Goal: Task Accomplishment & Management: Manage account settings

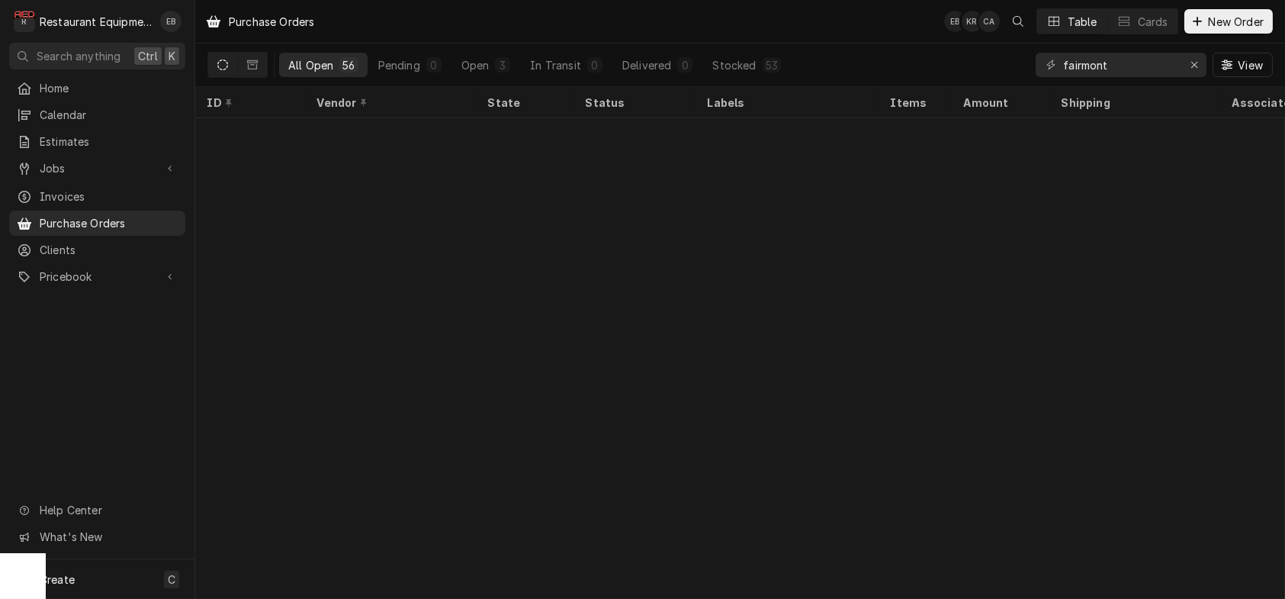
scroll to position [1584, 0]
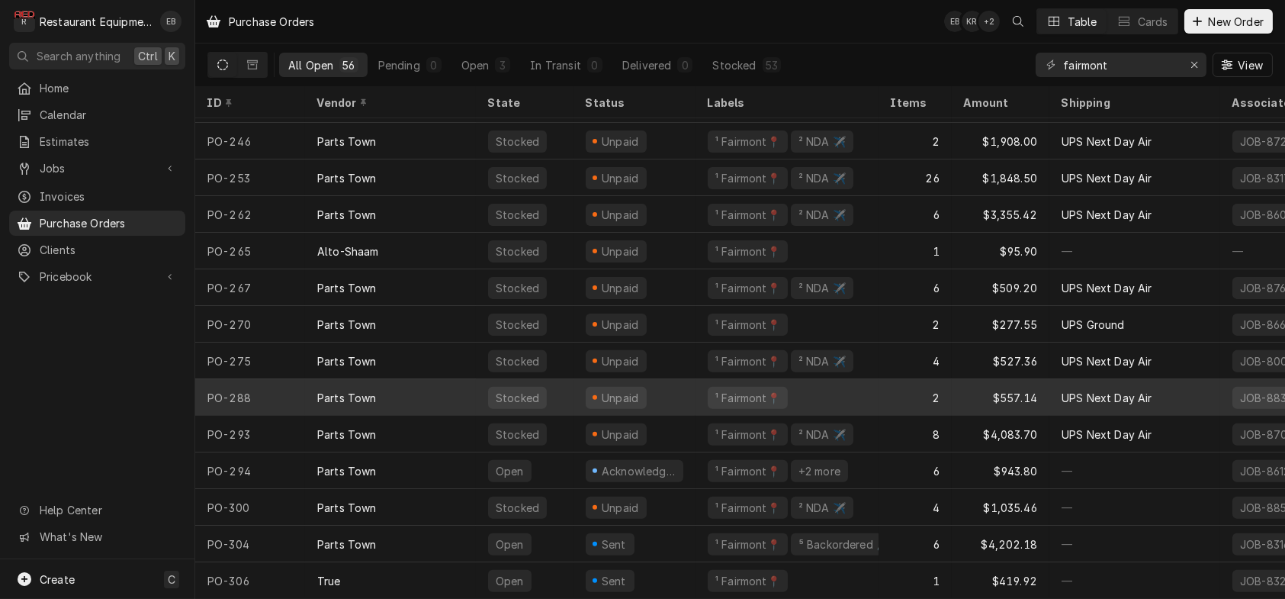
scroll to position [1584, 0]
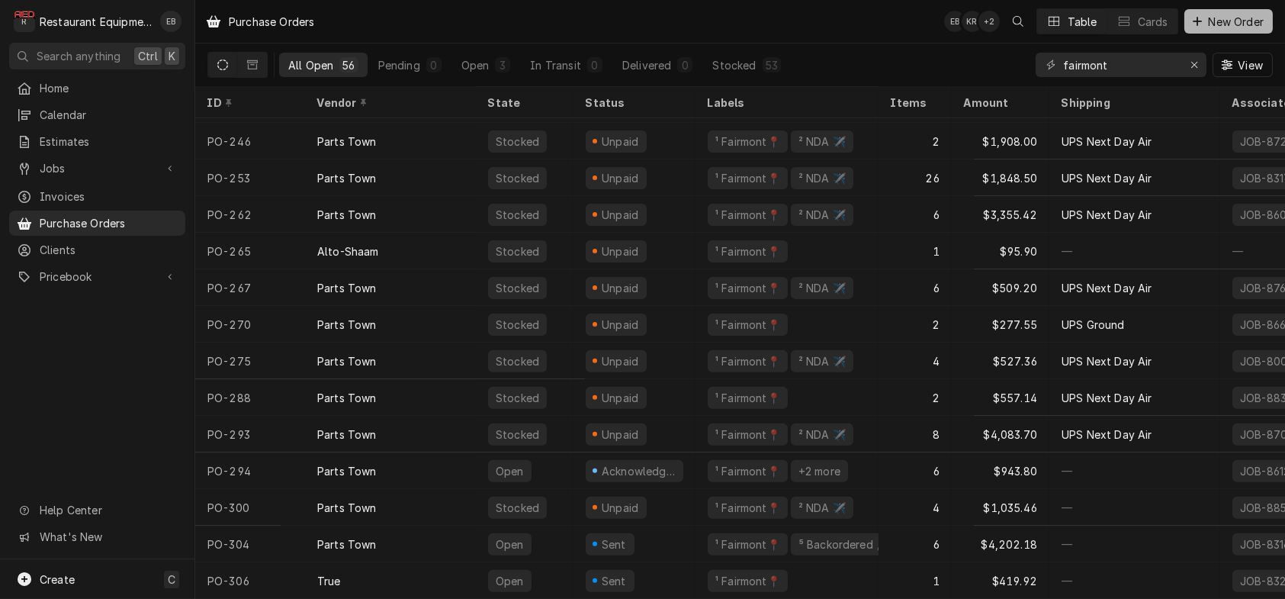
click at [1194, 24] on icon "Dynamic Content Wrapper" at bounding box center [1197, 21] width 9 height 11
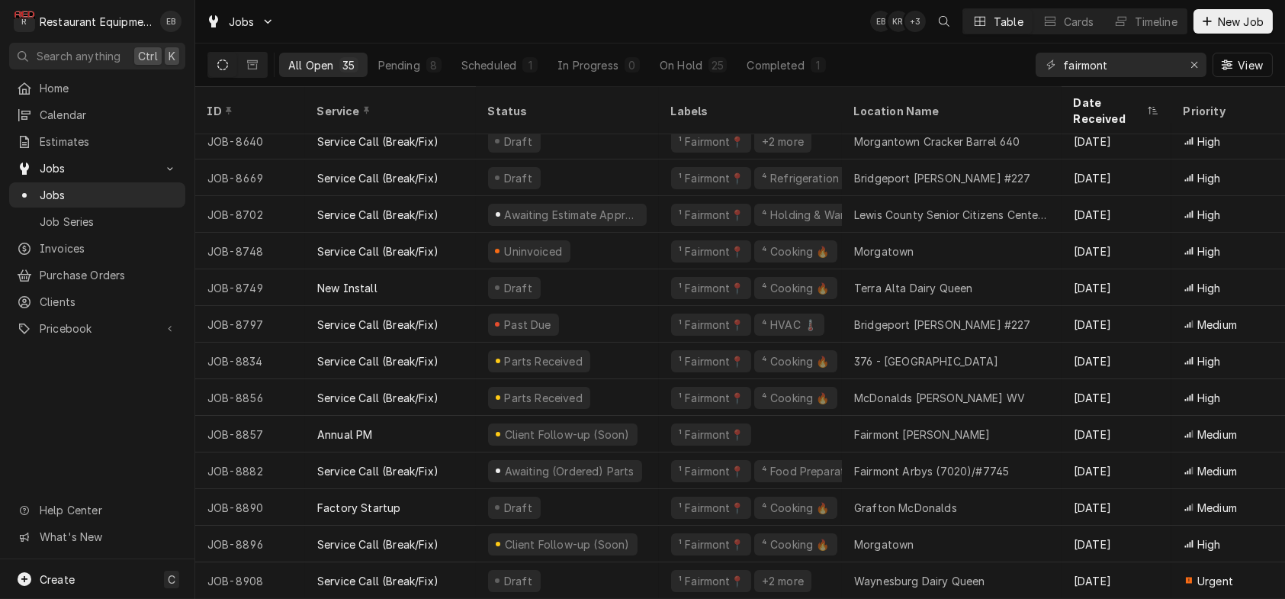
scroll to position [827, 0]
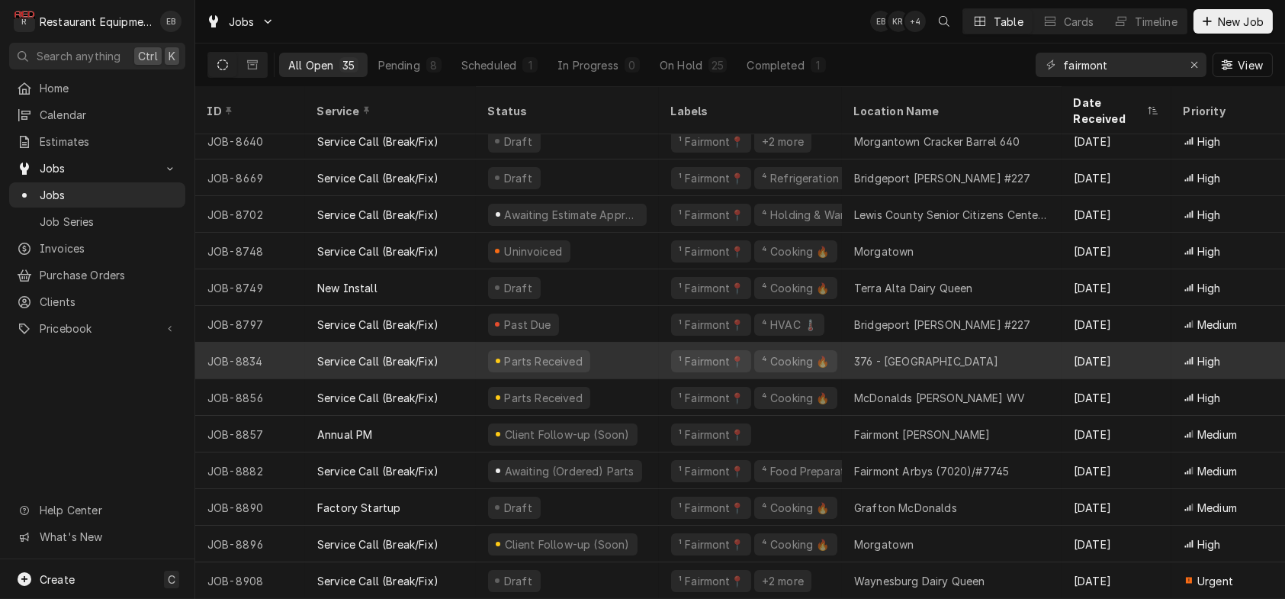
click at [886, 353] on div "376 - Fairmont" at bounding box center [926, 361] width 145 height 16
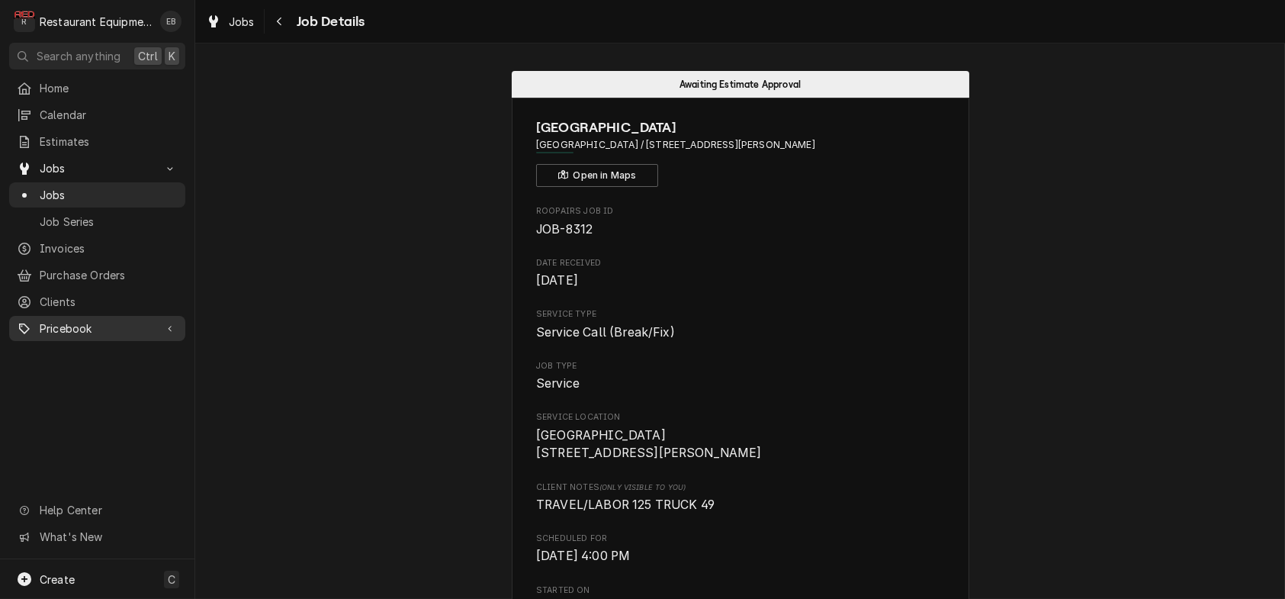
click at [92, 336] on span "Pricebook" at bounding box center [97, 328] width 115 height 16
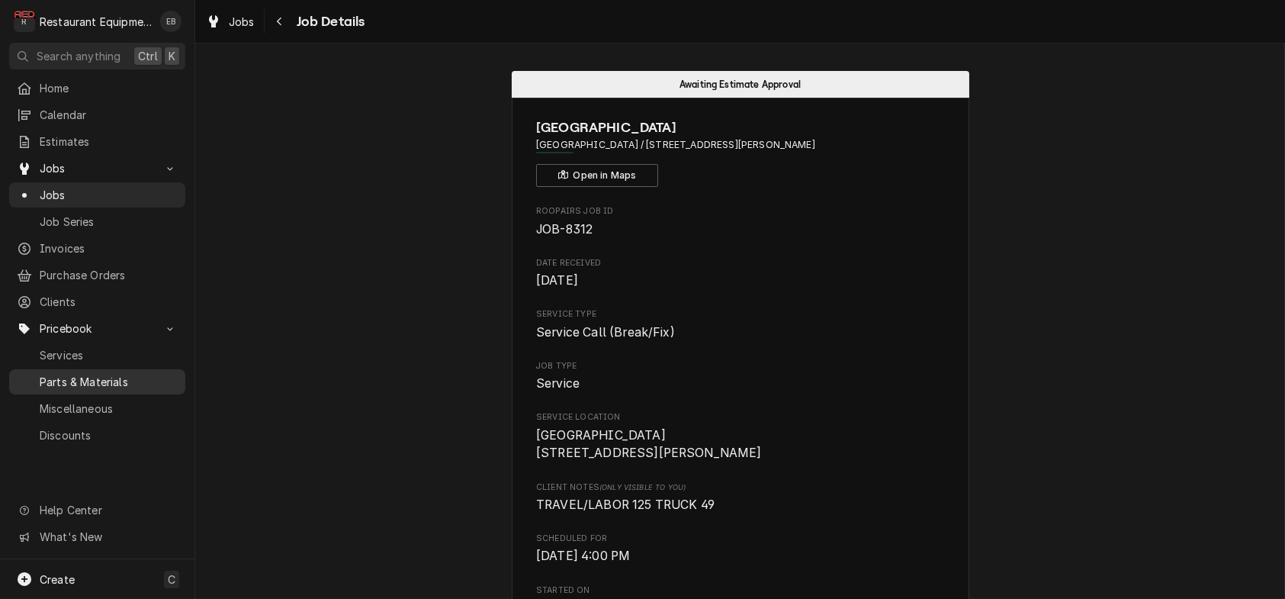
click at [80, 390] on span "Parts & Materials" at bounding box center [109, 382] width 138 height 16
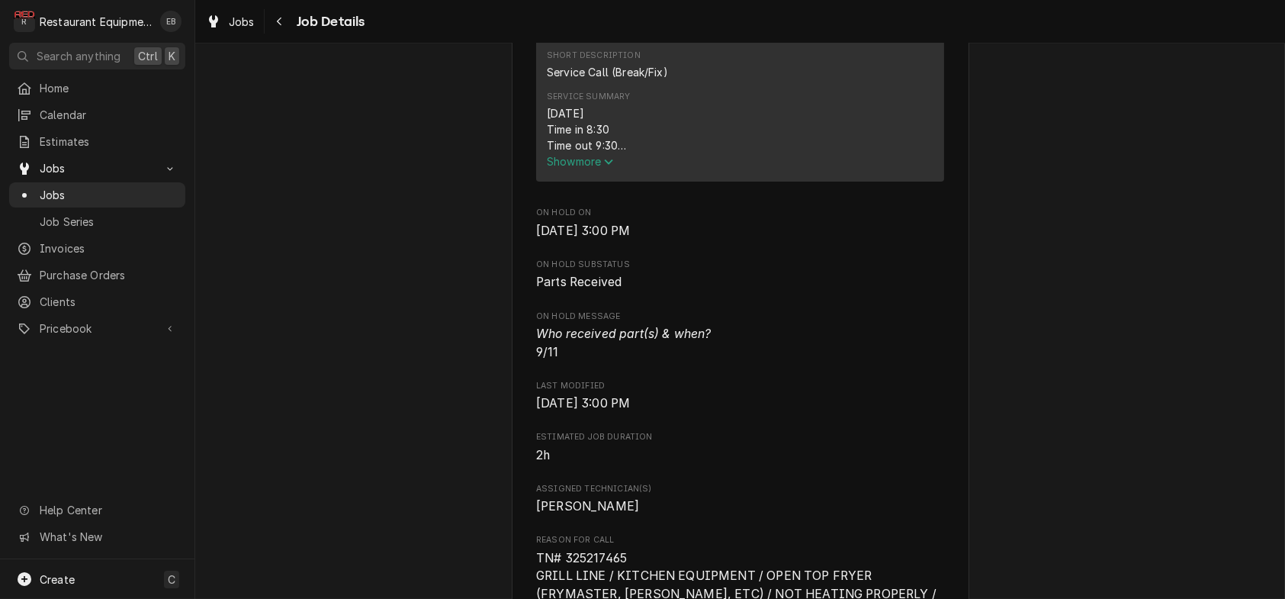
scroll to position [660, 0]
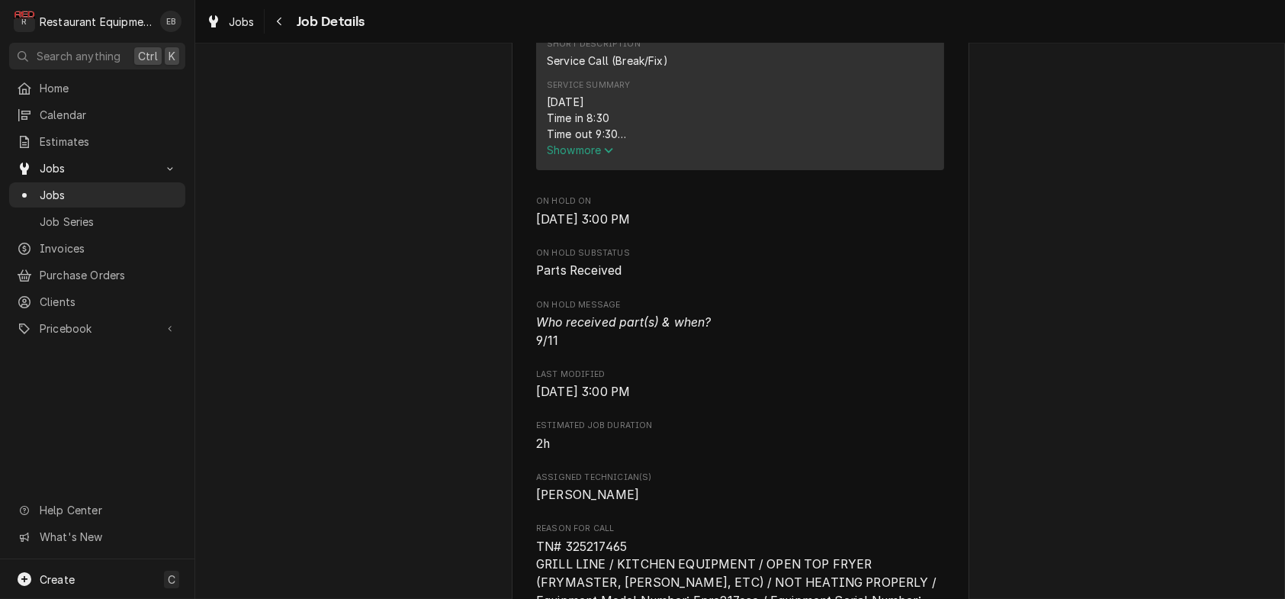
click at [588, 156] on span "Show more" at bounding box center [580, 149] width 67 height 13
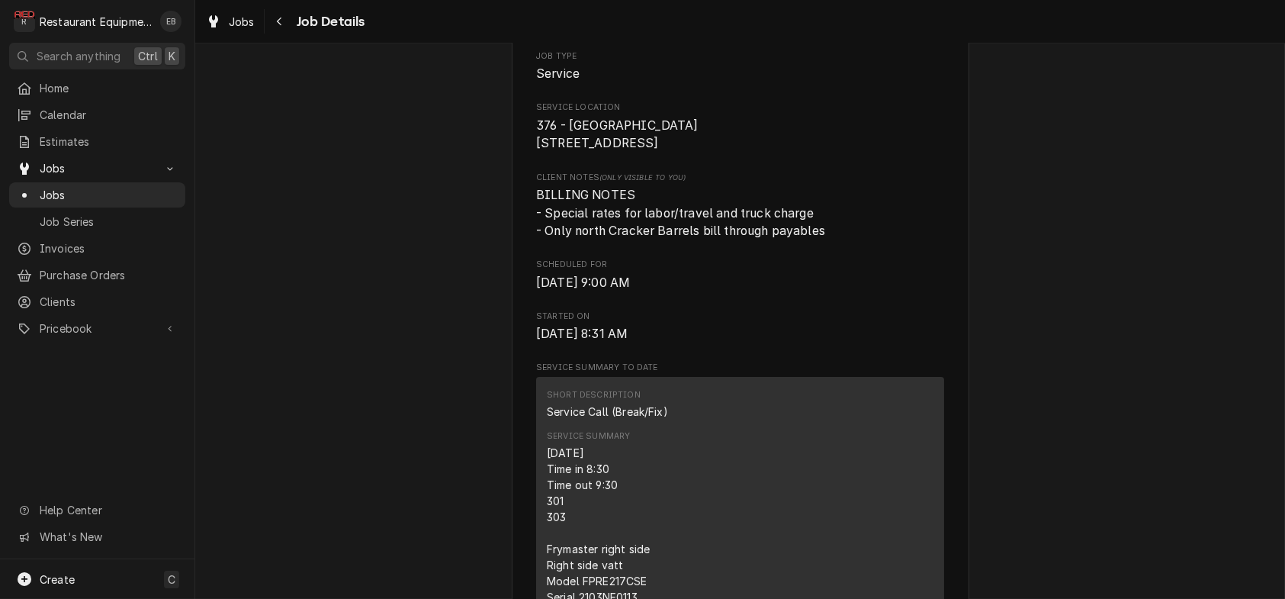
scroll to position [0, 0]
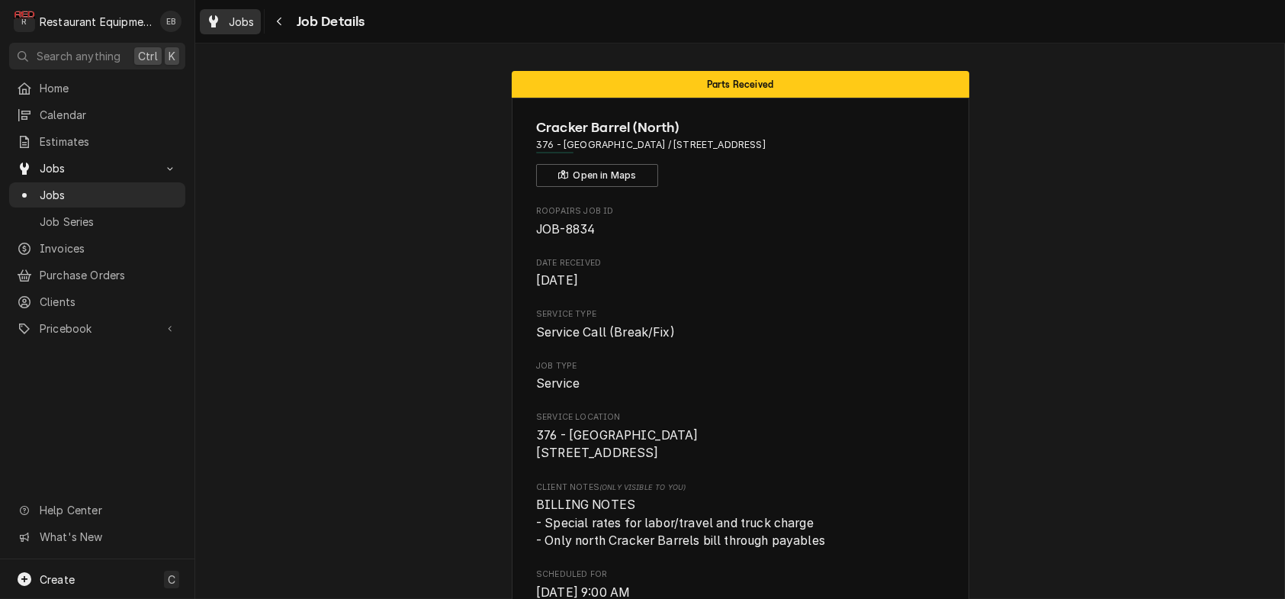
click at [255, 18] on span "Jobs" at bounding box center [242, 22] width 26 height 16
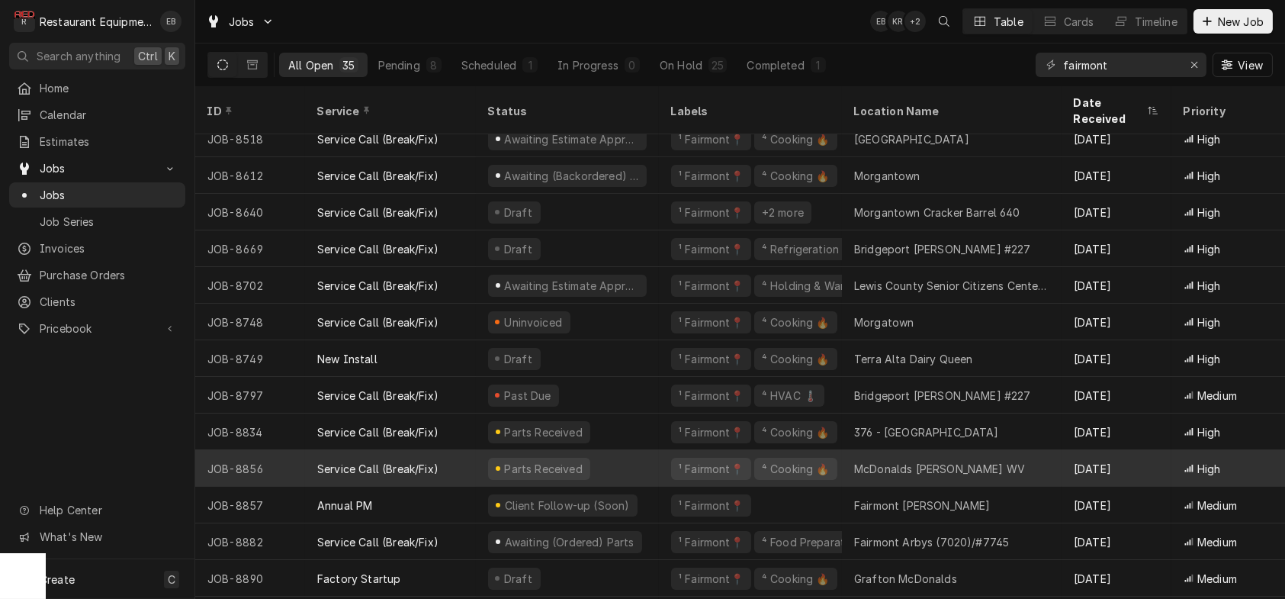
scroll to position [726, 0]
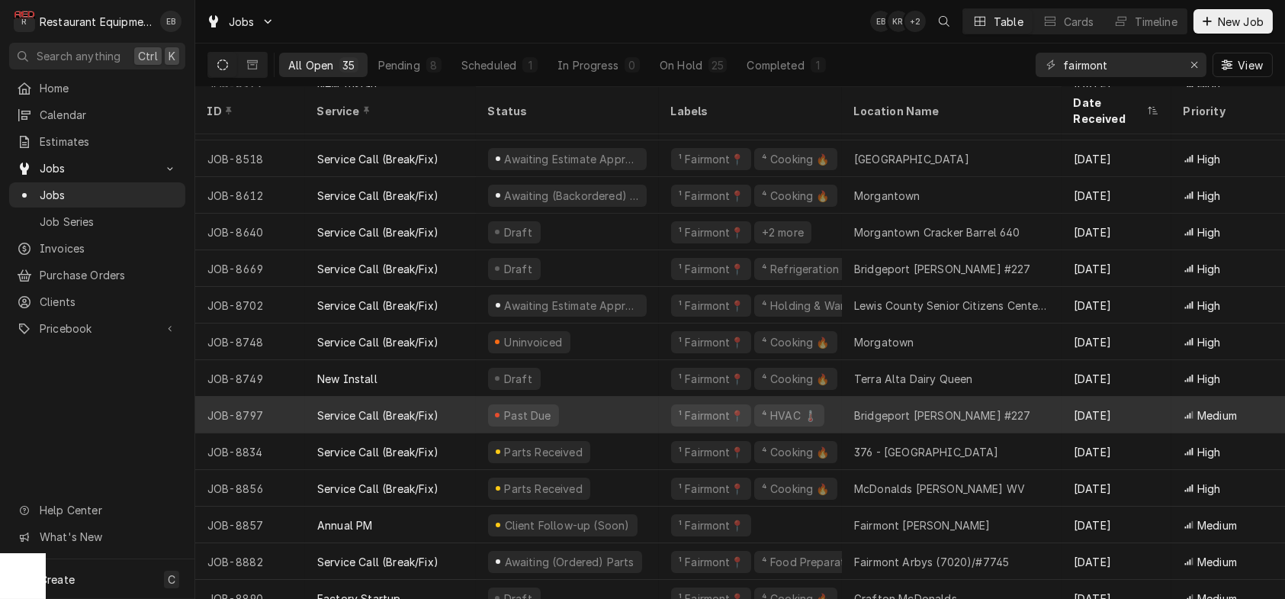
click at [653, 414] on div "Past Due" at bounding box center [567, 415] width 183 height 37
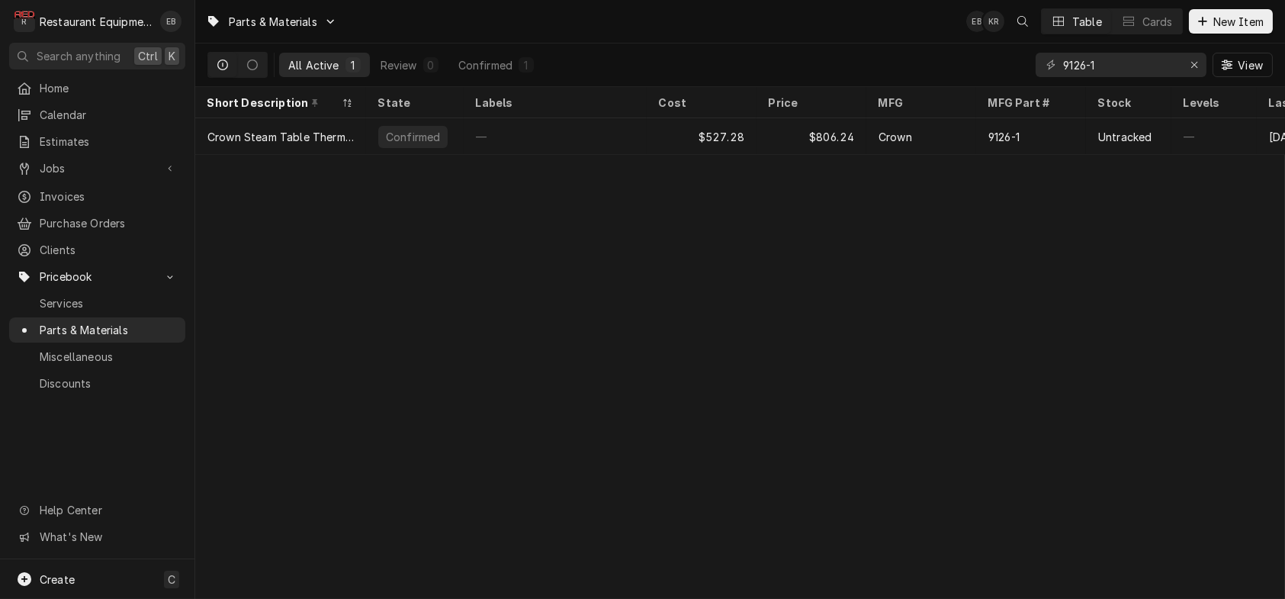
click at [532, 223] on div "Parts & Materials EB KR Table Cards New Item All Active 1 Review 0 Confirmed 1 …" at bounding box center [740, 299] width 1090 height 599
click at [1192, 66] on icon "Erase input" at bounding box center [1194, 64] width 8 height 11
click at [1157, 69] on input "Dynamic Content Wrapper" at bounding box center [1134, 65] width 143 height 24
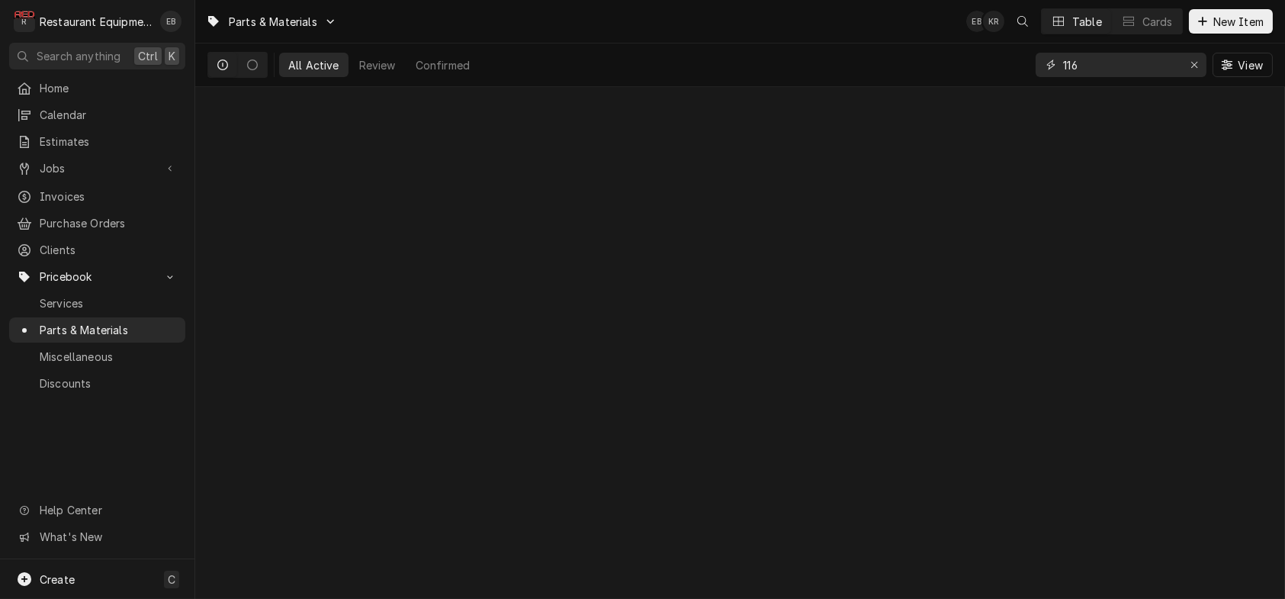
type input "1161"
drag, startPoint x: 1056, startPoint y: 79, endPoint x: 1026, endPoint y: 82, distance: 29.8
click at [980, 79] on div "All Active 0 Review 0 Confirmed 0 1161 View" at bounding box center [739, 64] width 1065 height 43
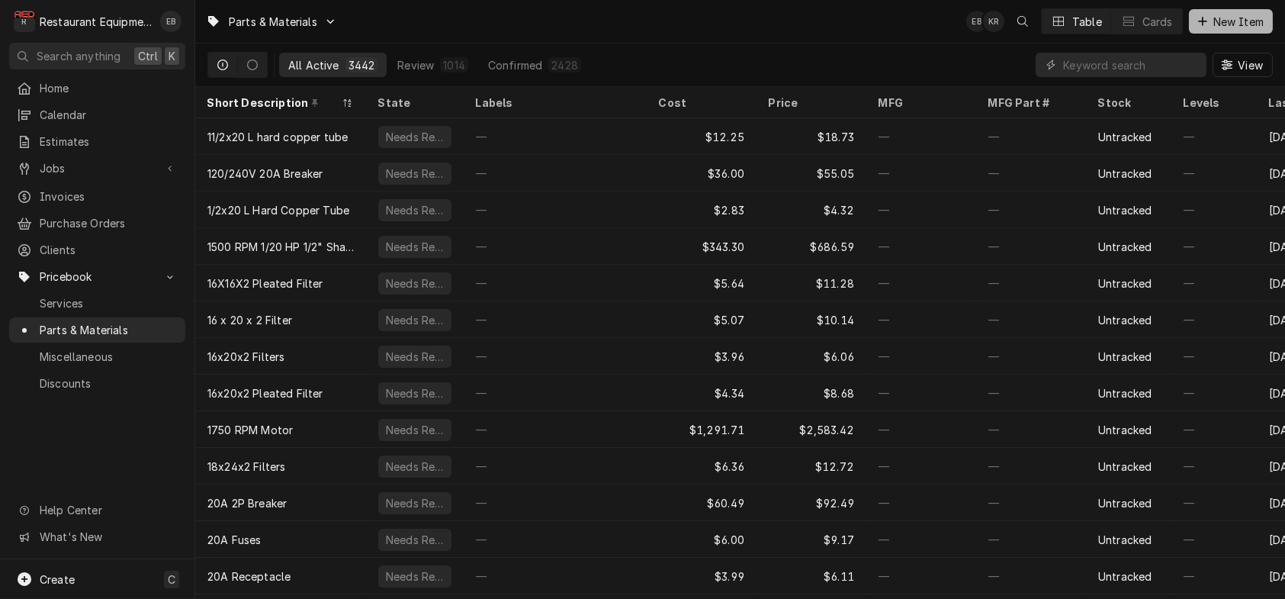
click at [1195, 29] on div "Dynamic Content Wrapper" at bounding box center [1202, 21] width 15 height 15
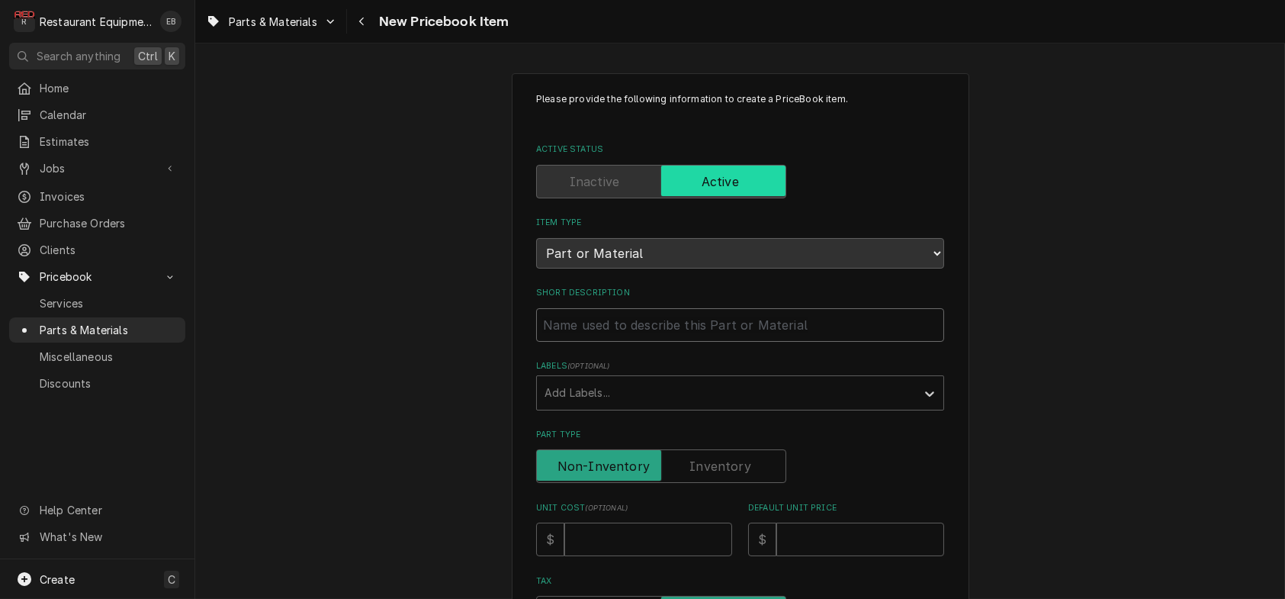
click at [638, 342] on input "Short Description" at bounding box center [740, 325] width 408 height 34
type textarea "x"
type input "G"
type textarea "x"
type input "Gl"
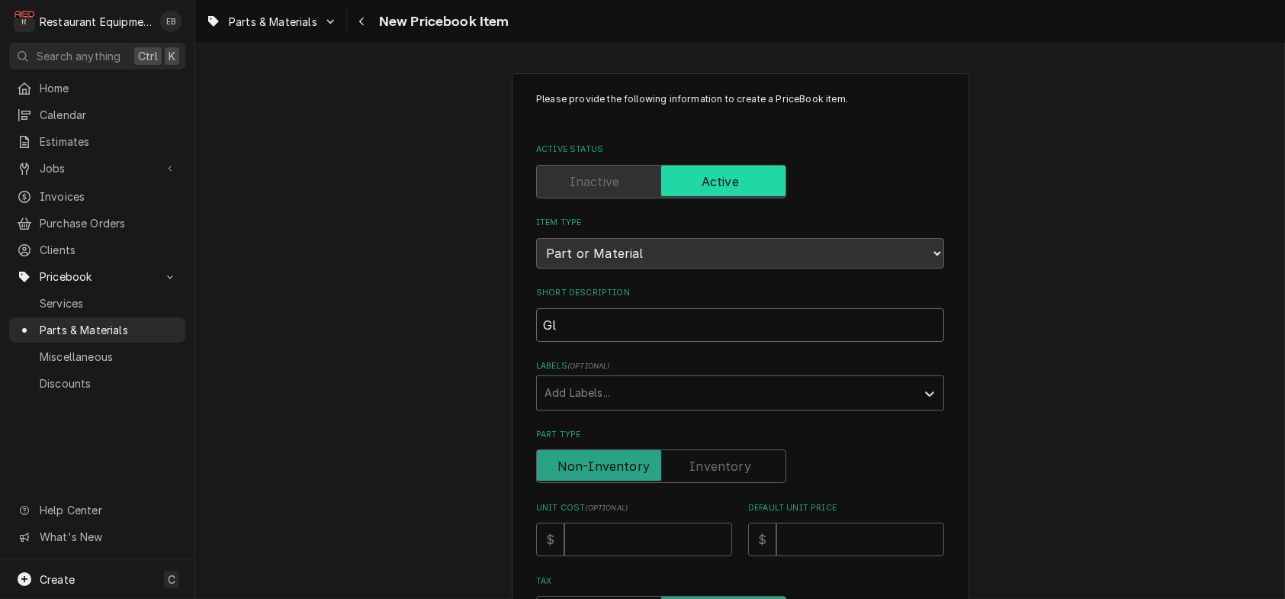
type textarea "x"
type input "Glo"
type textarea "x"
type input "Glob"
type textarea "x"
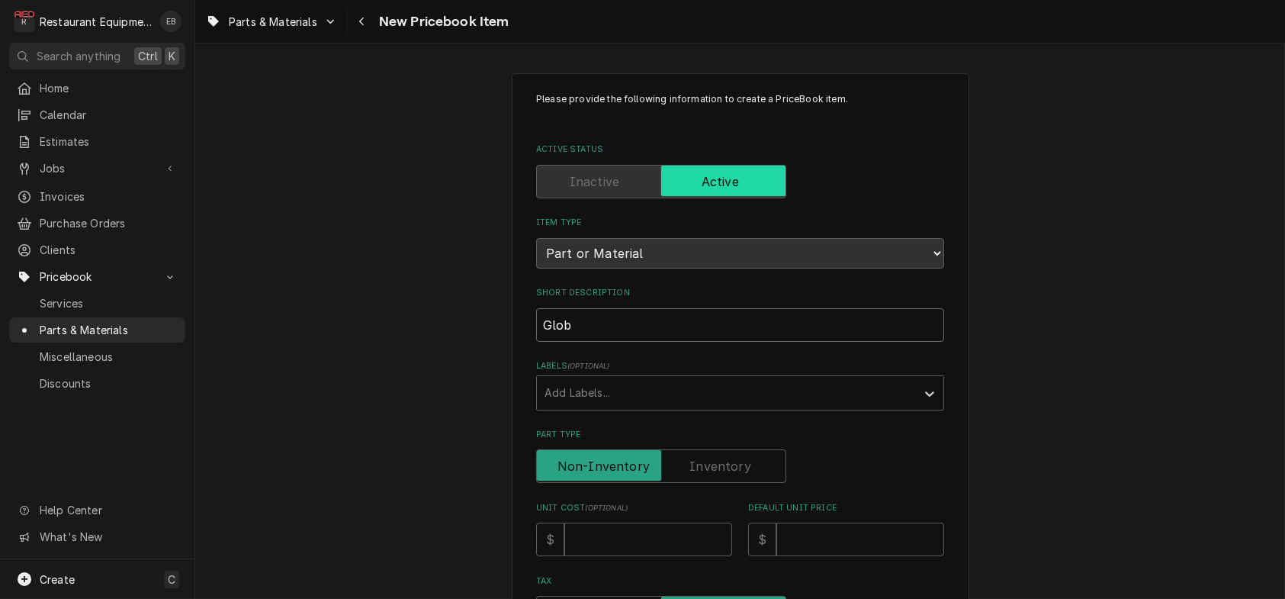
type input "Globe"
type textarea "x"
type input "Globe"
type textarea "x"
type input "Globe L"
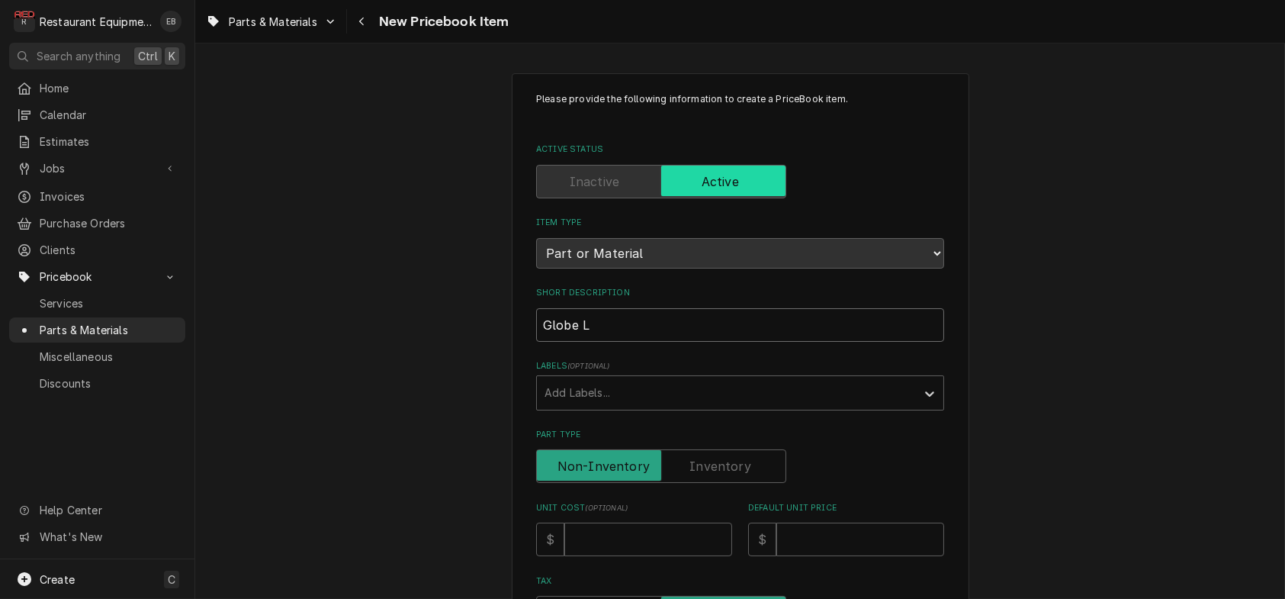
type textarea "x"
type input "Globe Li"
type textarea "x"
type input "Globe Lif"
type textarea "x"
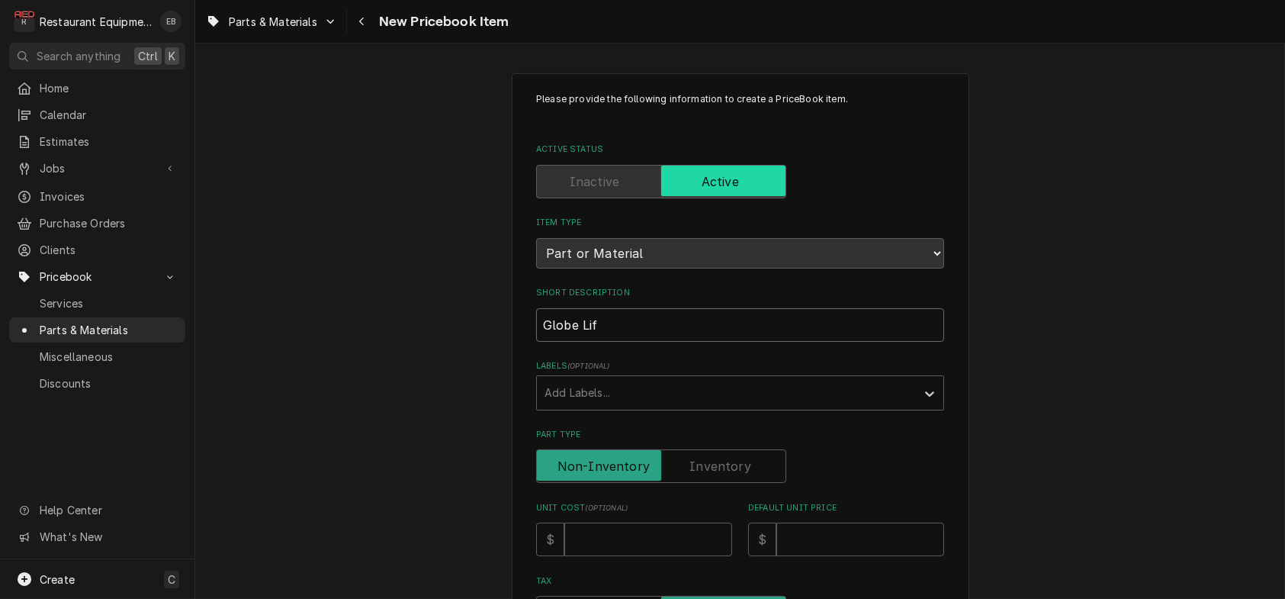
type input "Globe Lift"
type textarea "x"
type input "Globe Lift"
type textarea "x"
type input "Globe Lift L"
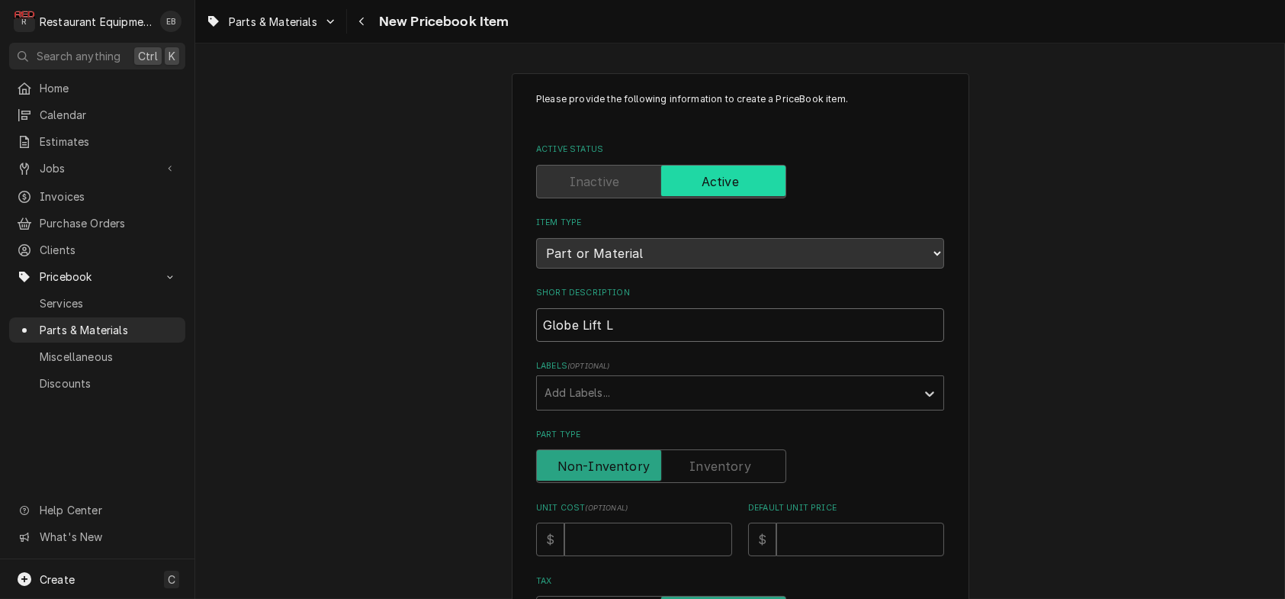
type textarea "x"
type input "Globe Lift Le"
type textarea "x"
type input "Globe Lift Lev"
type textarea "x"
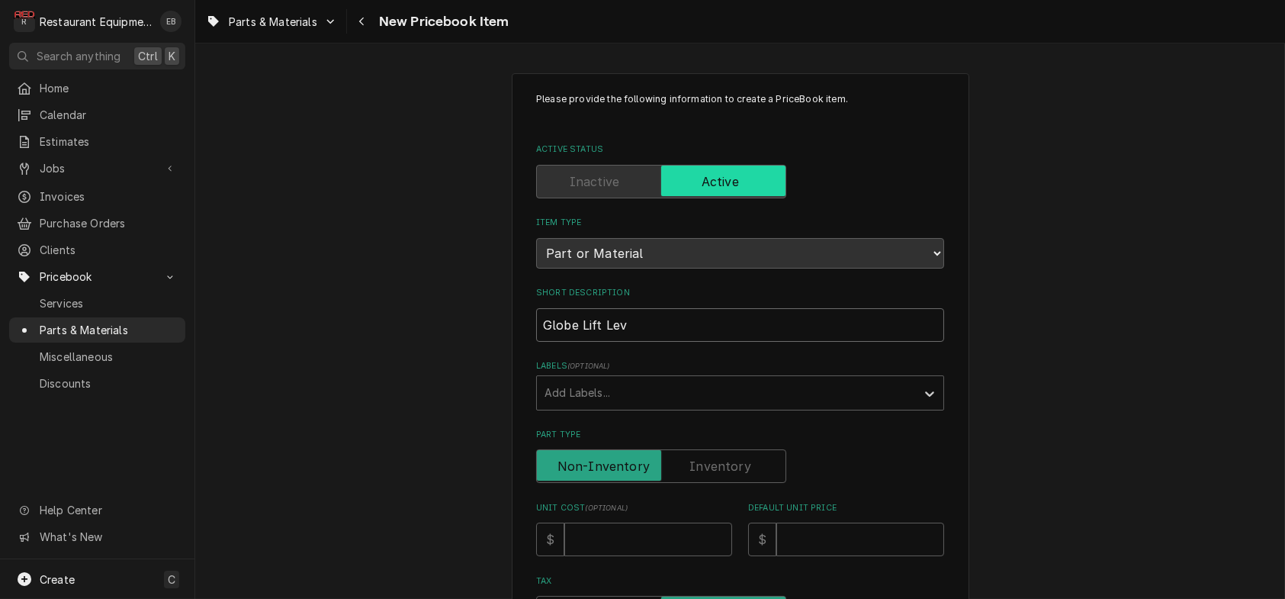
type input "Globe Lift Leve"
type textarea "x"
type input "Globe Lift Lever"
type textarea "x"
type input "Globe Lift Lever"
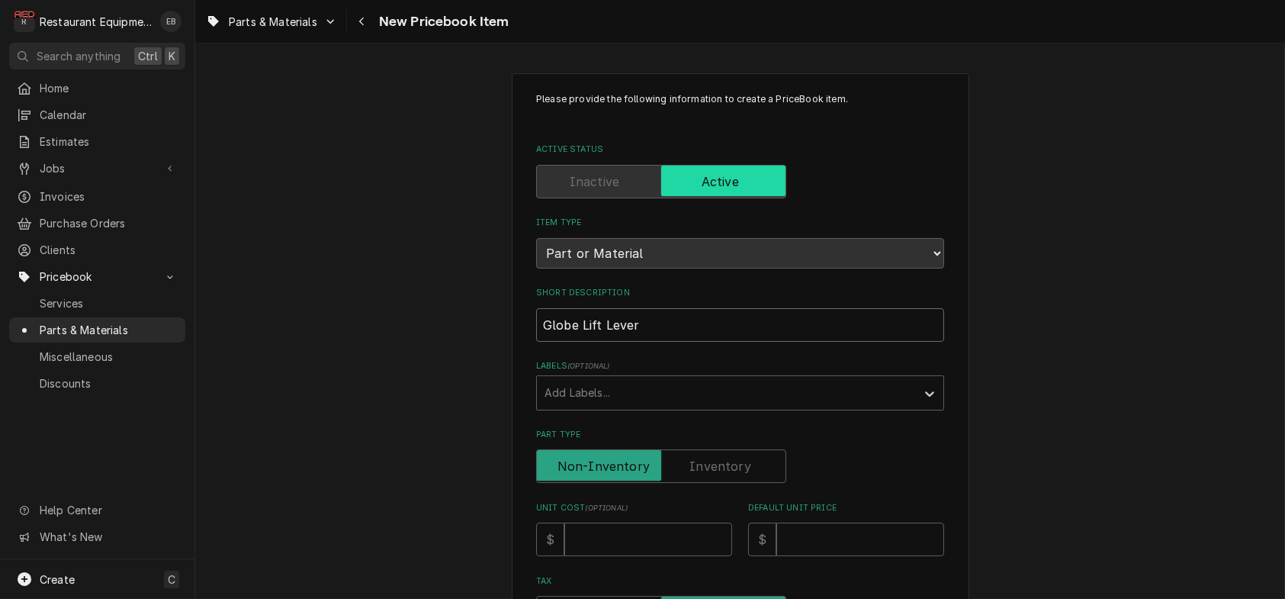
type textarea "x"
type input "Globe Lift Lever A"
type textarea "x"
type input "Globe Lift Lever As"
type textarea "x"
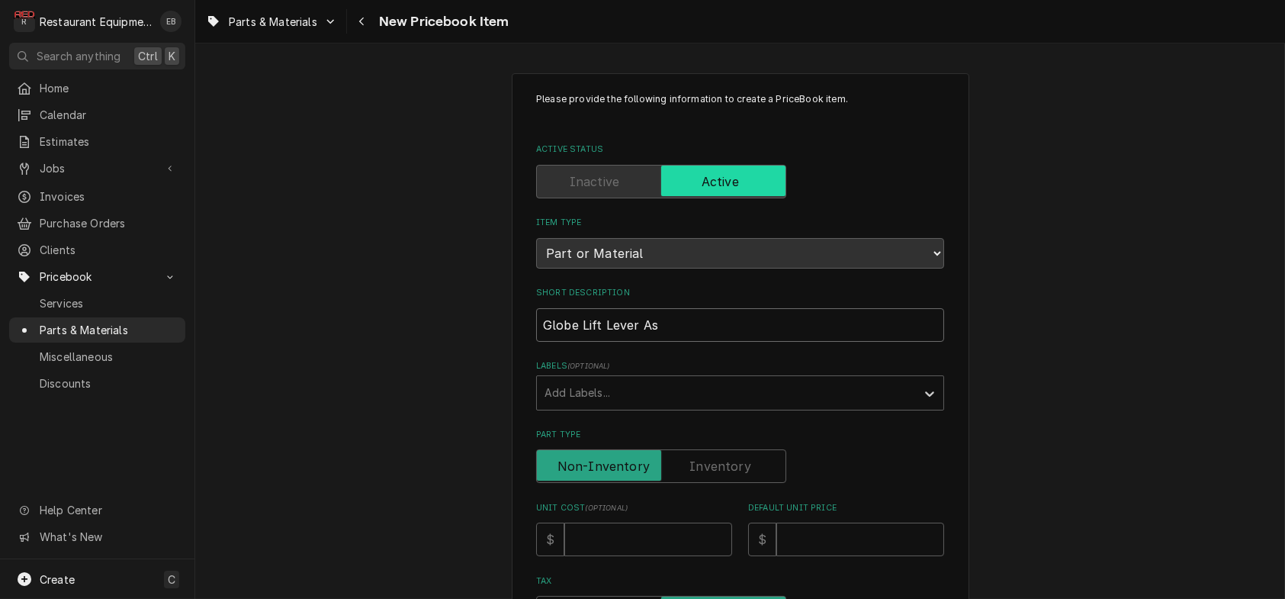
type input "Globe Lift Lever Ass"
type textarea "x"
type input "Globe Lift Lever Asse"
type textarea "x"
type input "Globe Lift Lever Assemb"
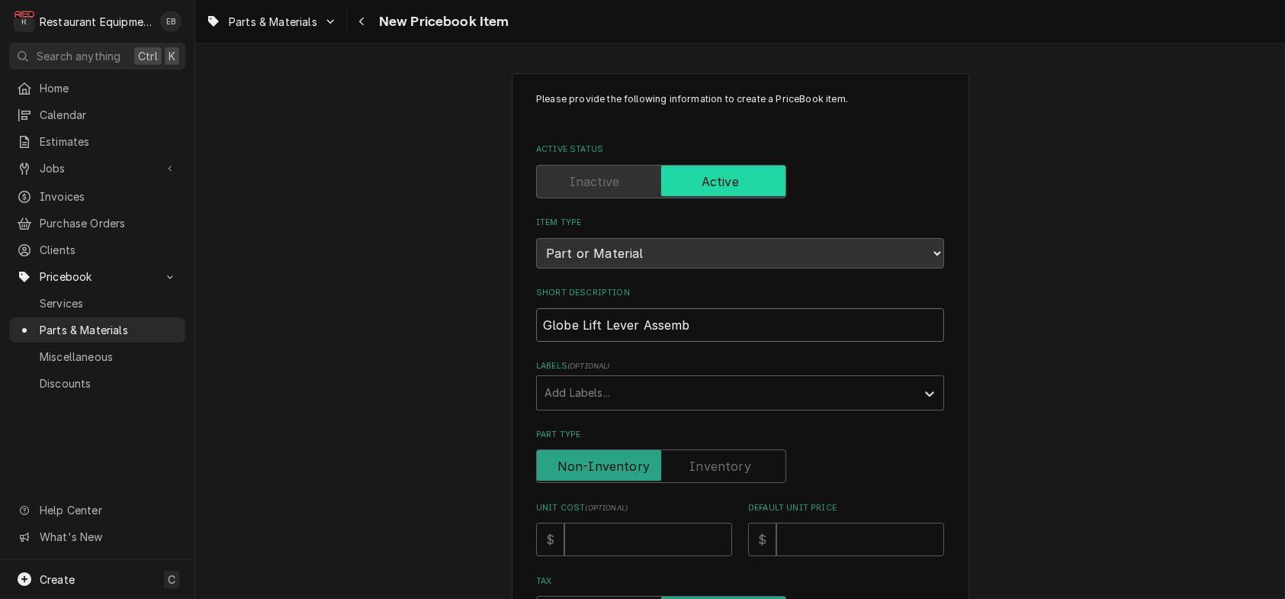
type textarea "x"
type input "Globe Lift Lever Assembn"
type textarea "x"
type input "Globe Lift Lever Assemb"
type textarea "x"
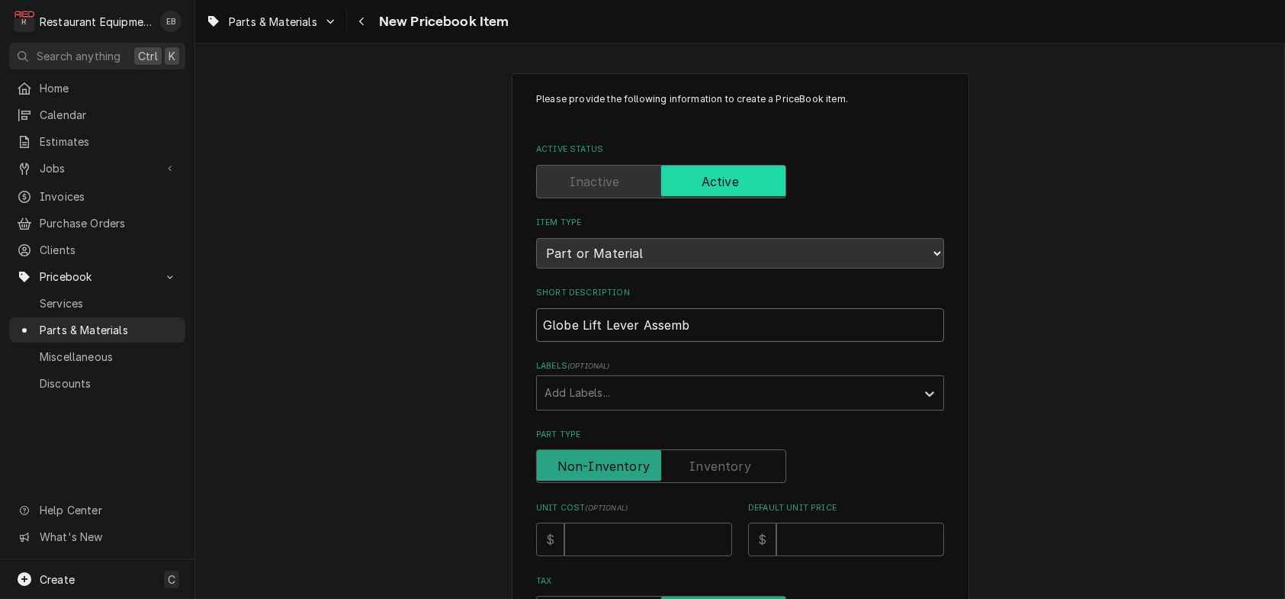
type input "Globe Lift Lever Assembl"
type textarea "x"
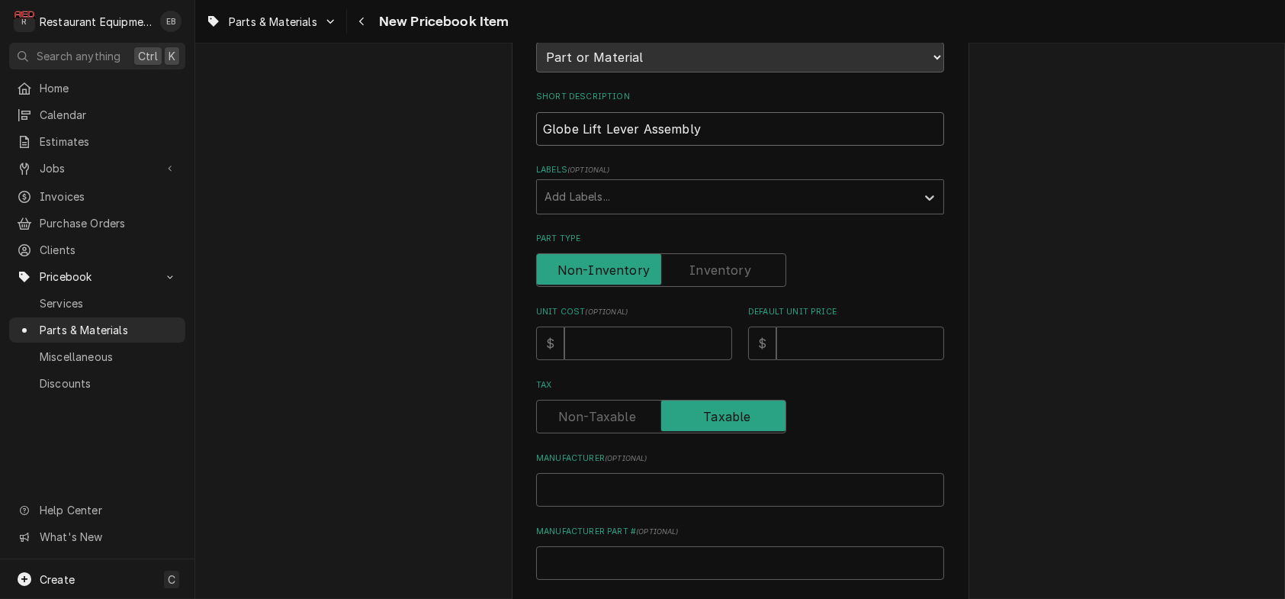
scroll to position [203, 0]
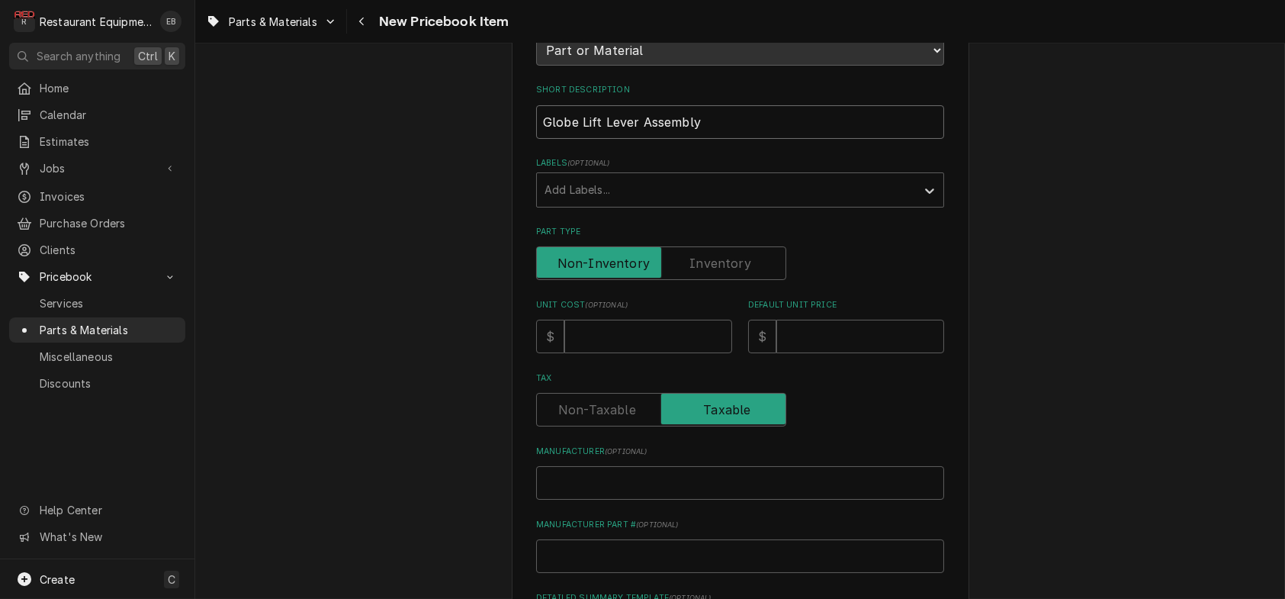
type input "Globe Lift Lever Assembly"
click at [618, 353] on input "Unit Cost ( optional )" at bounding box center [648, 337] width 168 height 34
type textarea "x"
type input "5"
type textarea "x"
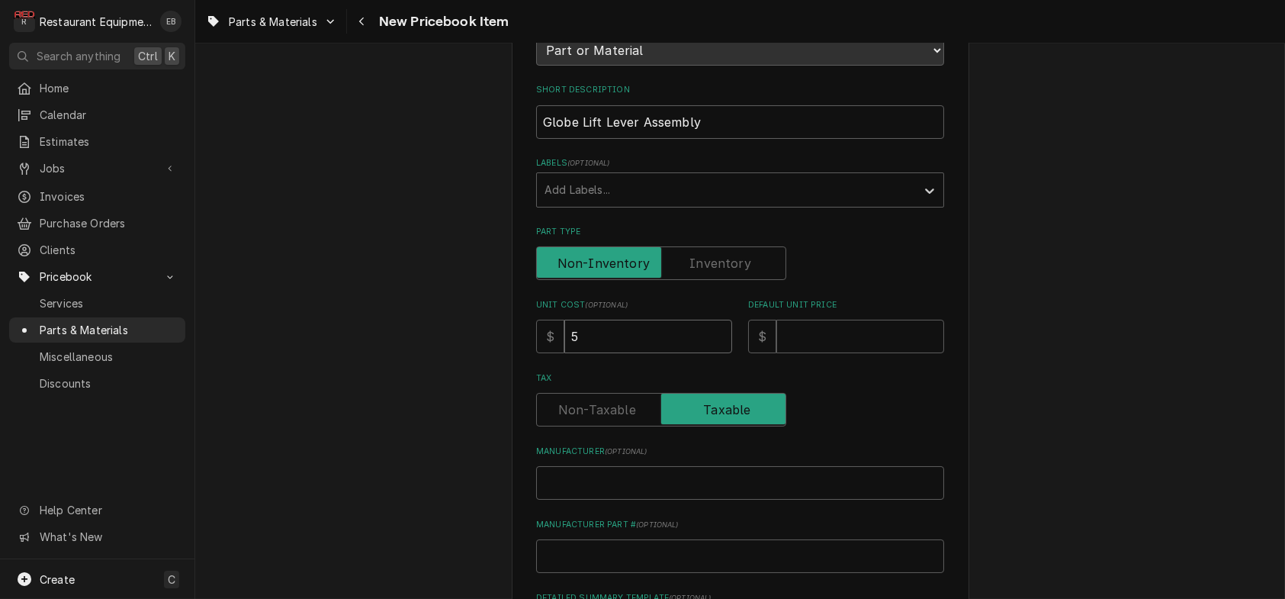
type input "50"
type textarea "x"
type input "500"
click at [804, 353] on input "Default Unit Price" at bounding box center [860, 337] width 168 height 34
type textarea "x"
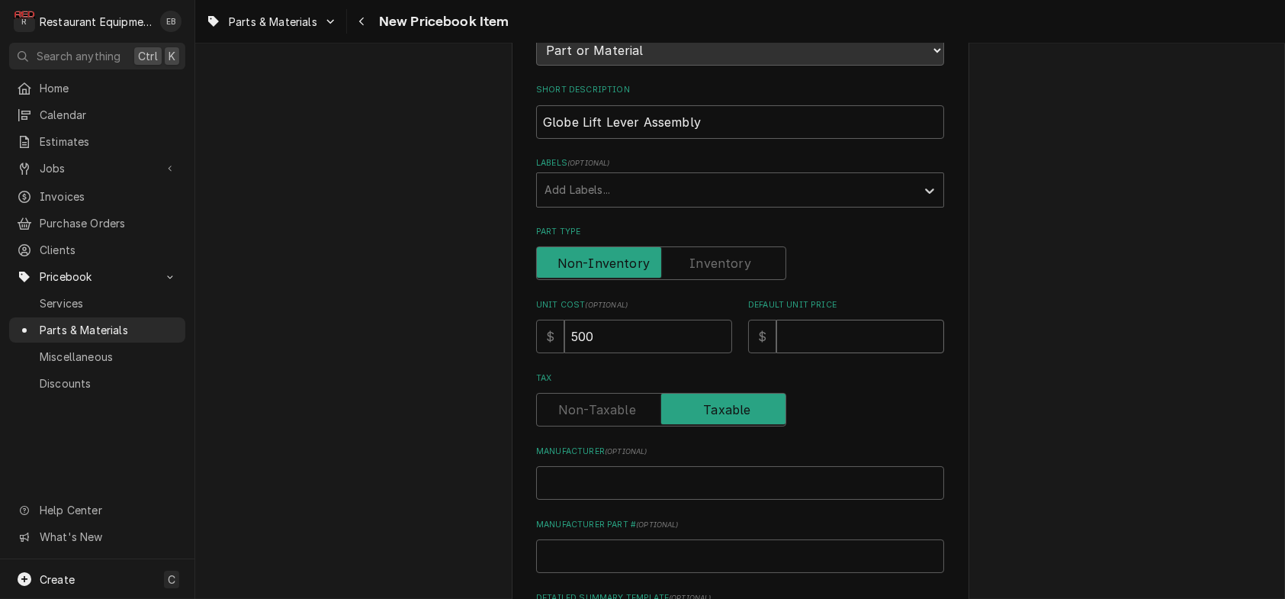
type input "7"
type textarea "x"
type input "76"
type textarea "x"
type input "764"
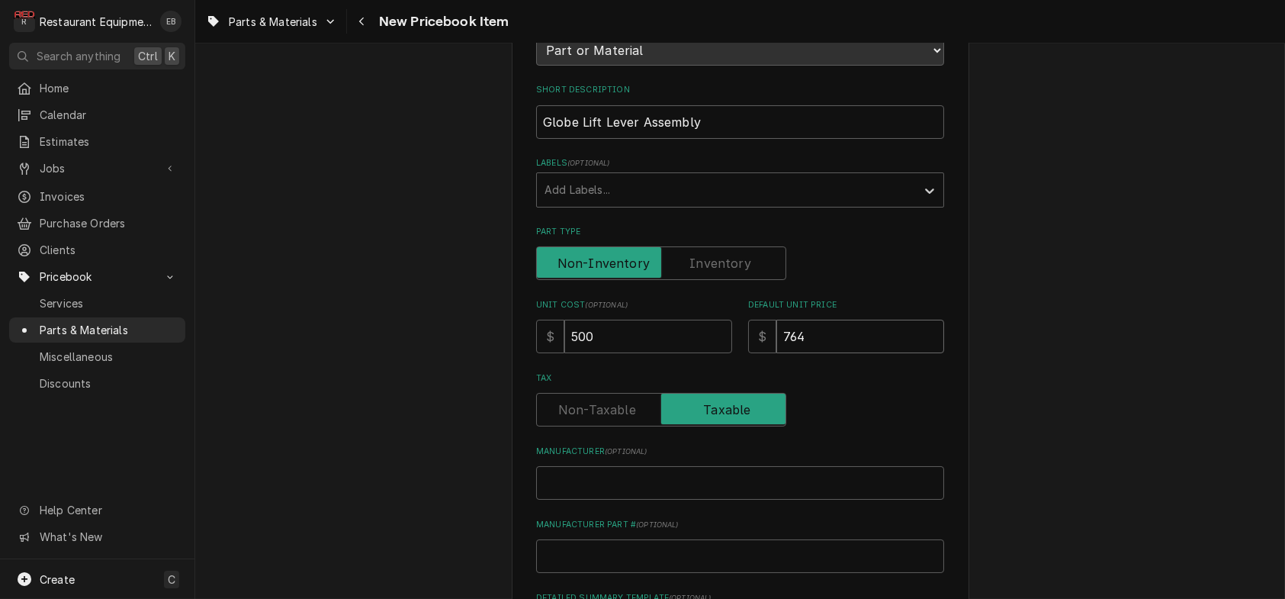
type textarea "x"
type input "764.5"
type textarea "x"
type input "764.52"
type textarea "x"
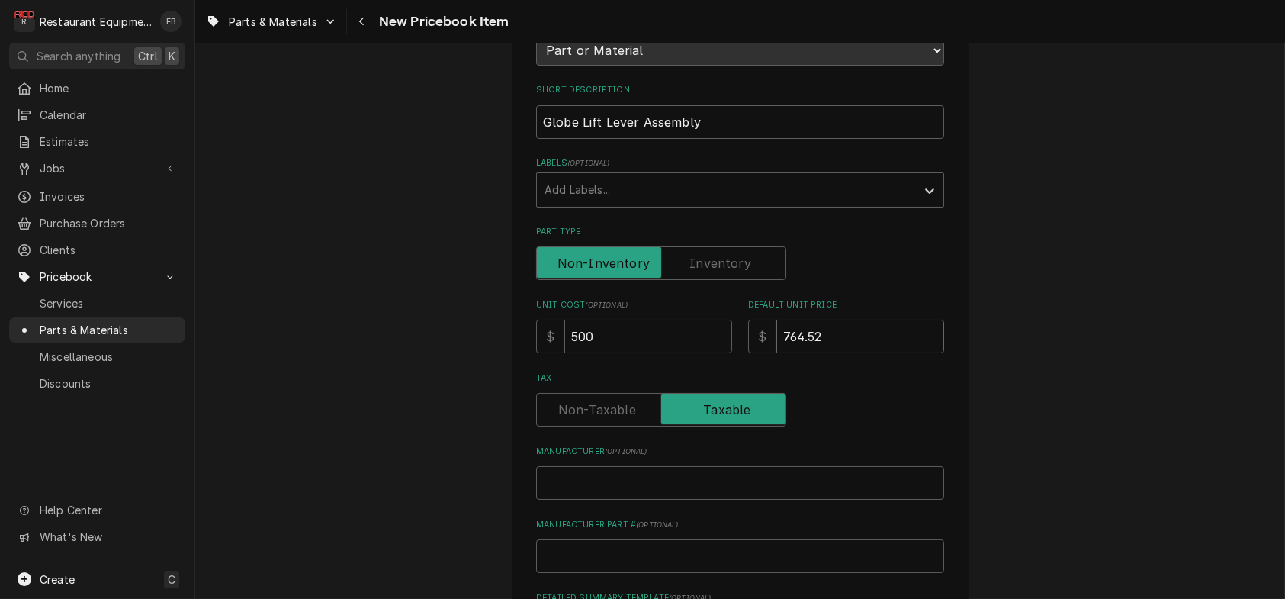
type input "764.5"
type textarea "x"
type input "764.53"
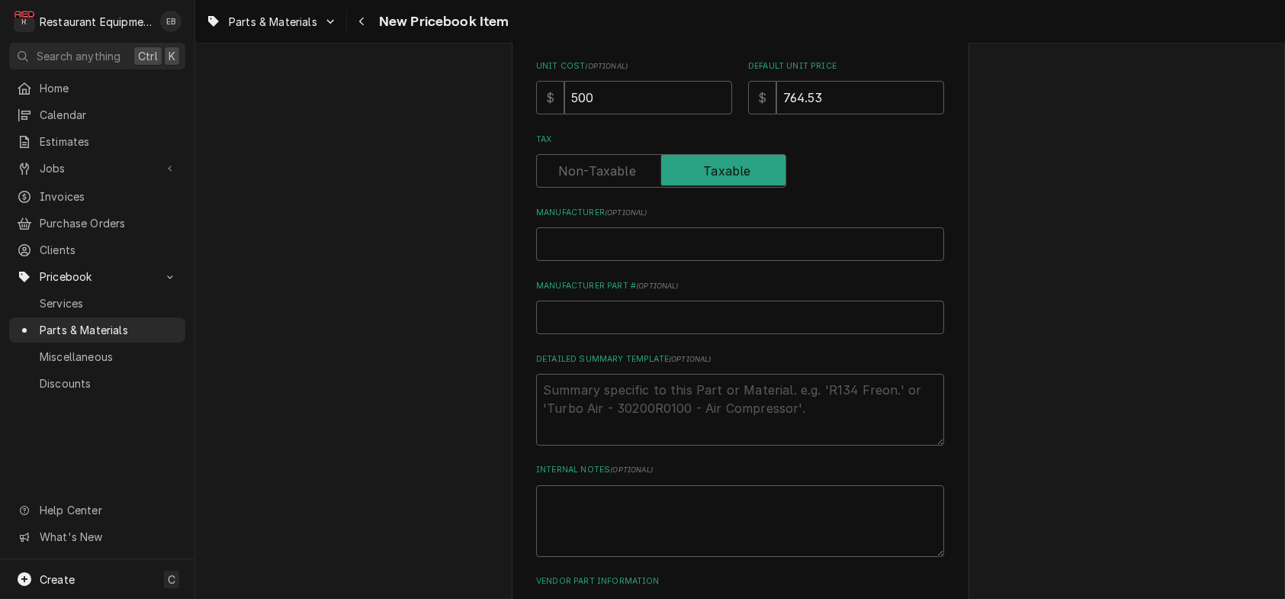
scroll to position [458, 0]
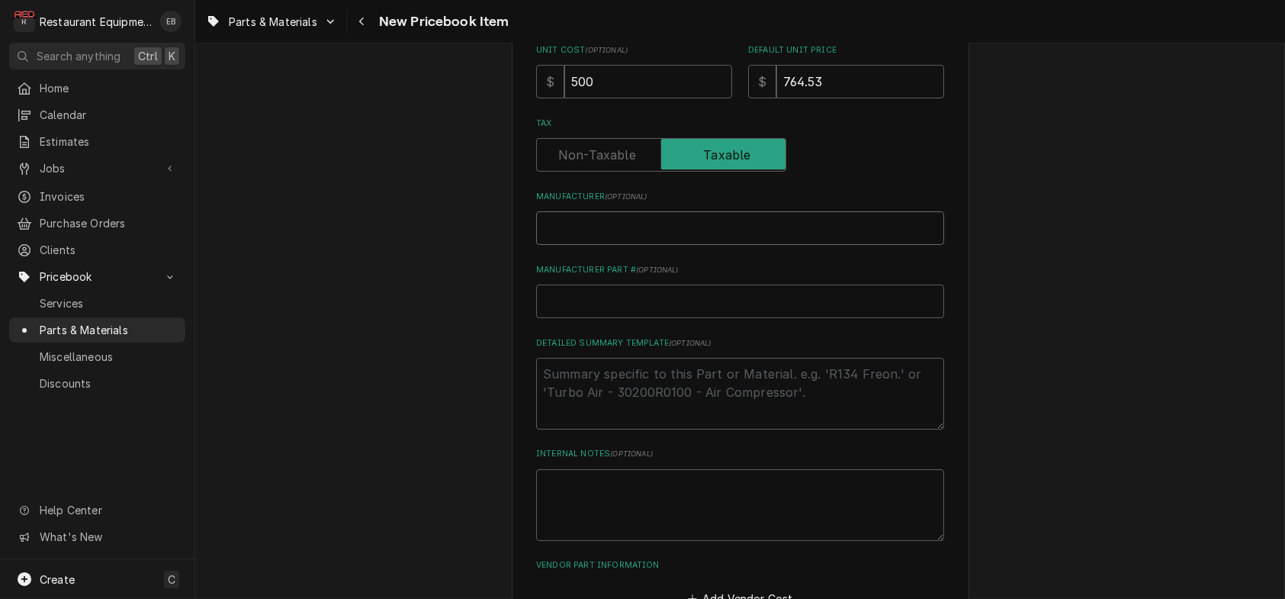
click at [641, 245] on input "Manufacturer ( optional )" at bounding box center [740, 228] width 408 height 34
type textarea "x"
type input "B"
type textarea "x"
type input "Bl"
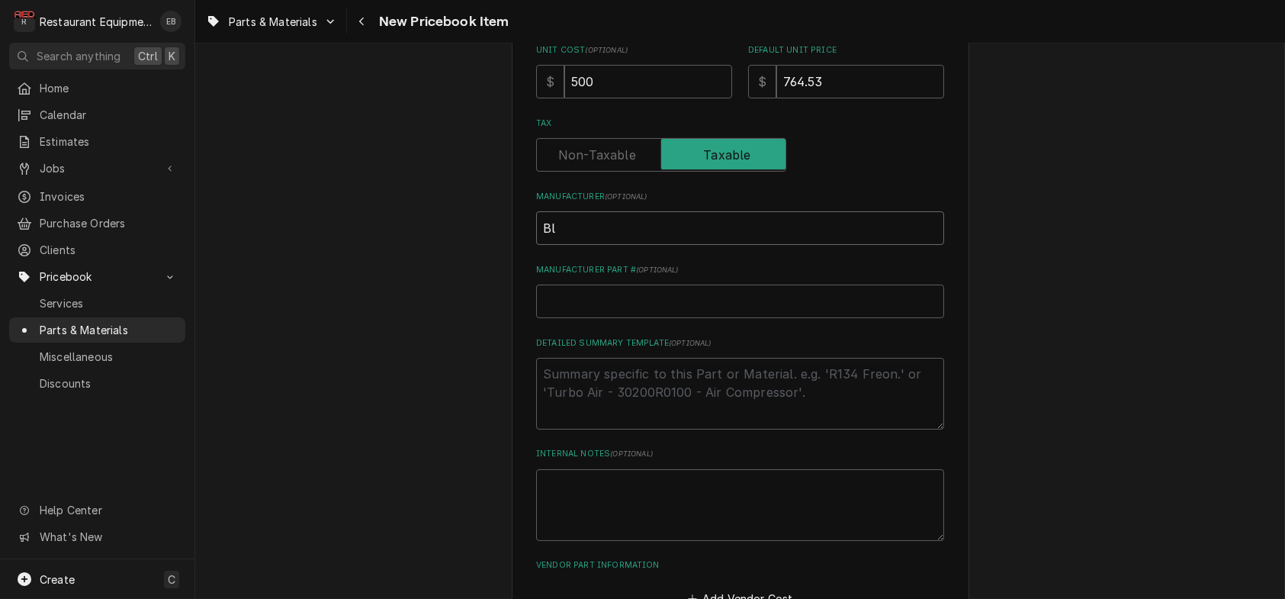
type textarea "x"
type input "Blo"
type textarea "x"
type input "Blob"
type textarea "x"
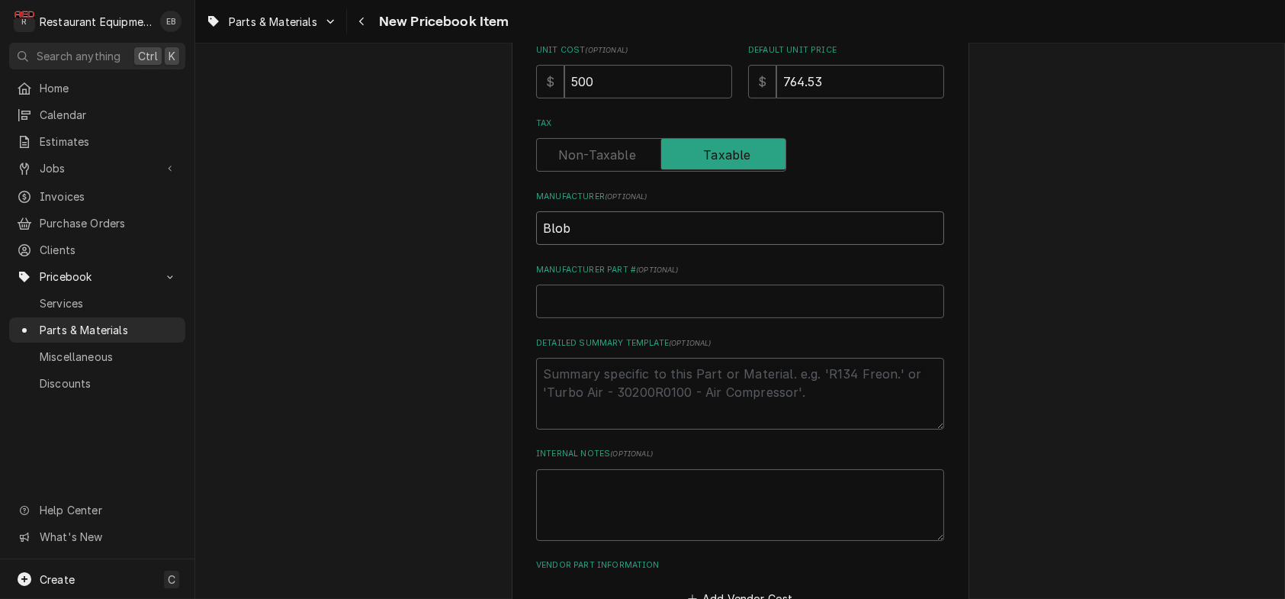
type input "Blobe"
type textarea "x"
type input "Blob"
type textarea "x"
type input "Blo"
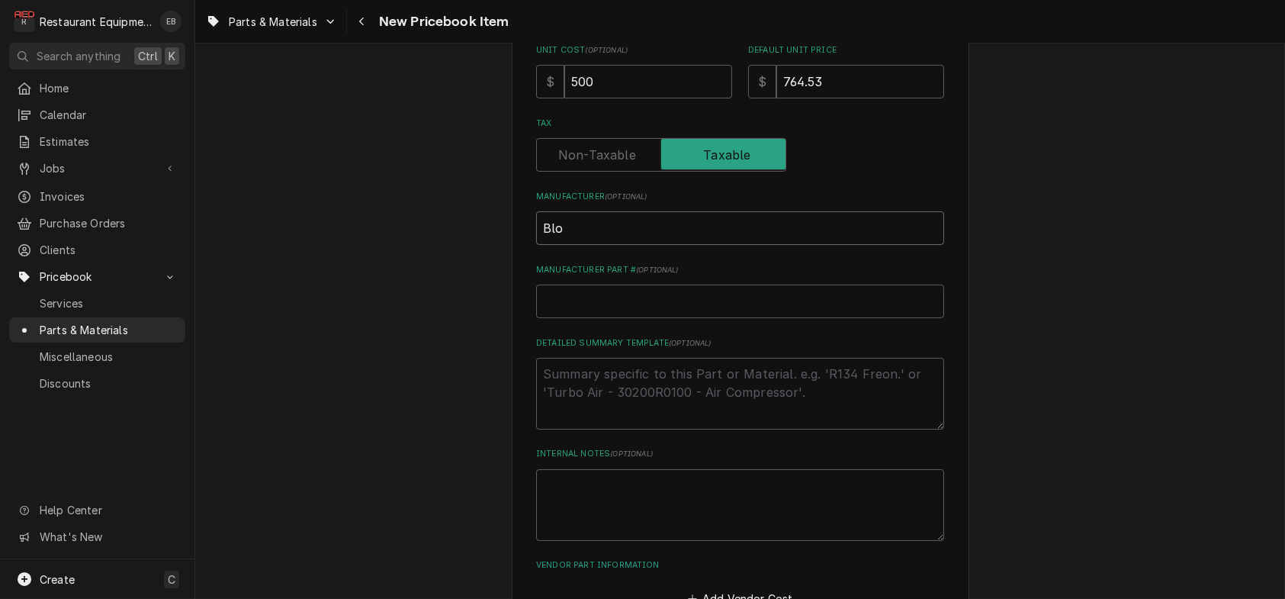
type textarea "x"
type input "Bl"
type textarea "x"
type input "B"
type textarea "x"
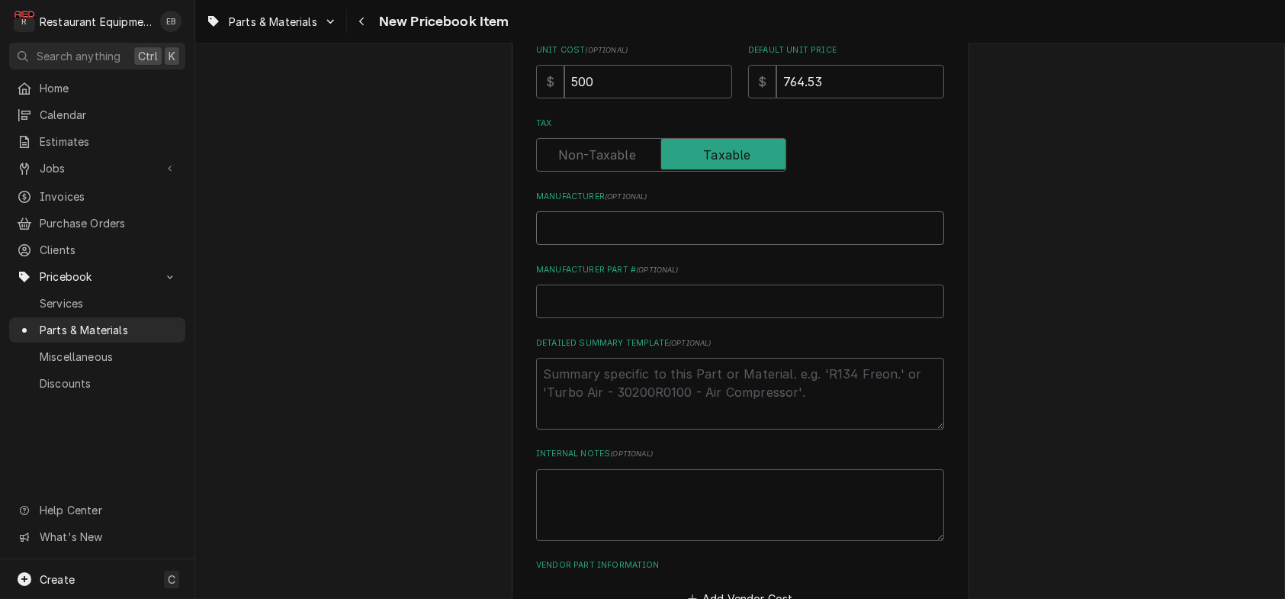
type textarea "x"
type input "G"
type textarea "x"
type input "Gl"
type textarea "x"
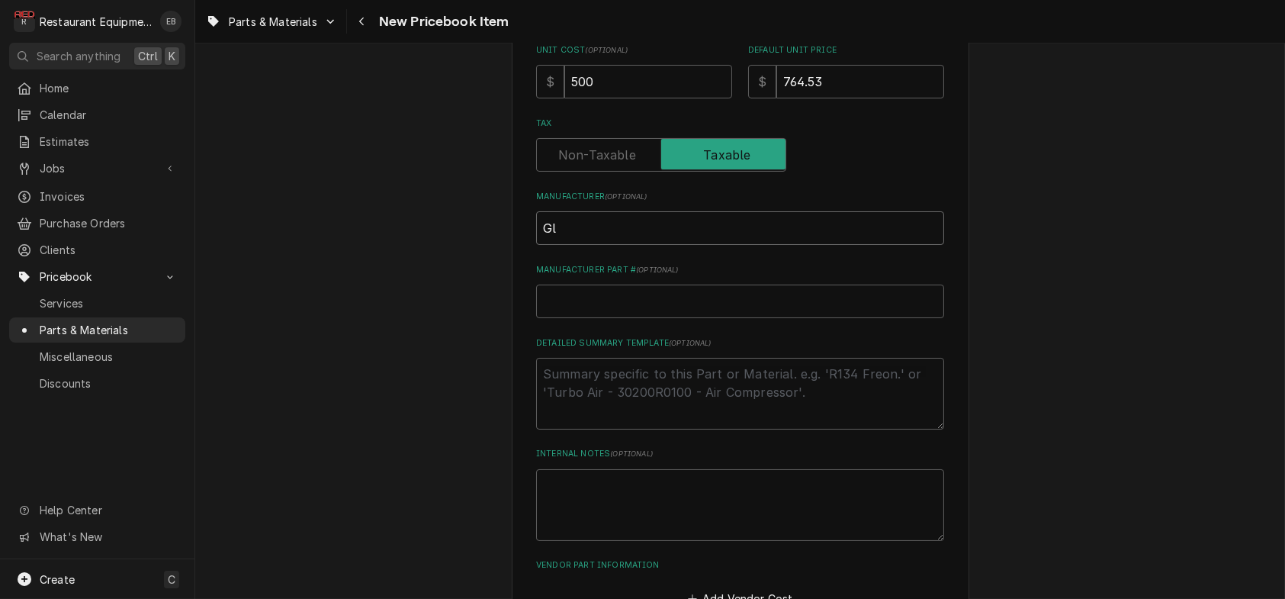
type input "Glo"
type textarea "x"
type input "Gloo"
type textarea "x"
type input "Gloob"
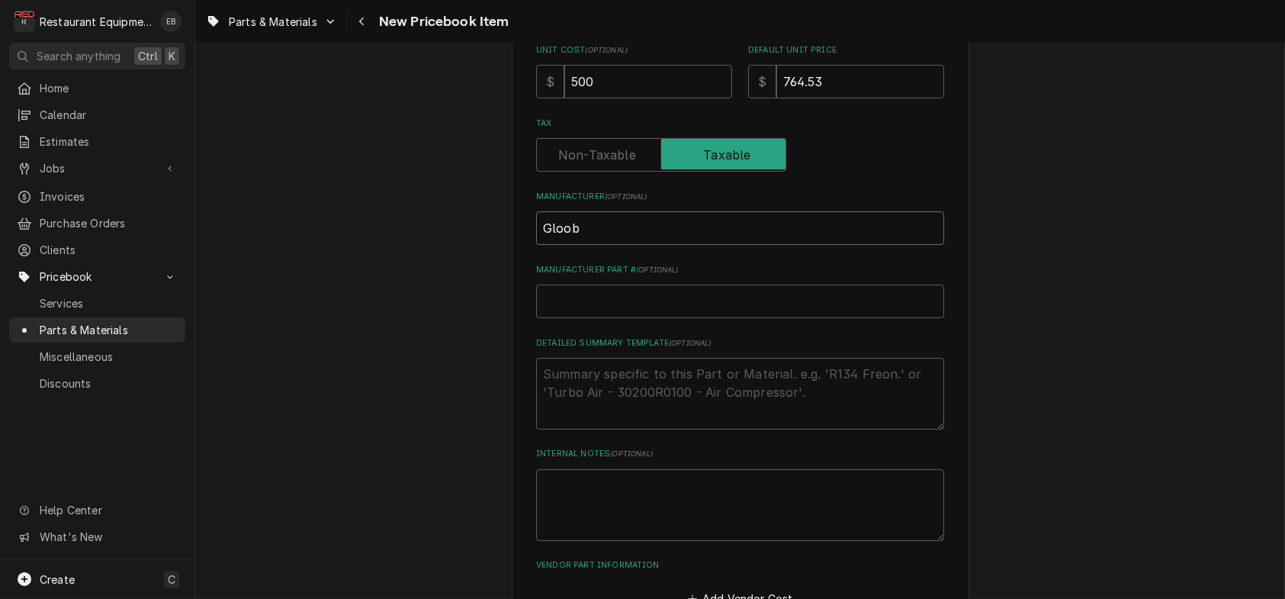
type textarea "x"
type input "Gloobe"
type textarea "x"
type input "Gloob"
type textarea "x"
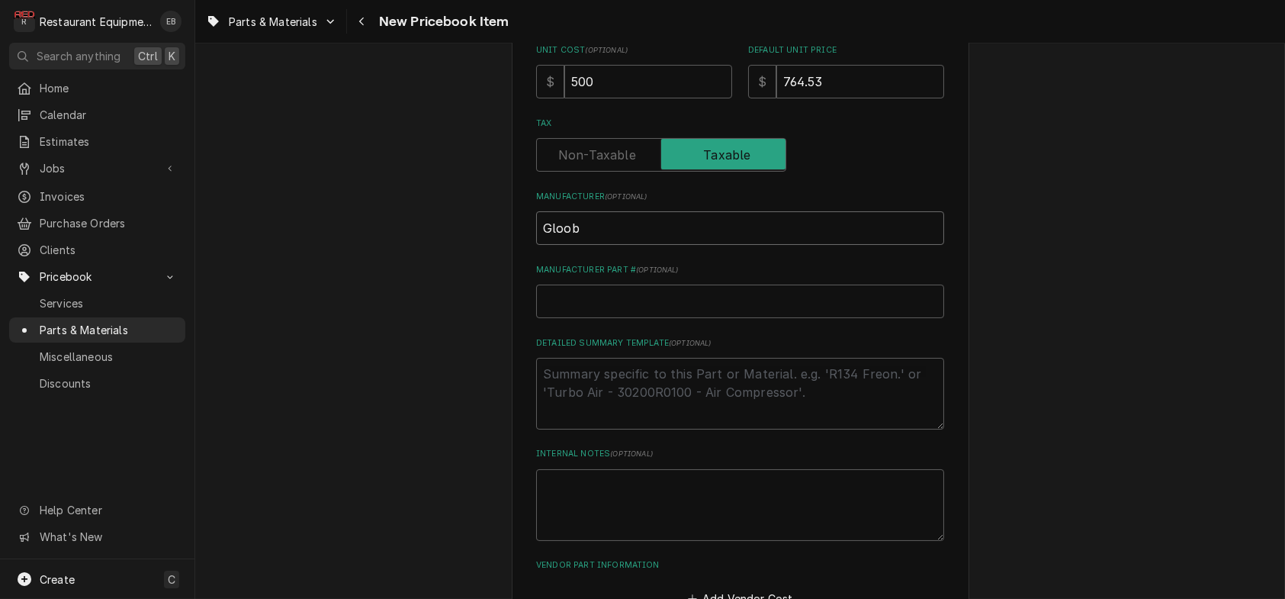
type input "Gloo"
type textarea "x"
type input "Glo"
type textarea "x"
type input "Glob"
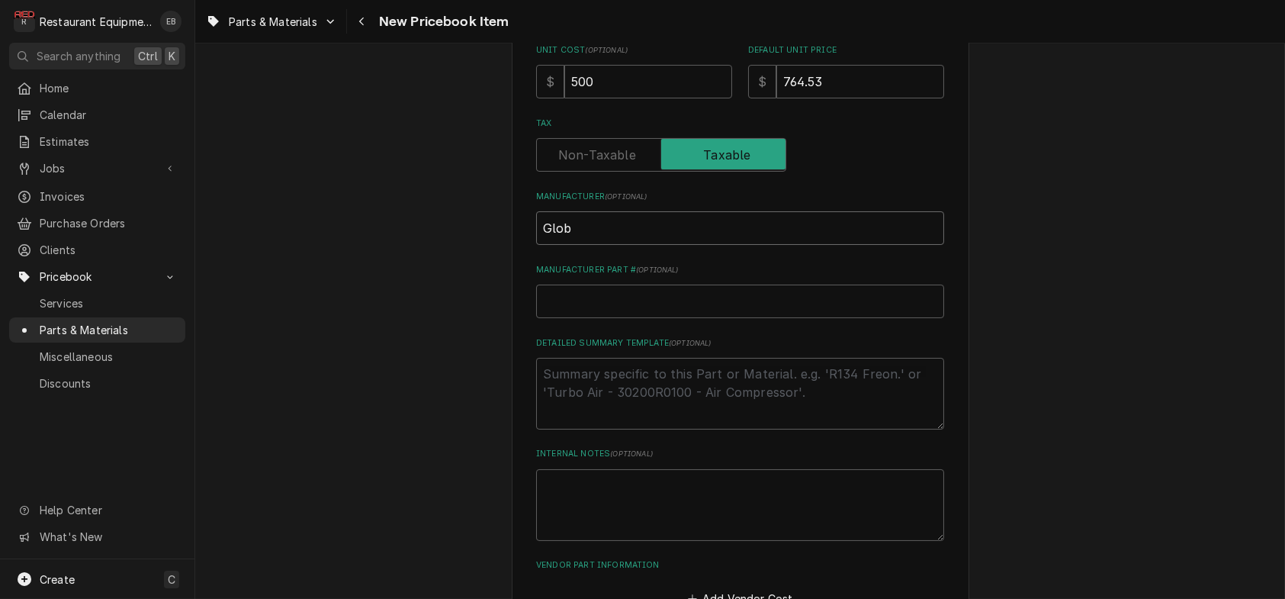
type textarea "x"
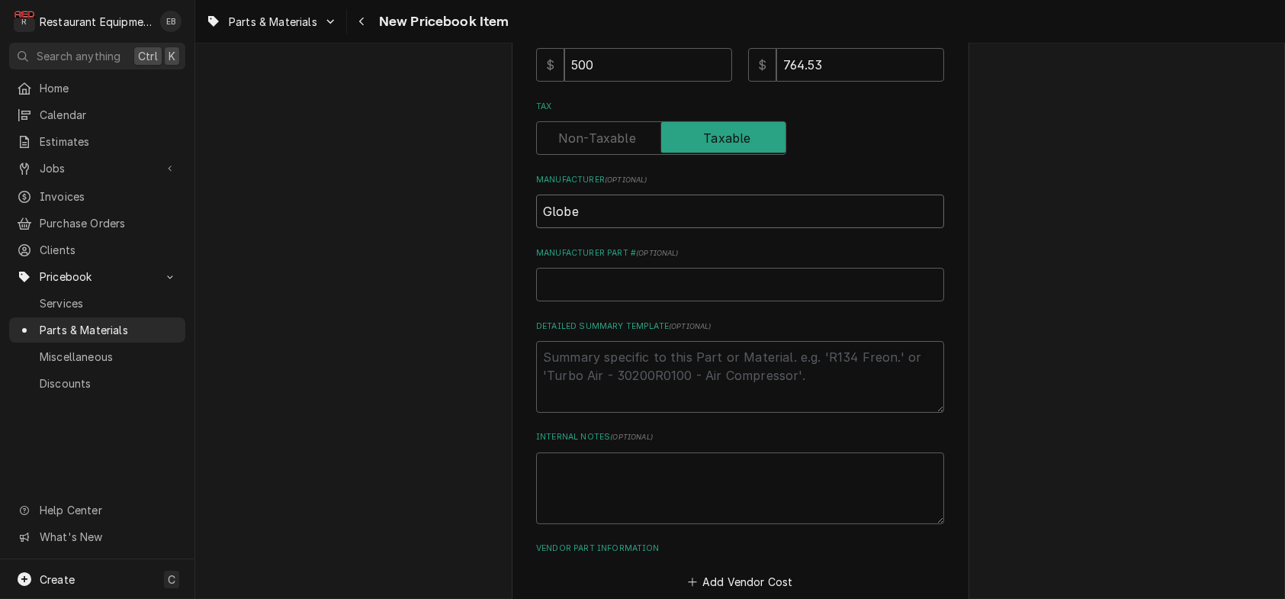
scroll to position [508, 0]
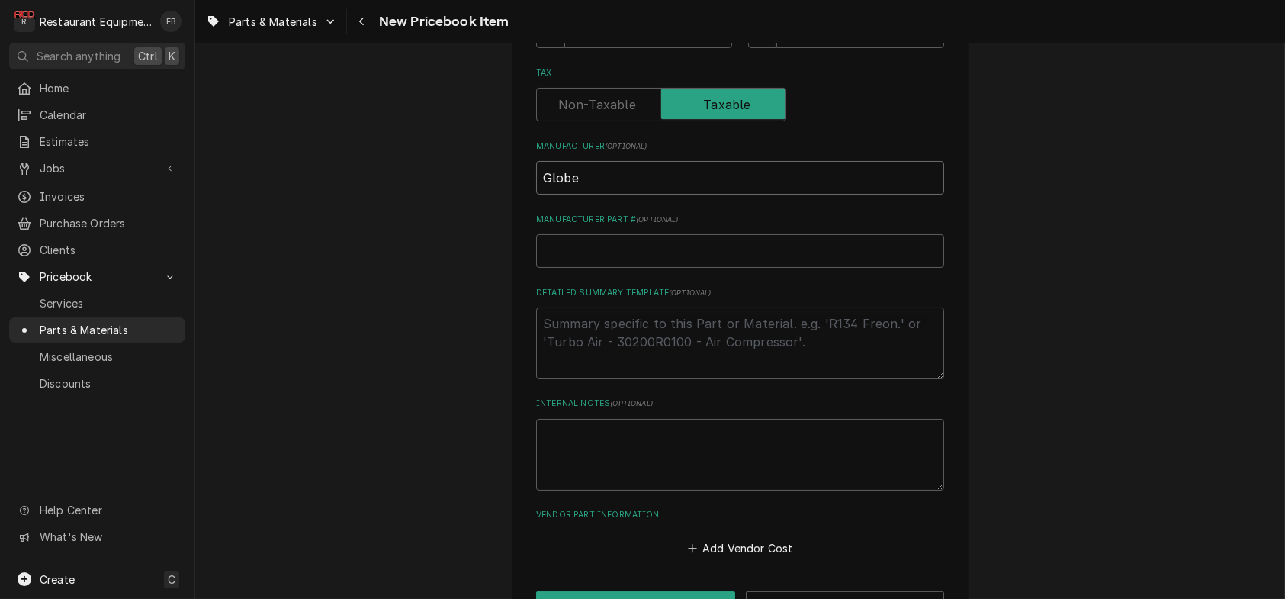
type input "Globe"
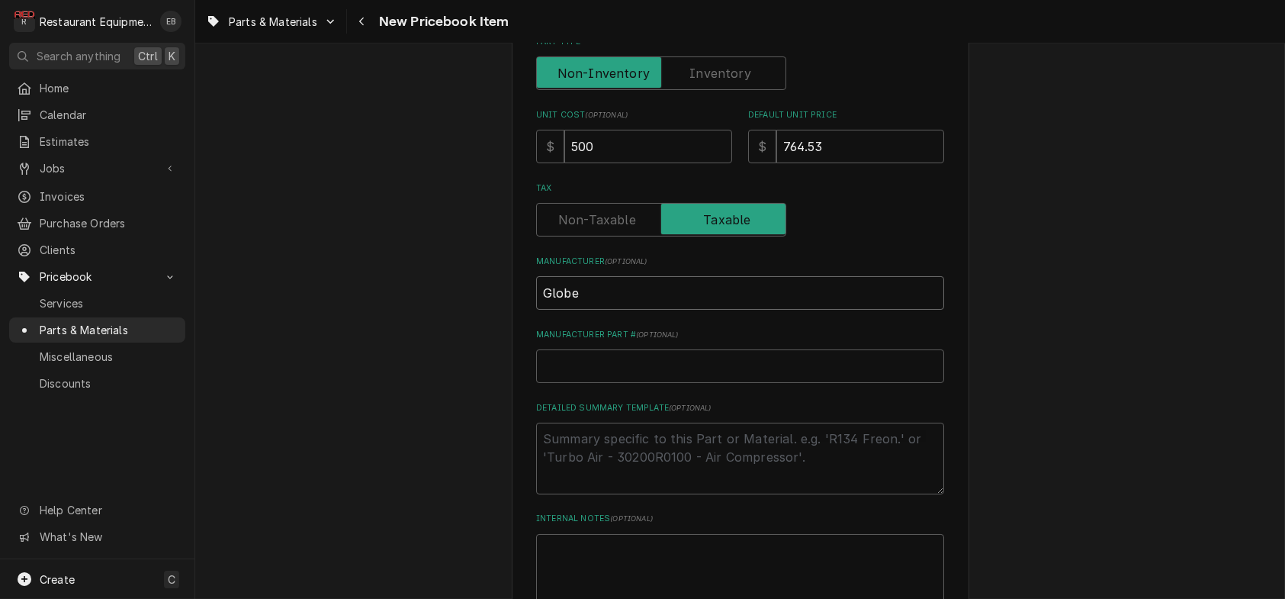
scroll to position [355, 0]
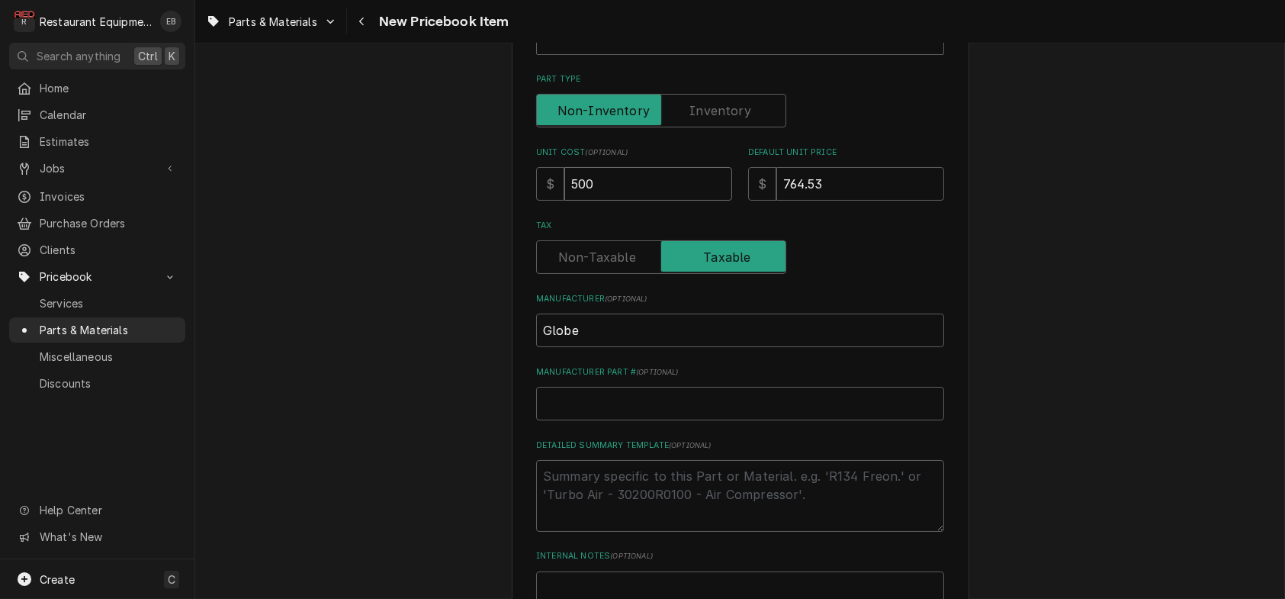
drag, startPoint x: 540, startPoint y: 264, endPoint x: 519, endPoint y: 265, distance: 20.6
click at [517, 265] on div "Please provide the following information to create a PriceBook item. Active Sta…" at bounding box center [741, 255] width 458 height 1074
type textarea "x"
type input "2"
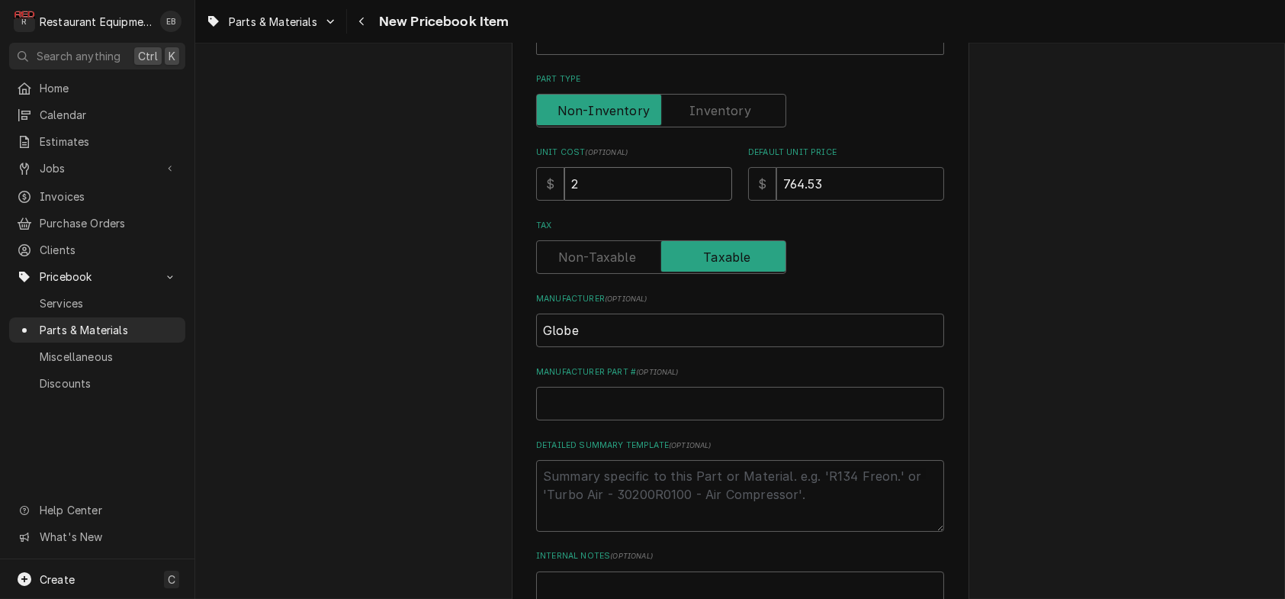
type textarea "x"
type input "25"
type textarea "x"
type input "250"
drag, startPoint x: 850, startPoint y: 243, endPoint x: 635, endPoint y: 245, distance: 215.1
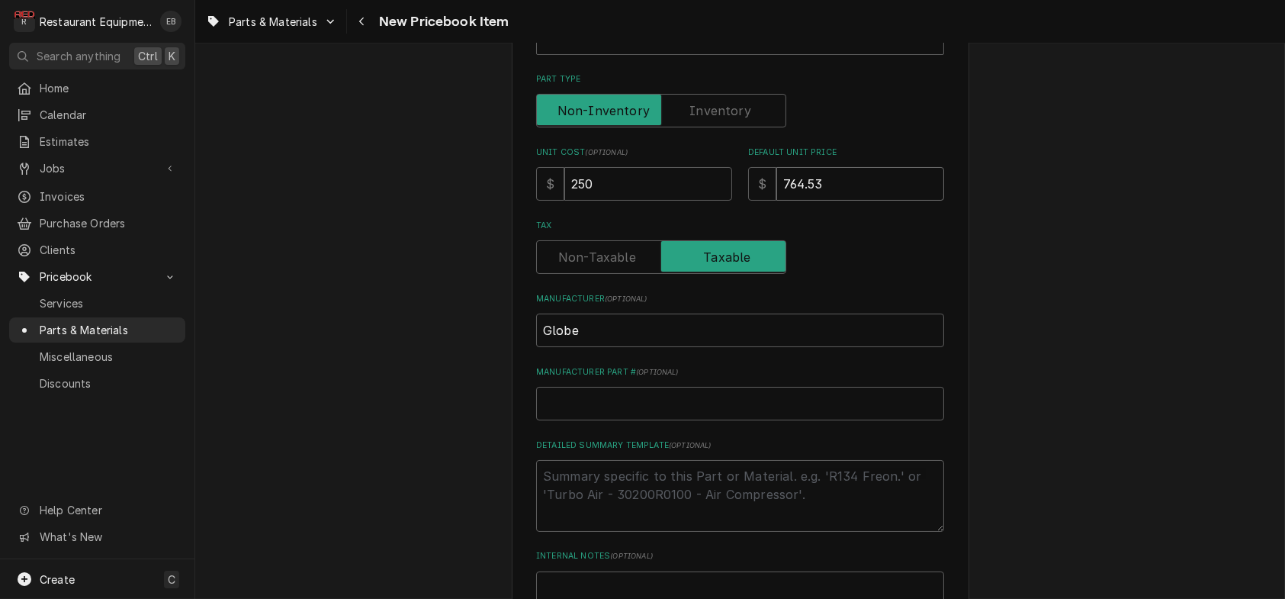
click at [635, 201] on div "Unit Cost ( optional ) $ 250 Default Unit Price $ 764.53" at bounding box center [740, 173] width 408 height 54
type textarea "x"
type input "5"
type textarea "x"
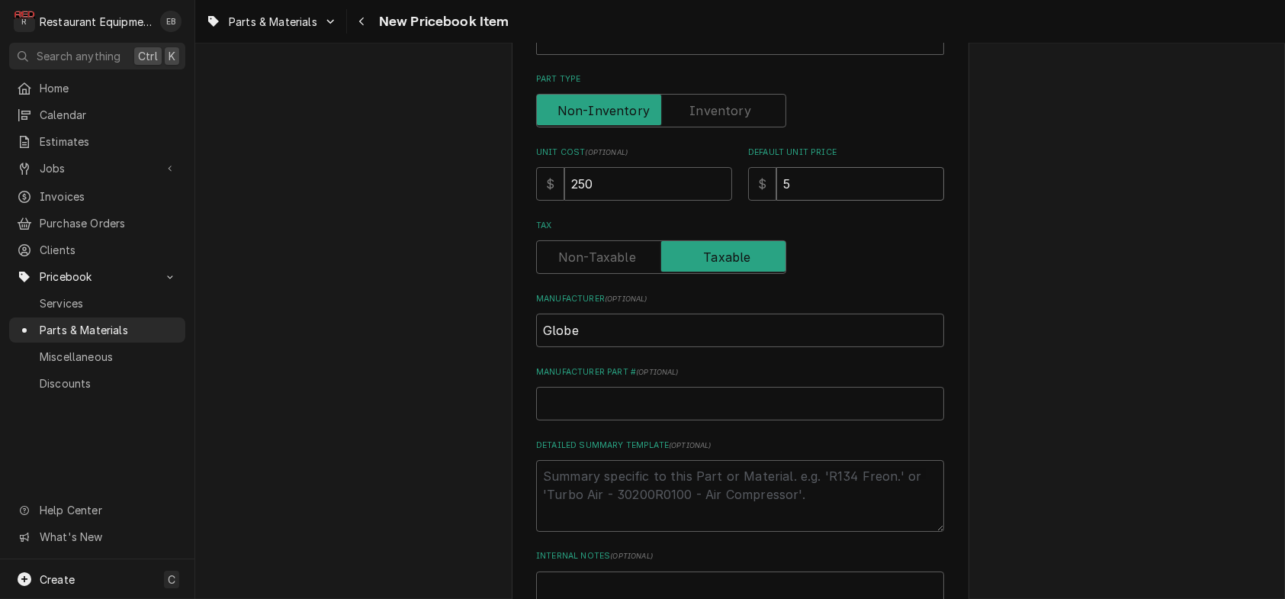
type input "50"
type textarea "x"
type input "500"
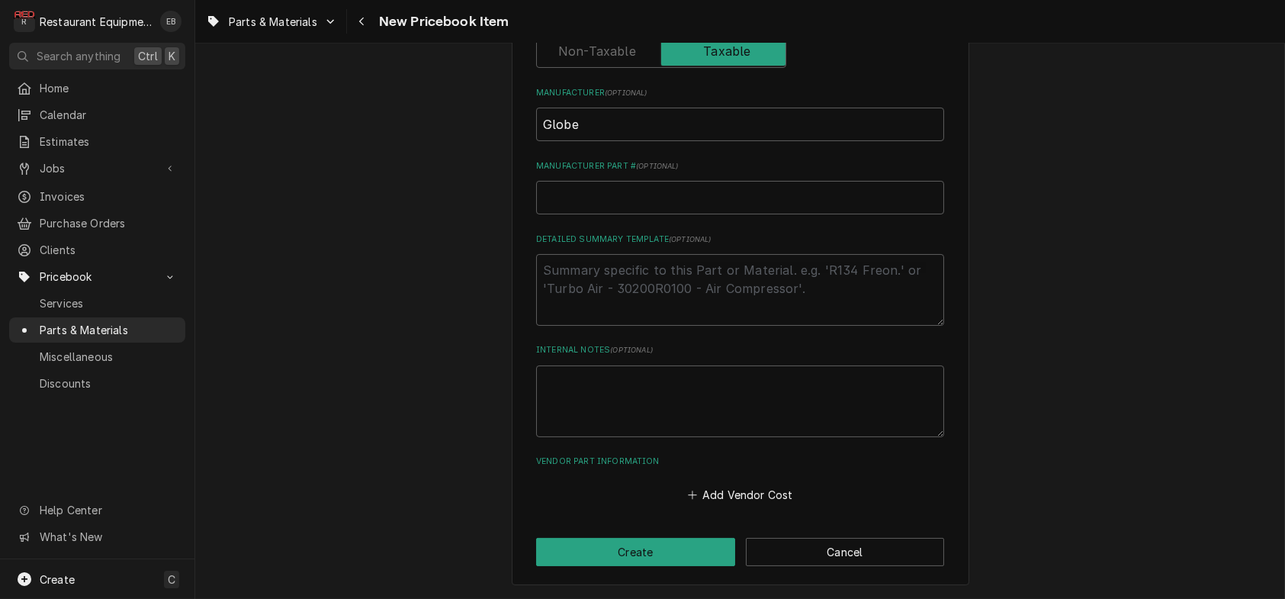
scroll to position [660, 0]
click at [705, 506] on button "Add Vendor Cost" at bounding box center [740, 494] width 111 height 21
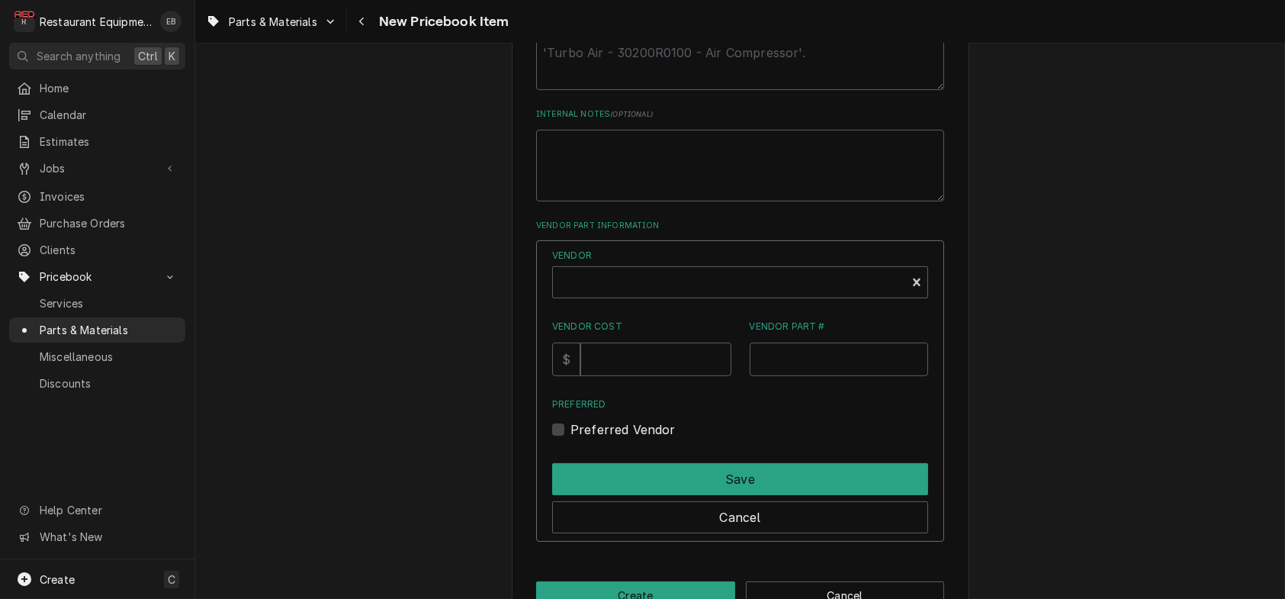
scroll to position [813, 0]
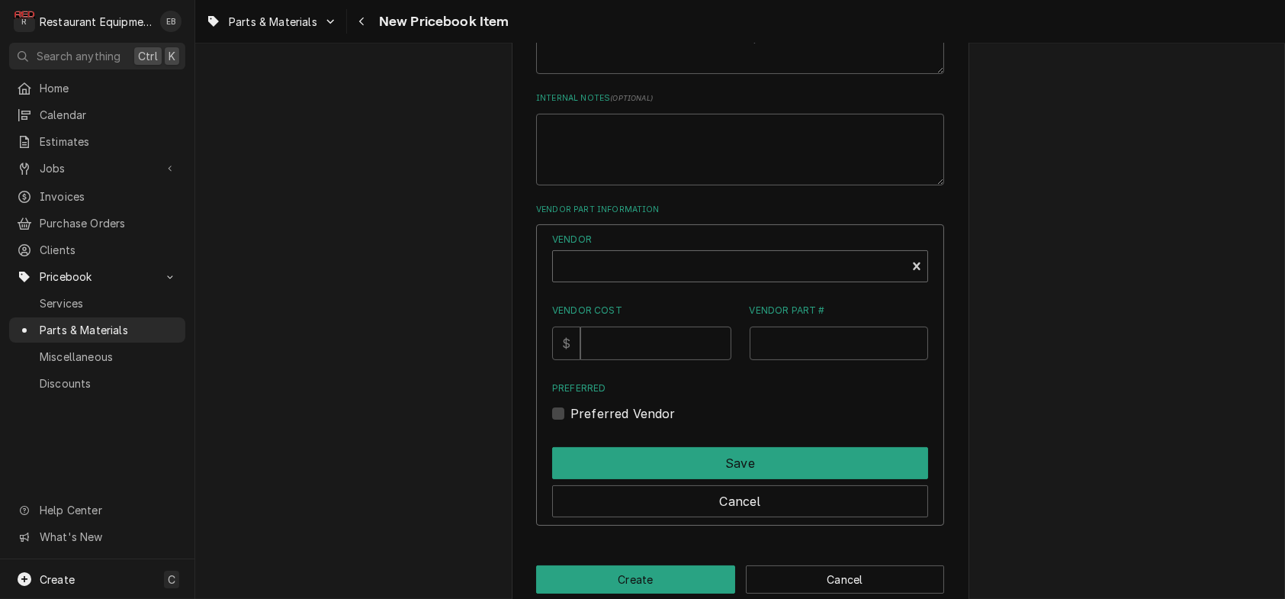
type textarea "x"
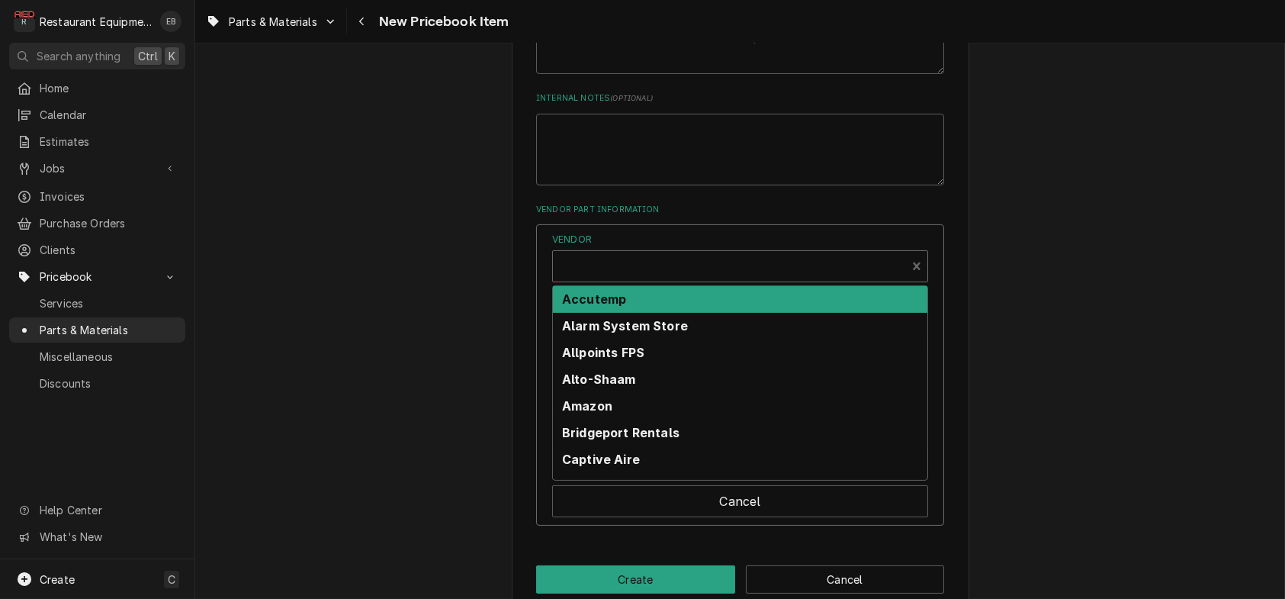
click at [670, 291] on div "Vendor" at bounding box center [730, 272] width 338 height 37
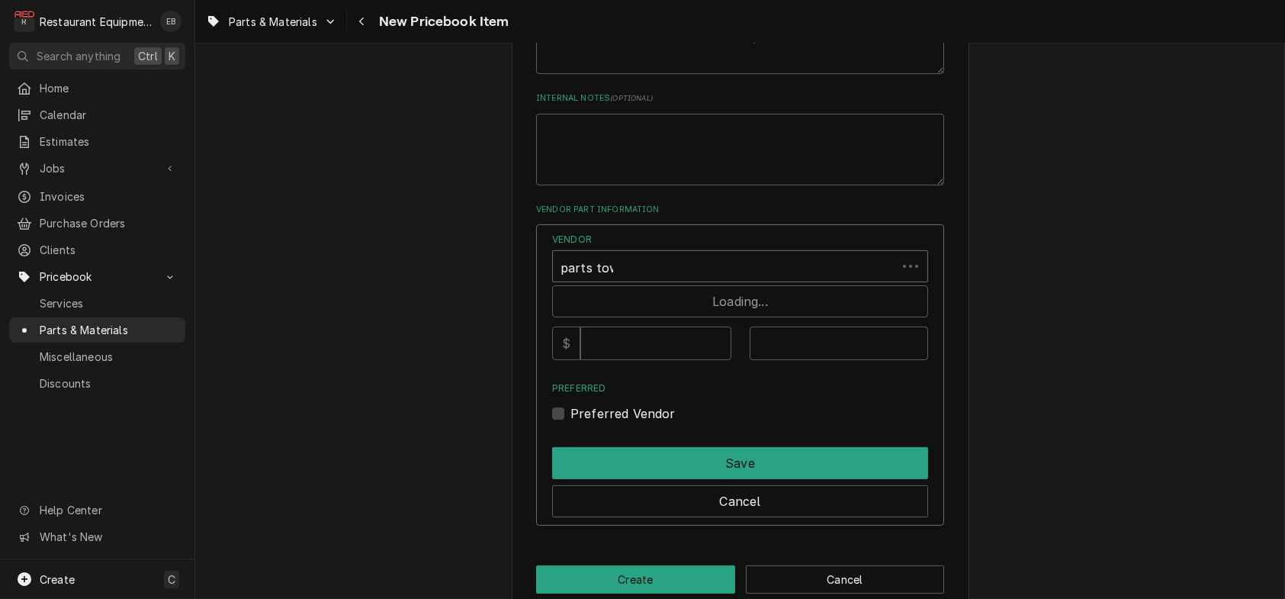
type input "parts town"
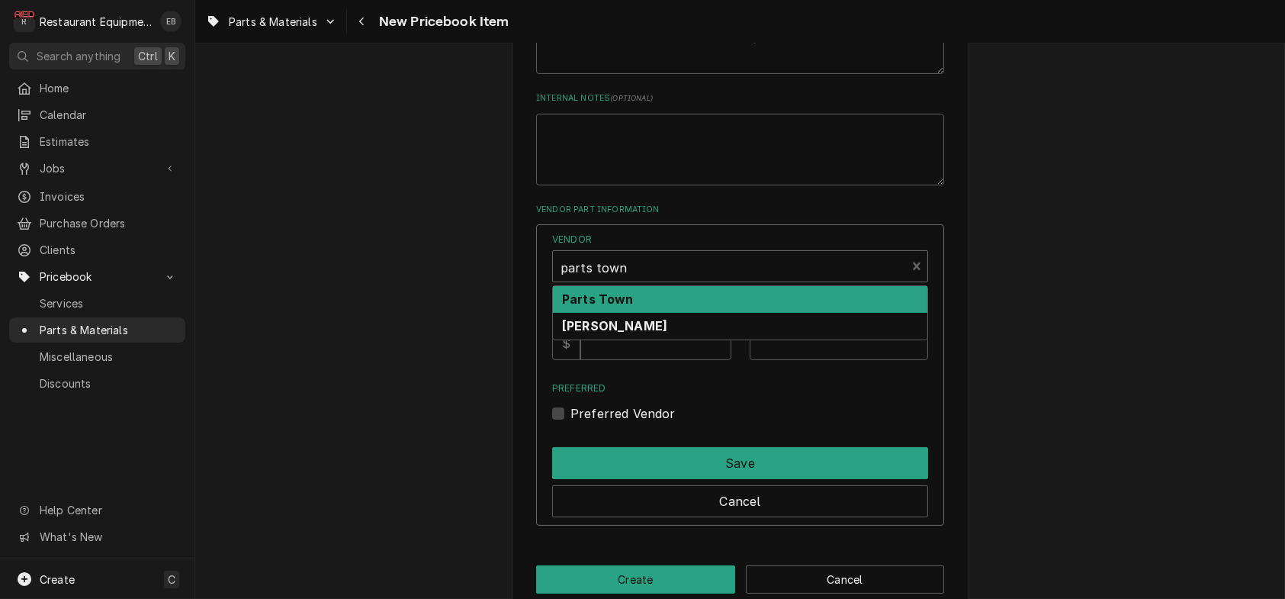
click at [675, 313] on div "Parts Town" at bounding box center [740, 299] width 374 height 27
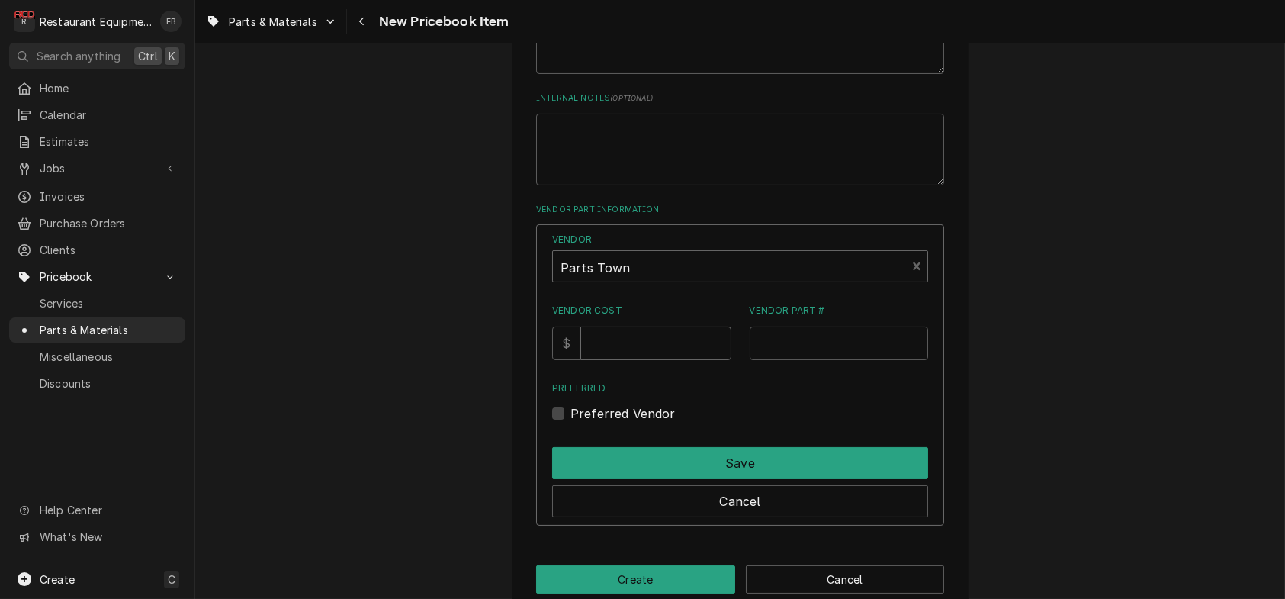
click at [633, 360] on input "Vendor Cost" at bounding box center [655, 343] width 150 height 34
type input "250"
click at [837, 360] on input "Vendor Part #" at bounding box center [839, 343] width 179 height 34
paste input "GLO1161"
type input "GLO1161"
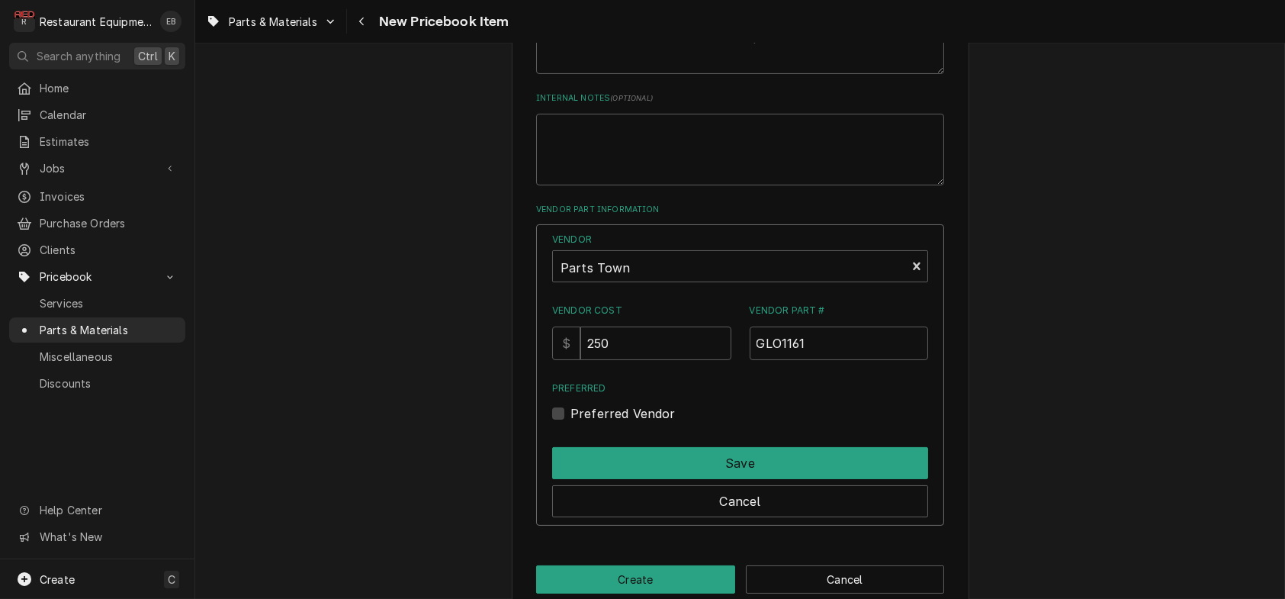
click at [570, 422] on label "Preferred Vendor" at bounding box center [622, 413] width 105 height 18
click at [570, 438] on input "Preferred" at bounding box center [758, 421] width 376 height 34
checkbox input "true"
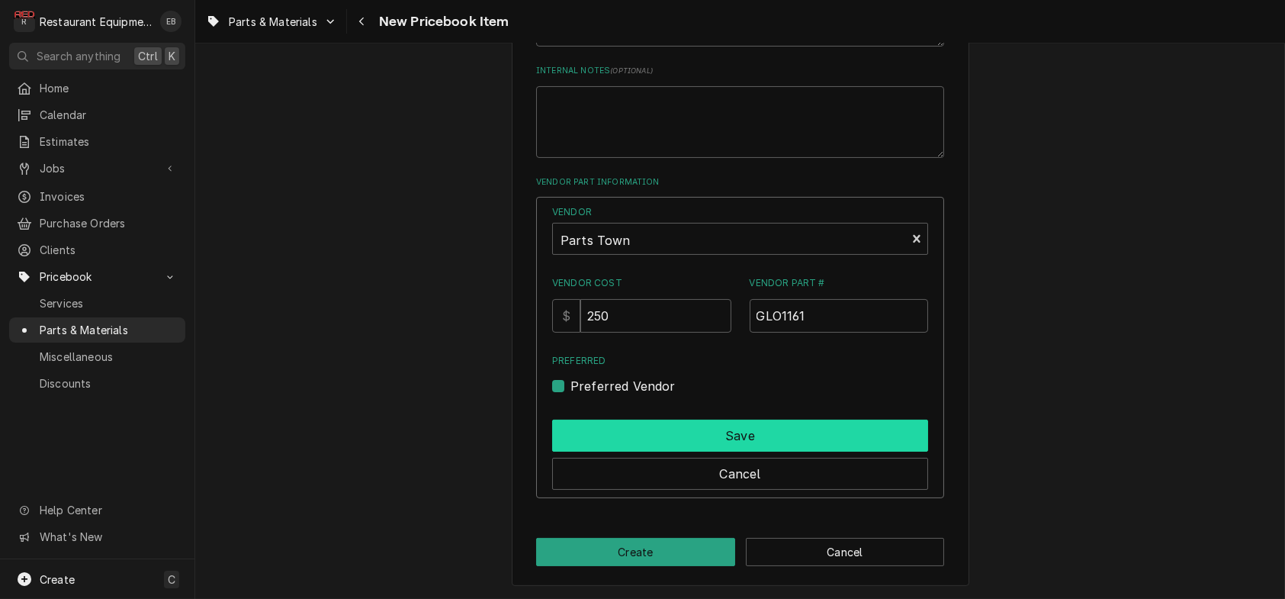
click at [664, 451] on button "Save" at bounding box center [740, 435] width 376 height 32
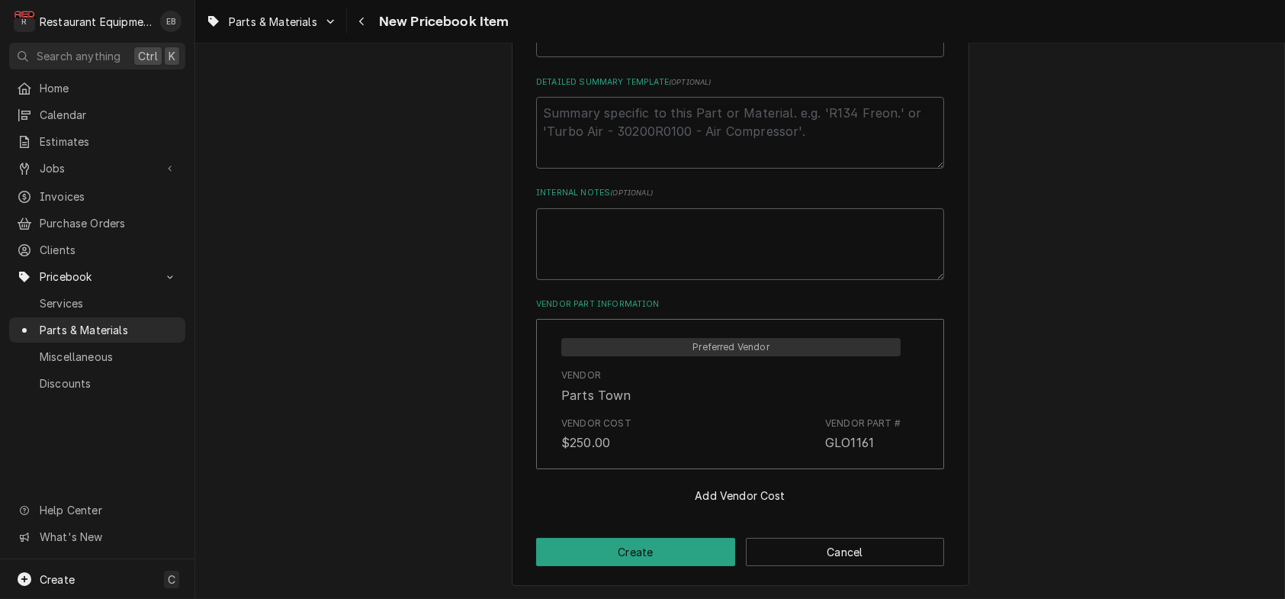
scroll to position [853, 0]
click at [642, 539] on button "Create" at bounding box center [635, 552] width 199 height 28
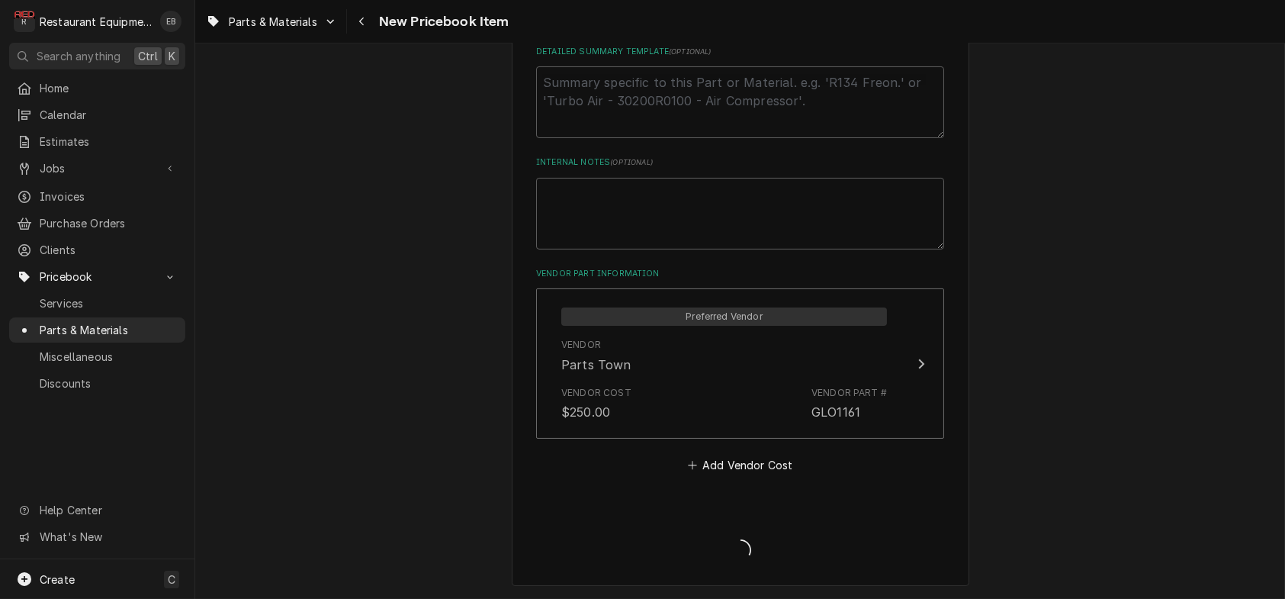
type textarea "x"
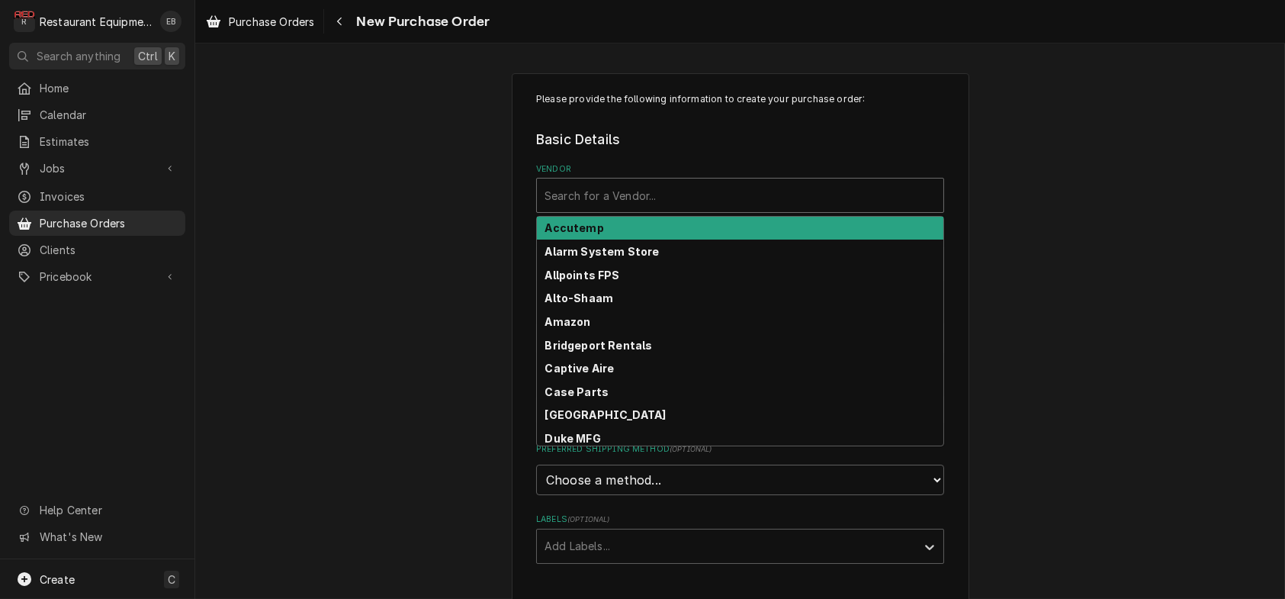
click at [676, 209] on div "Vendor" at bounding box center [739, 194] width 391 height 27
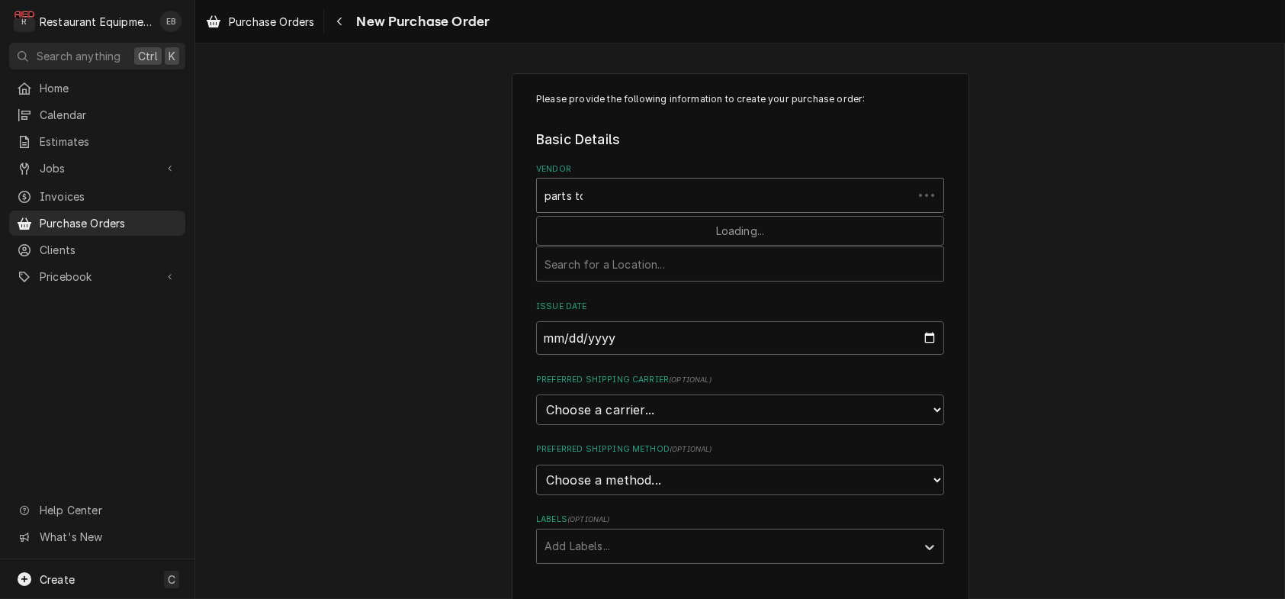
type input "parts town"
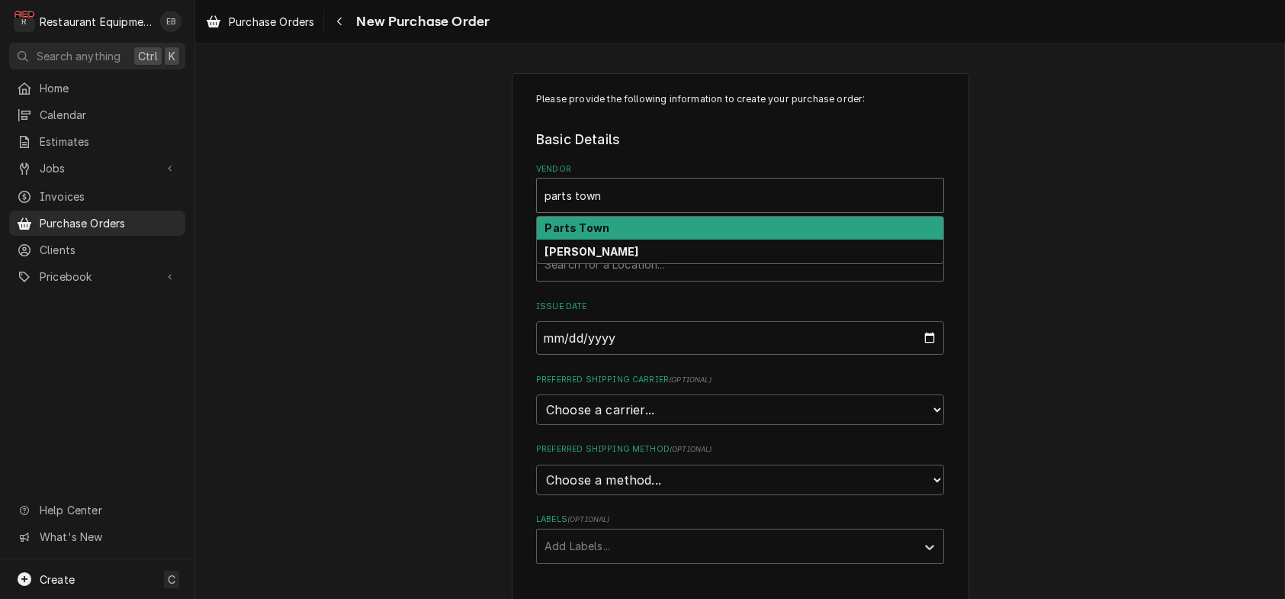
click at [678, 239] on div "Parts Town" at bounding box center [740, 229] width 406 height 24
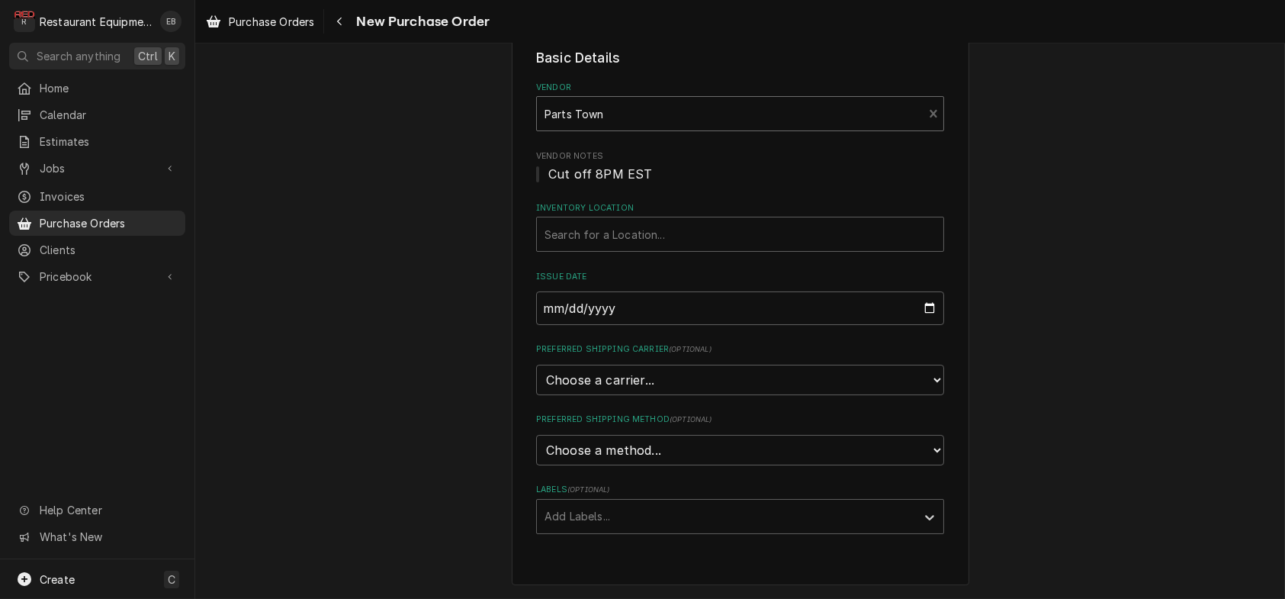
scroll to position [152, 0]
click at [626, 365] on select "Choose a carrier... U.S. Postal Service Stamps.com FedEx UPS DHL Express DHL EC…" at bounding box center [740, 380] width 408 height 31
select select "4"
click at [536, 365] on select "Choose a carrier... U.S. Postal Service Stamps.com FedEx UPS DHL Express DHL EC…" at bounding box center [740, 380] width 408 height 31
click at [606, 442] on select "Choose a method... Ground Next Day Early AM Next Day Air 2 Day Air Other" at bounding box center [740, 450] width 408 height 31
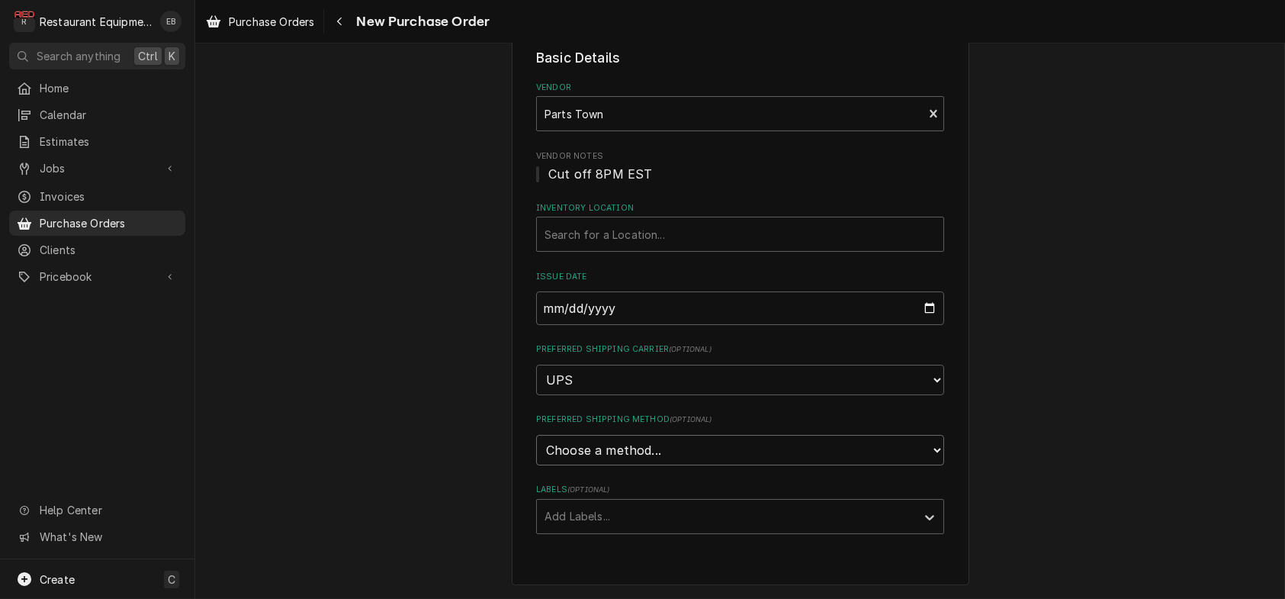
select select "3"
click at [536, 435] on select "Choose a method... Ground Next Day Early AM Next Day Air 2 Day Air Other" at bounding box center [740, 450] width 408 height 31
click at [596, 519] on div "Labels" at bounding box center [726, 516] width 364 height 27
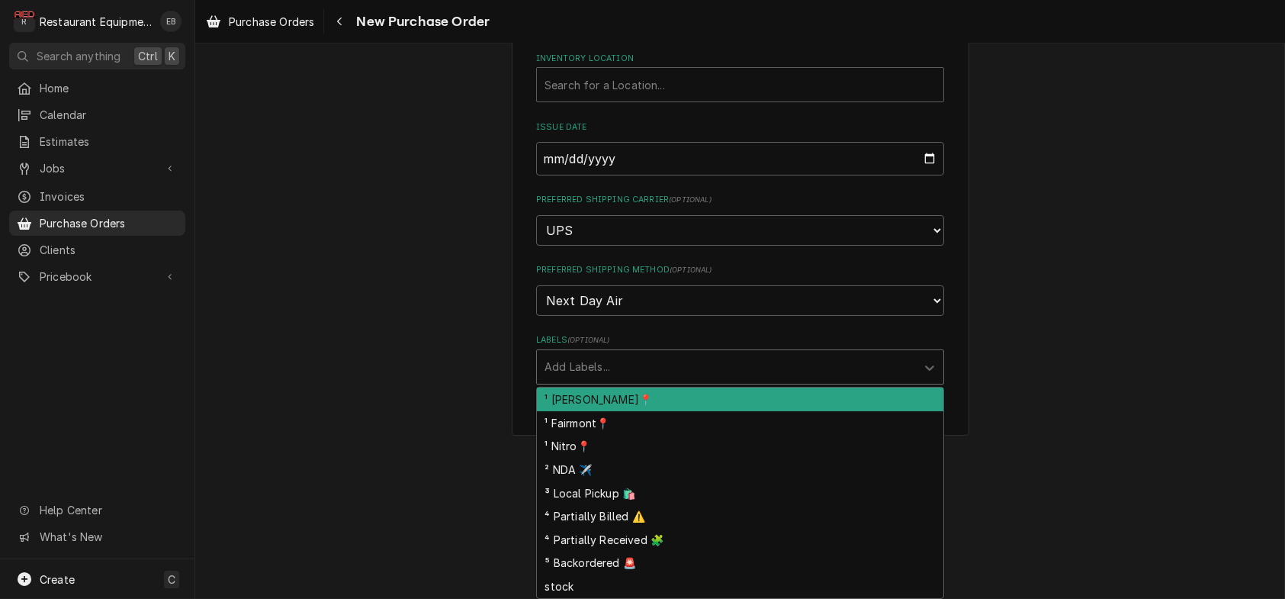
scroll to position [312, 0]
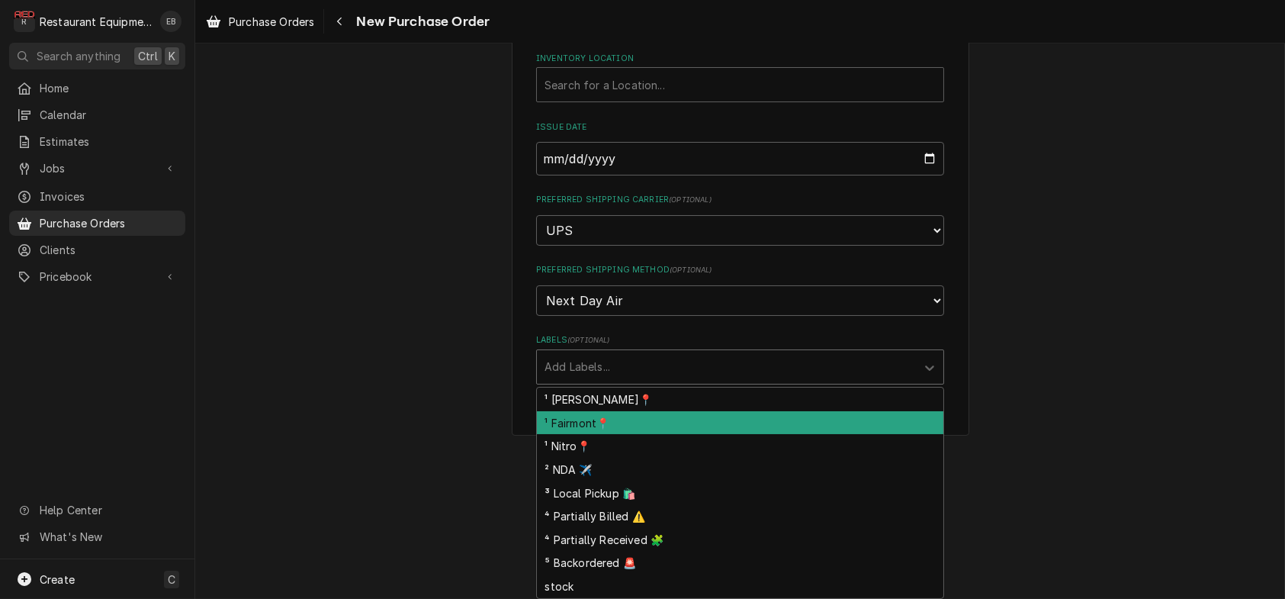
click at [621, 411] on div "¹ Fairmont📍" at bounding box center [740, 423] width 406 height 24
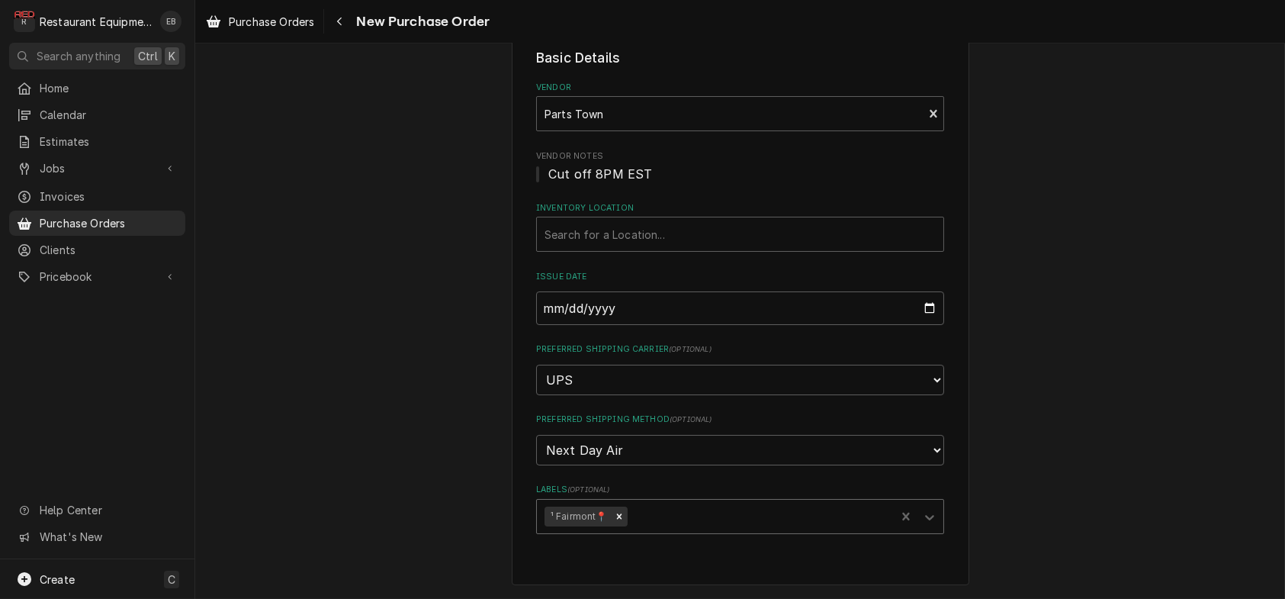
click at [660, 509] on div "option ¹ Fairmont📍, selected. ¹ Fairmont📍" at bounding box center [740, 516] width 408 height 35
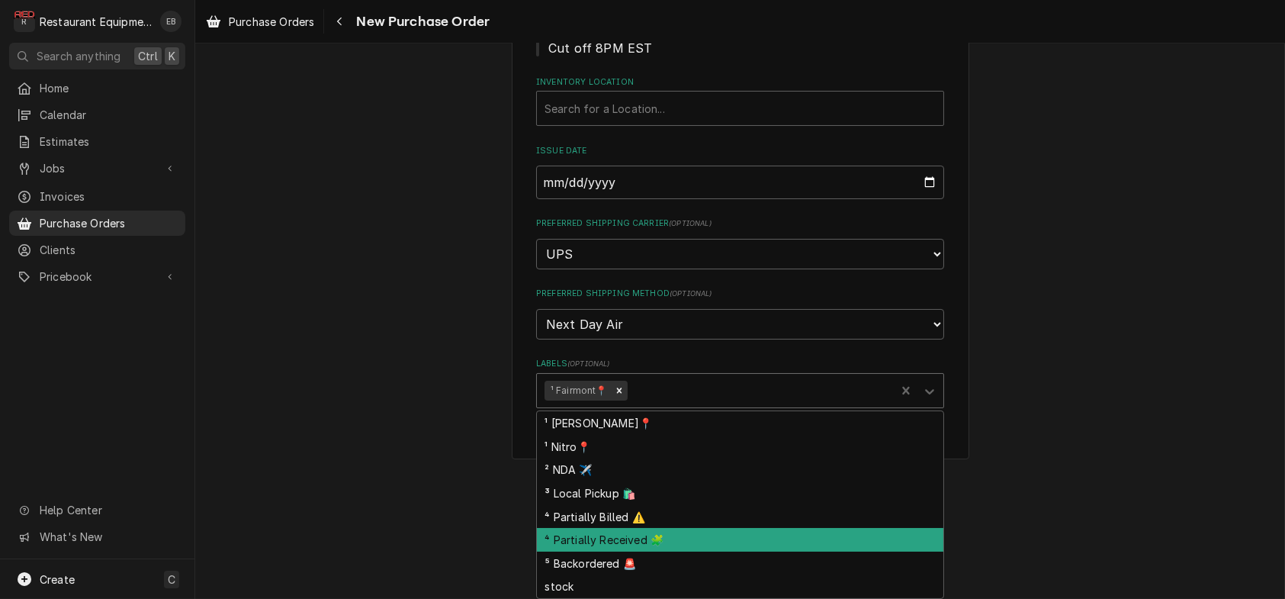
scroll to position [0, 0]
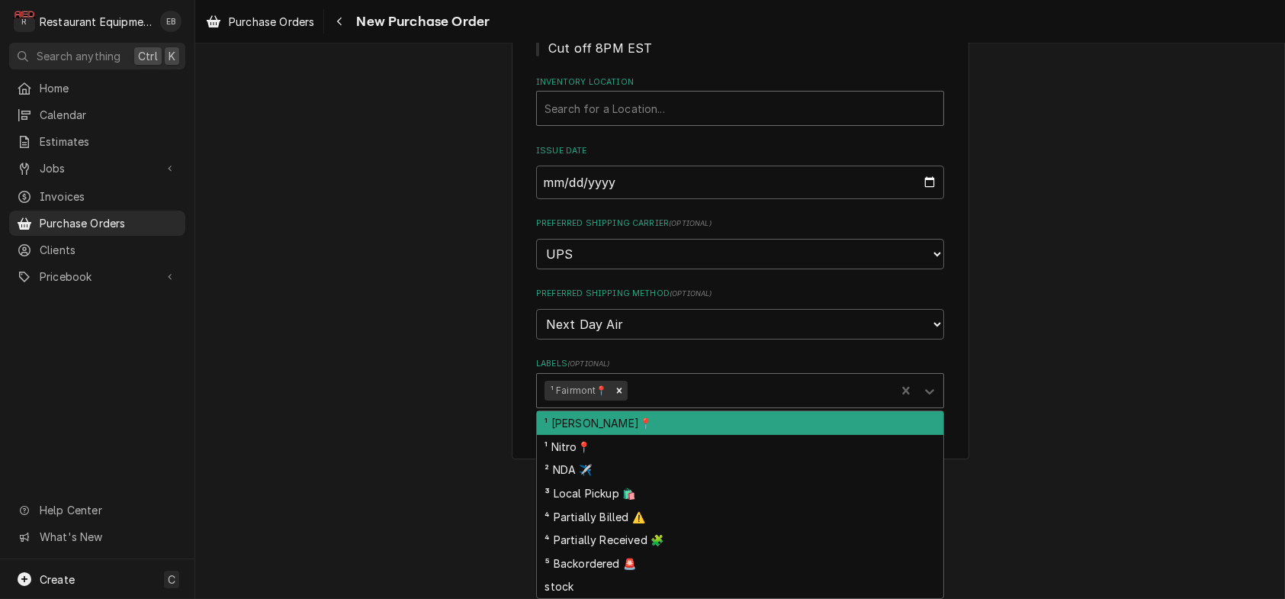
click at [654, 57] on fieldset "Basic Details Vendor Parts Town Vendor Notes Cut off 8PM EST Inventory Location…" at bounding box center [740, 165] width 408 height 486
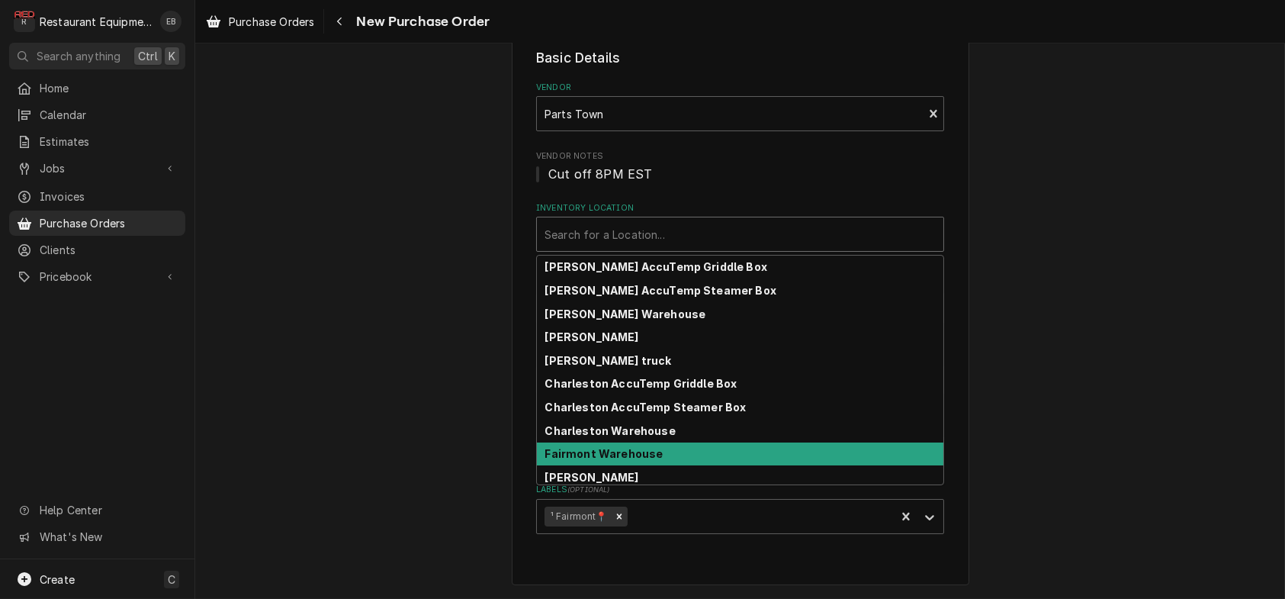
click at [604, 442] on div "Fairmont Warehouse" at bounding box center [740, 454] width 406 height 24
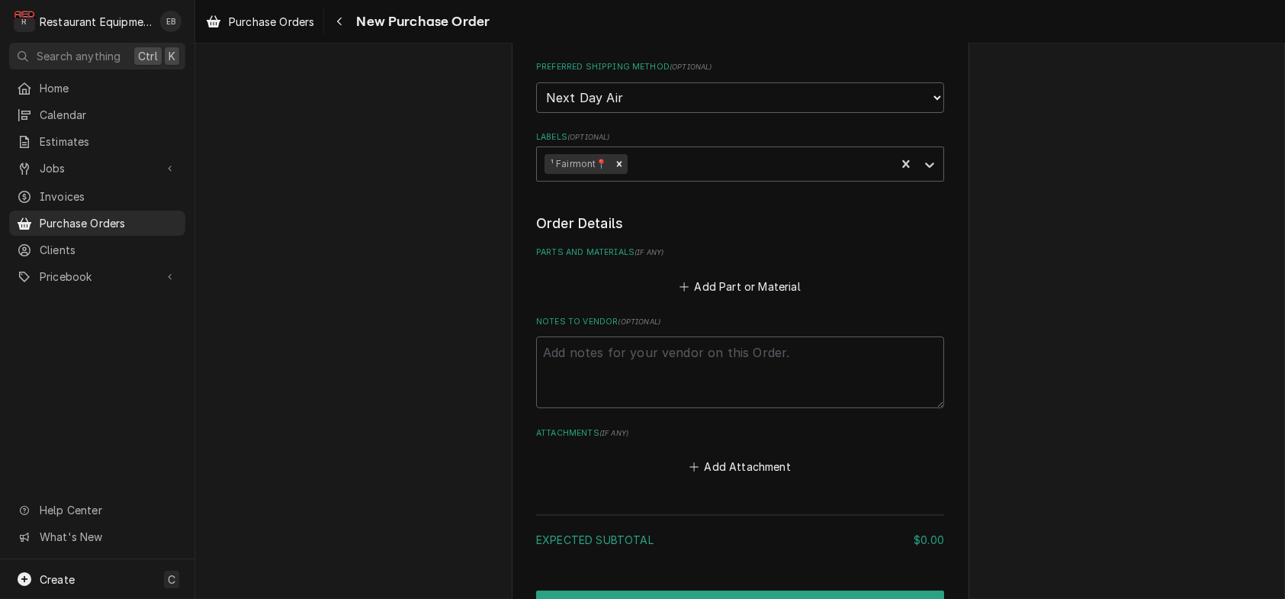
scroll to position [457, 0]
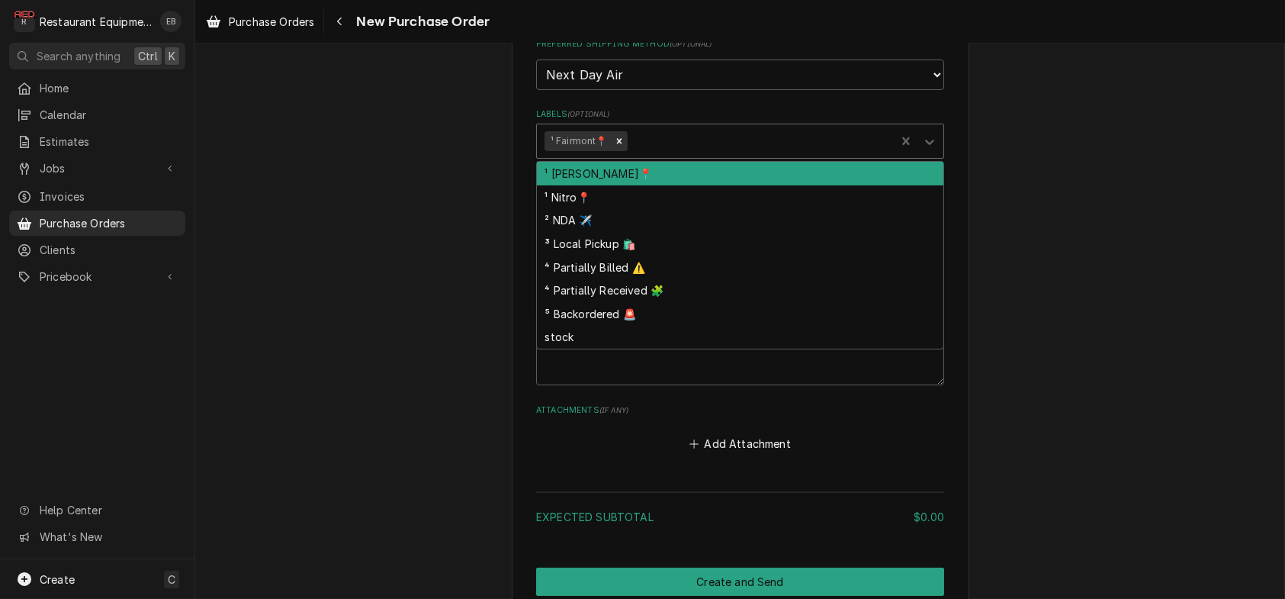
click at [688, 155] on div "Labels" at bounding box center [759, 140] width 258 height 27
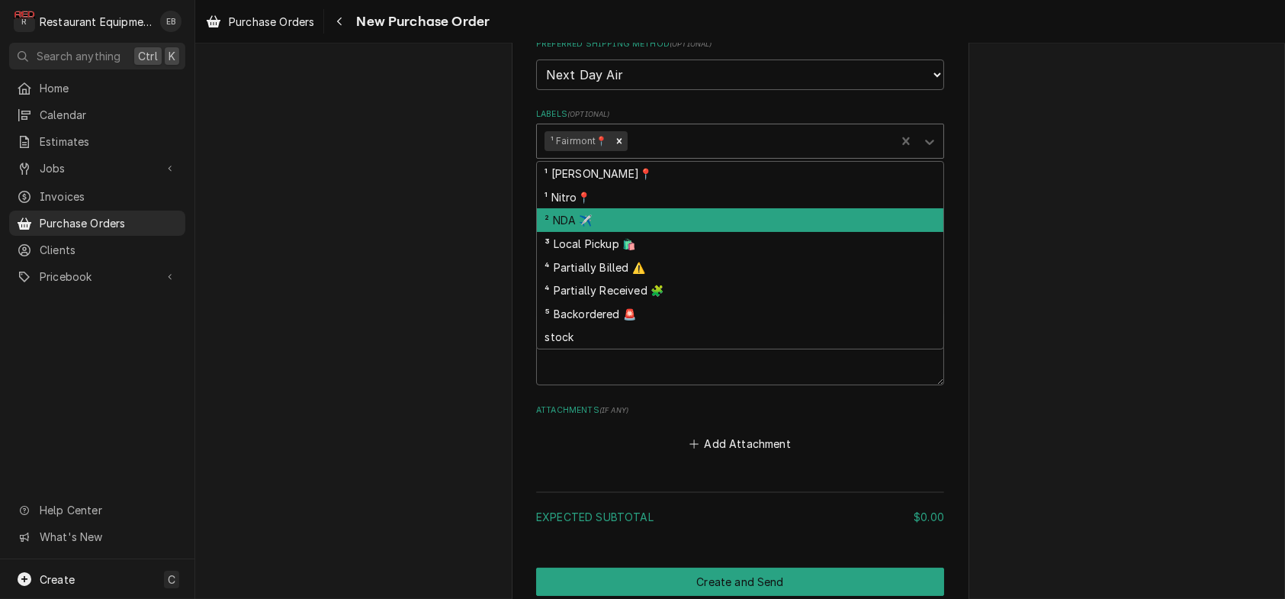
click at [621, 232] on div "² NDA ✈️" at bounding box center [740, 220] width 406 height 24
type textarea "x"
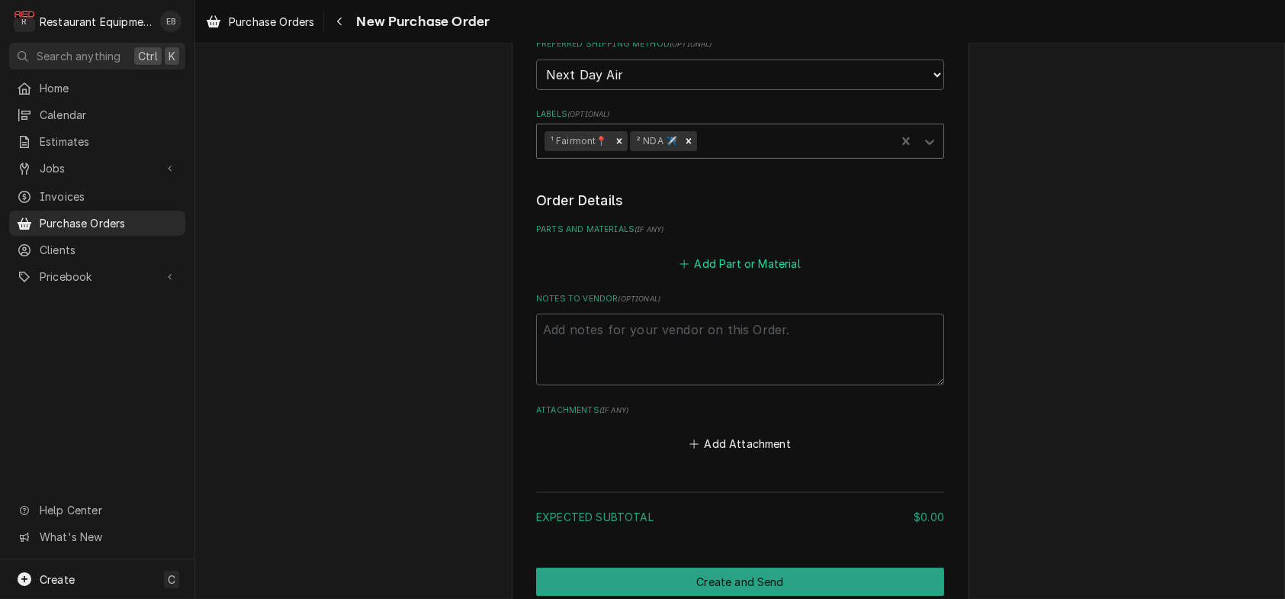
click at [714, 274] on button "Add Part or Material" at bounding box center [740, 262] width 126 height 21
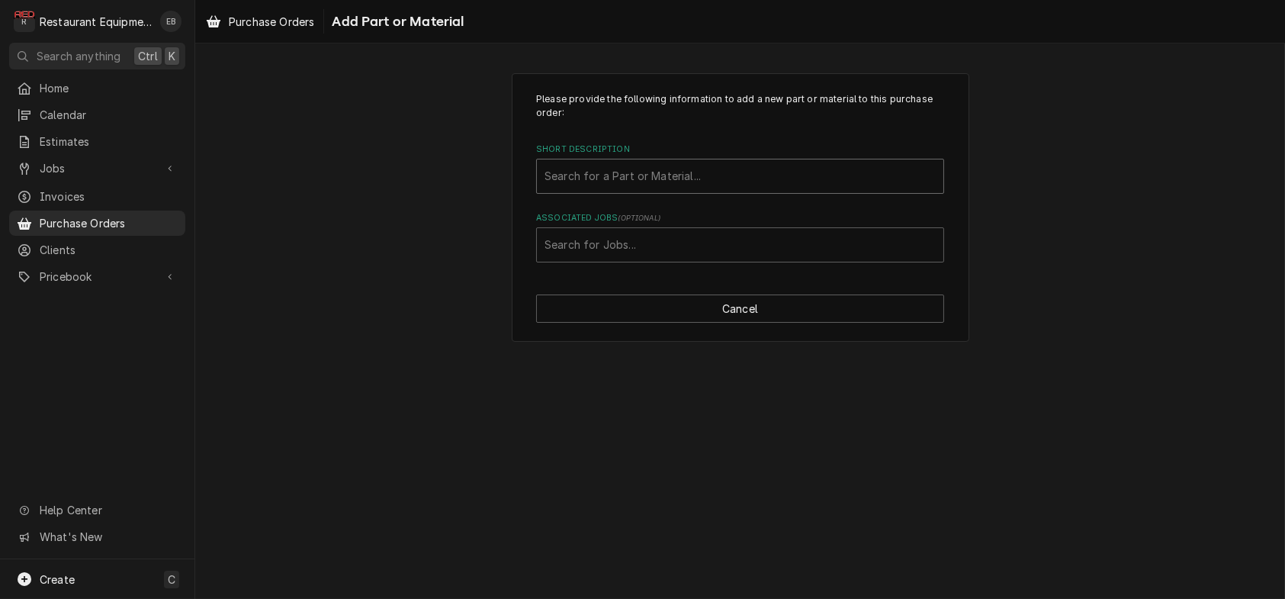
click at [670, 190] on div "Short Description" at bounding box center [739, 175] width 391 height 27
type input "1"
type input "globe lift"
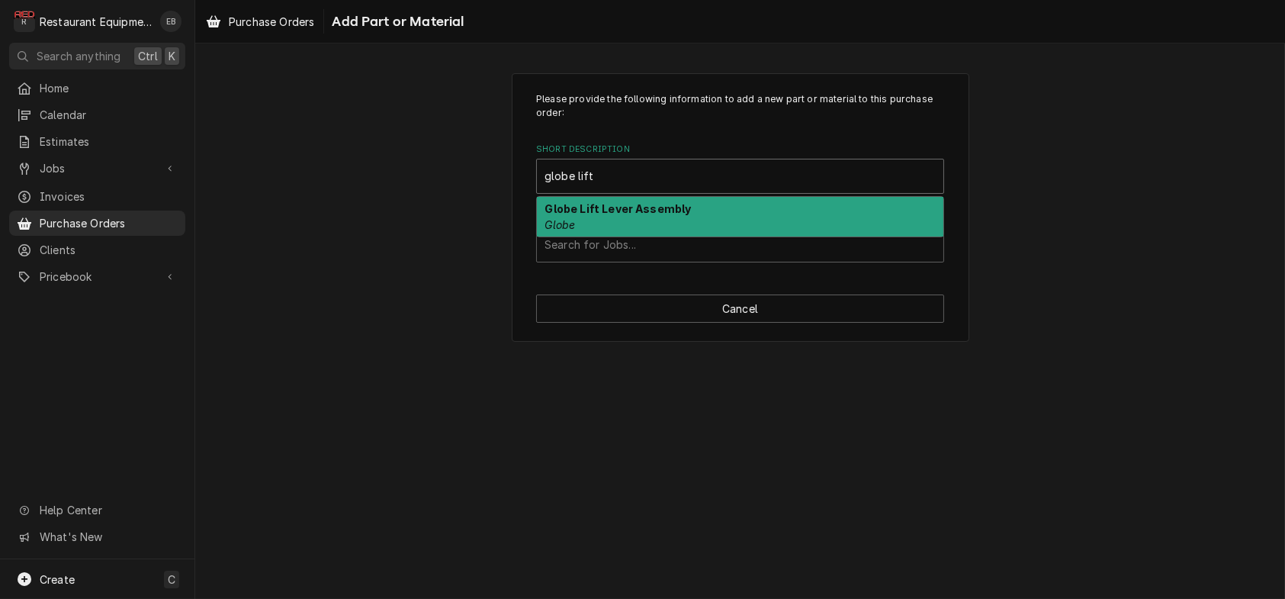
click at [648, 215] on strong "Globe Lift Lever Assembly" at bounding box center [618, 208] width 146 height 13
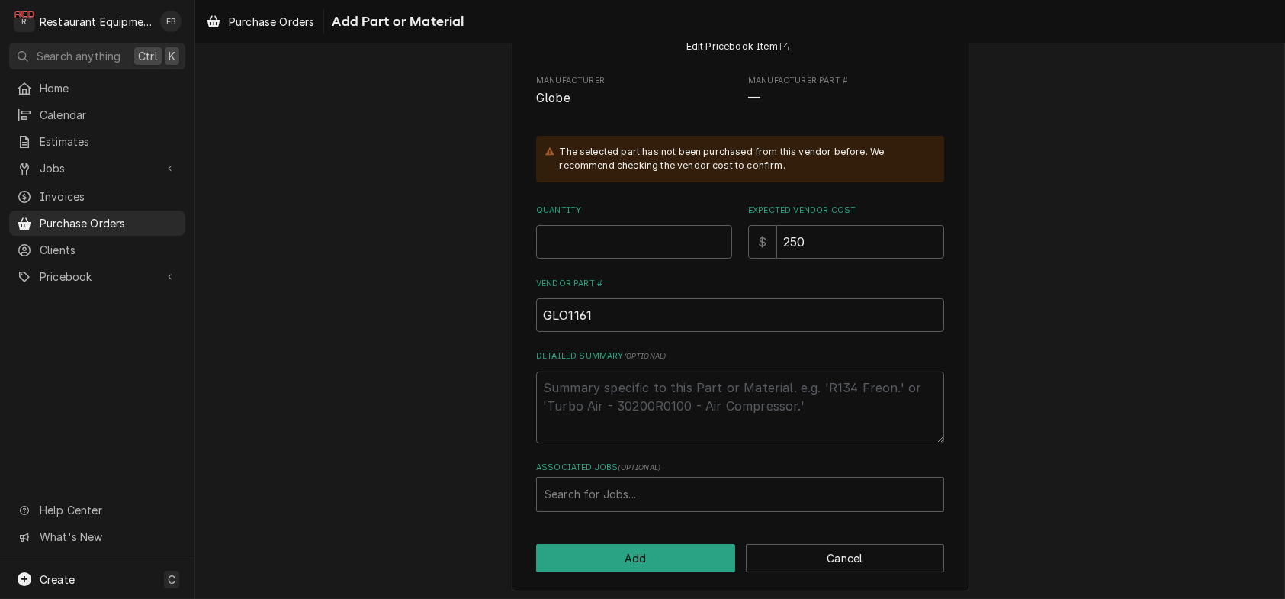
scroll to position [203, 0]
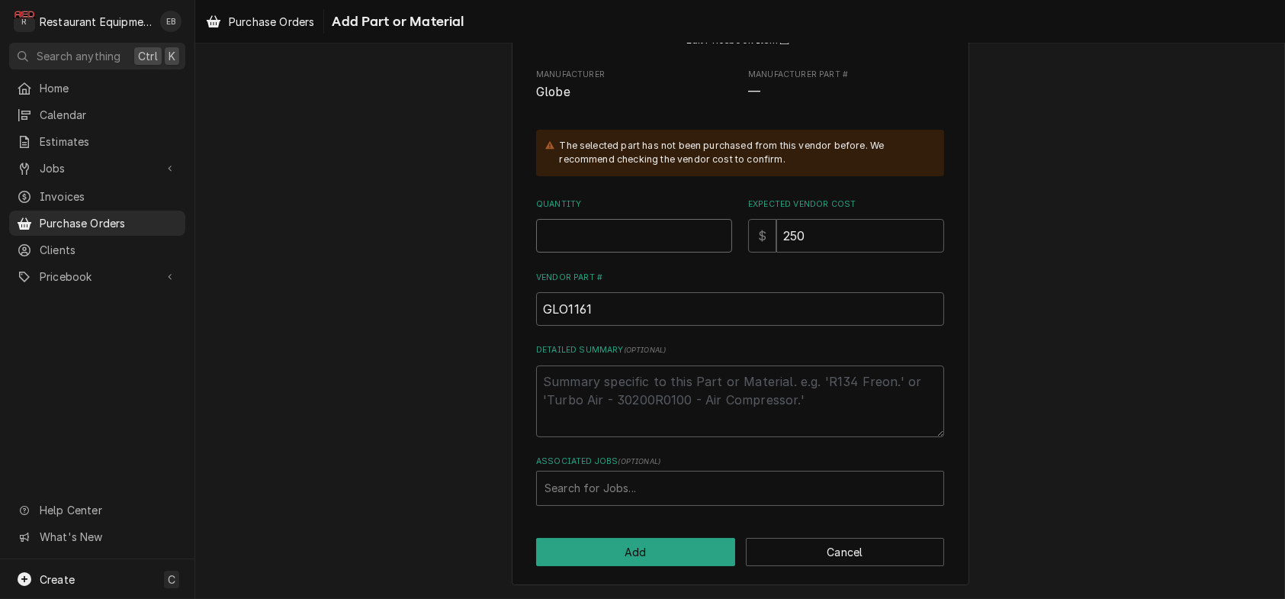
click at [615, 252] on input "Quantity" at bounding box center [634, 236] width 196 height 34
type textarea "x"
type input "1"
click at [613, 480] on div "Associated Jobs" at bounding box center [739, 487] width 391 height 27
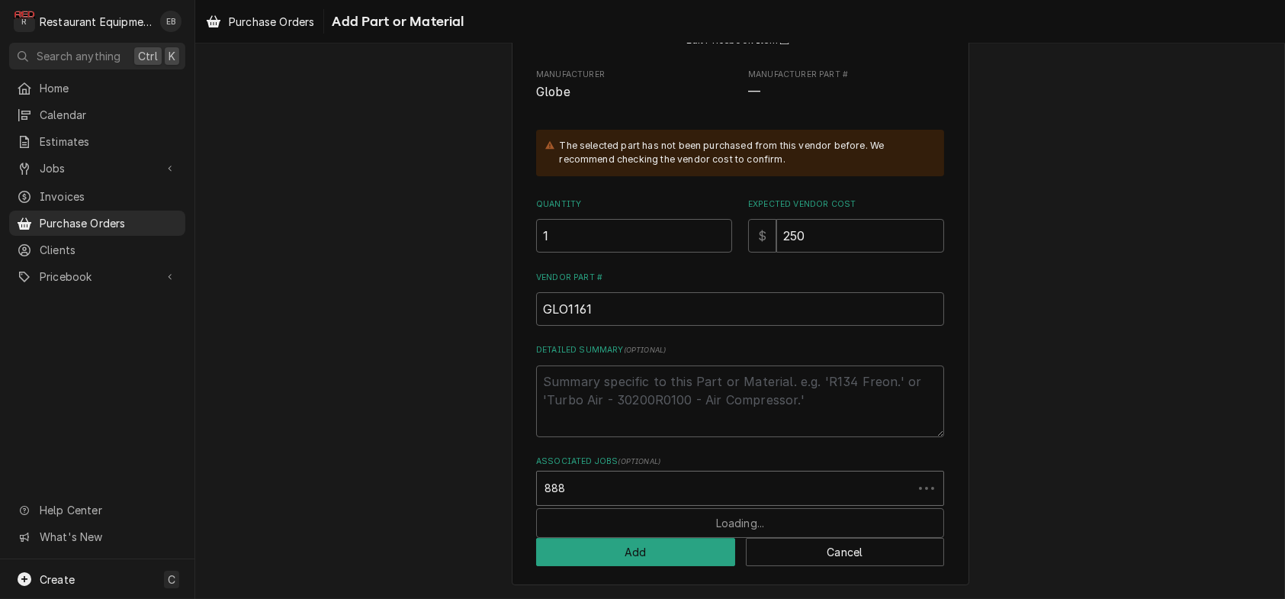
type input "8882"
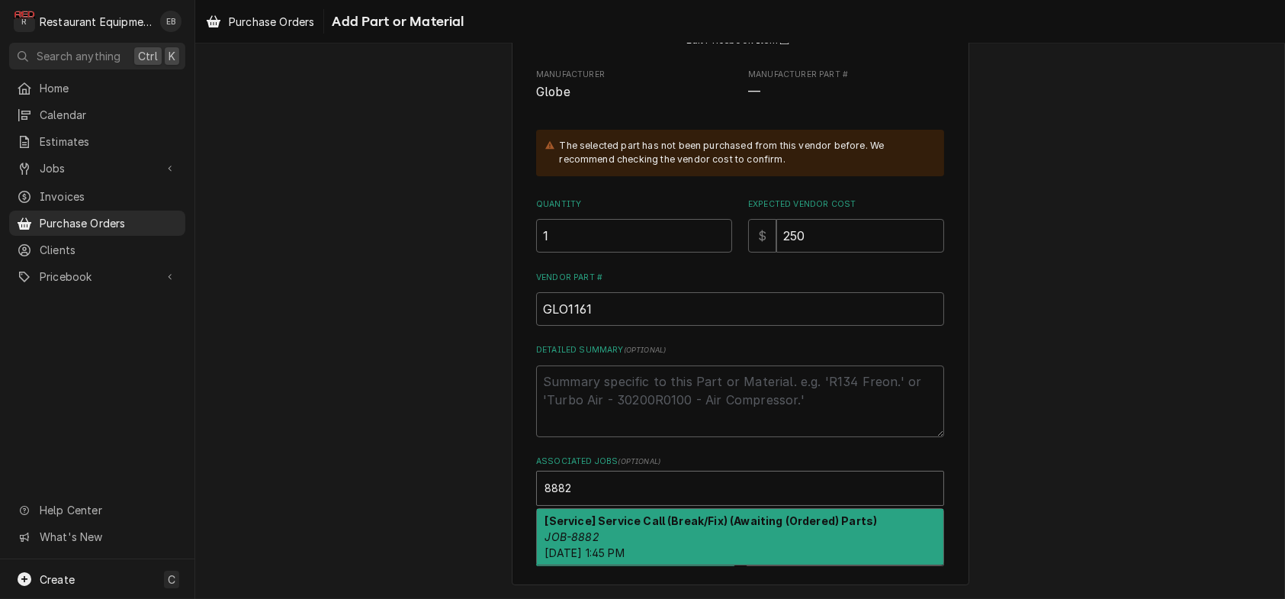
click at [605, 520] on strong "[Service] Service Call (Break/Fix) (Awaiting (Ordered) Parts)" at bounding box center [711, 520] width 332 height 13
type textarea "x"
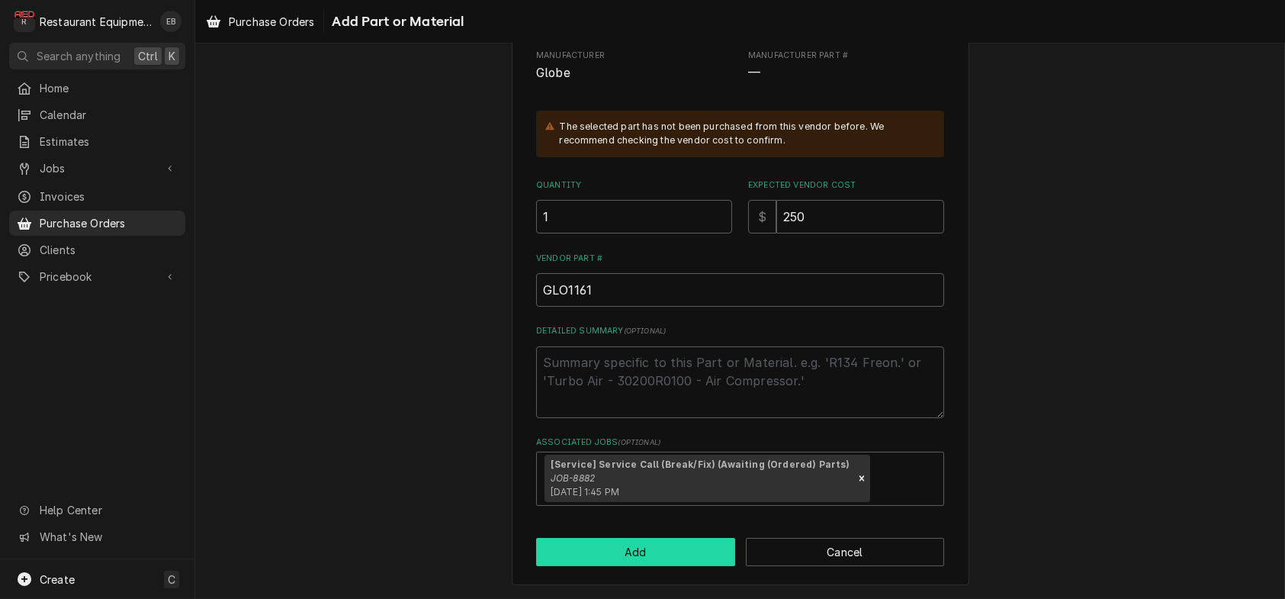
click at [602, 566] on button "Add" at bounding box center [635, 552] width 199 height 28
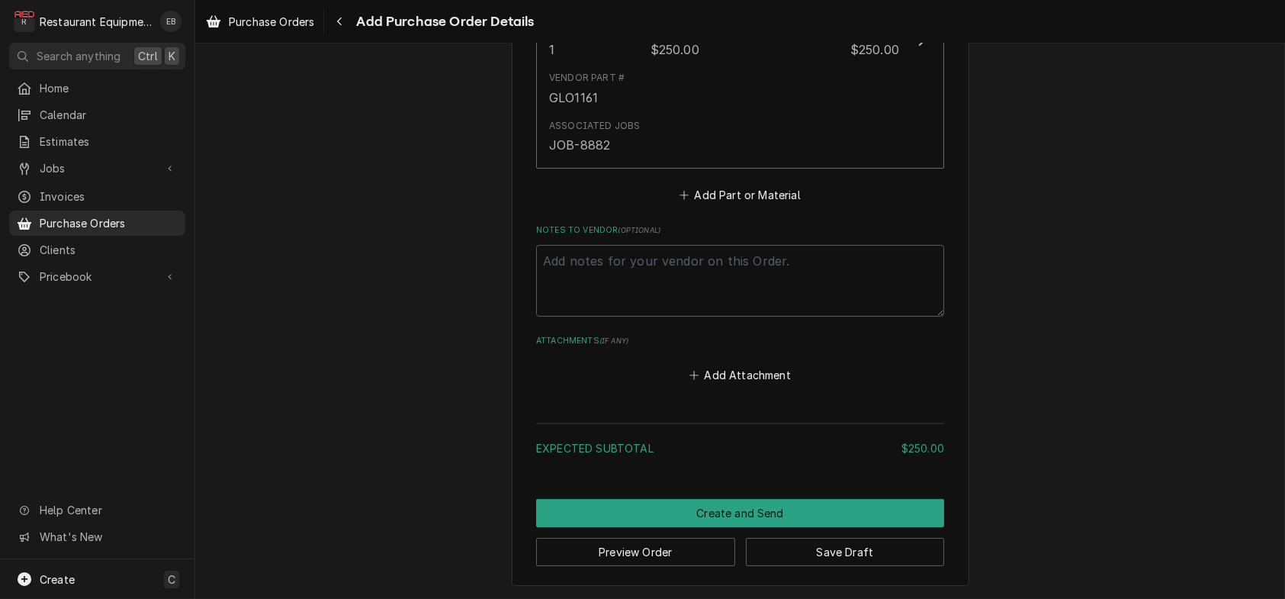
scroll to position [923, 0]
click at [803, 551] on button "Save Draft" at bounding box center [845, 552] width 199 height 28
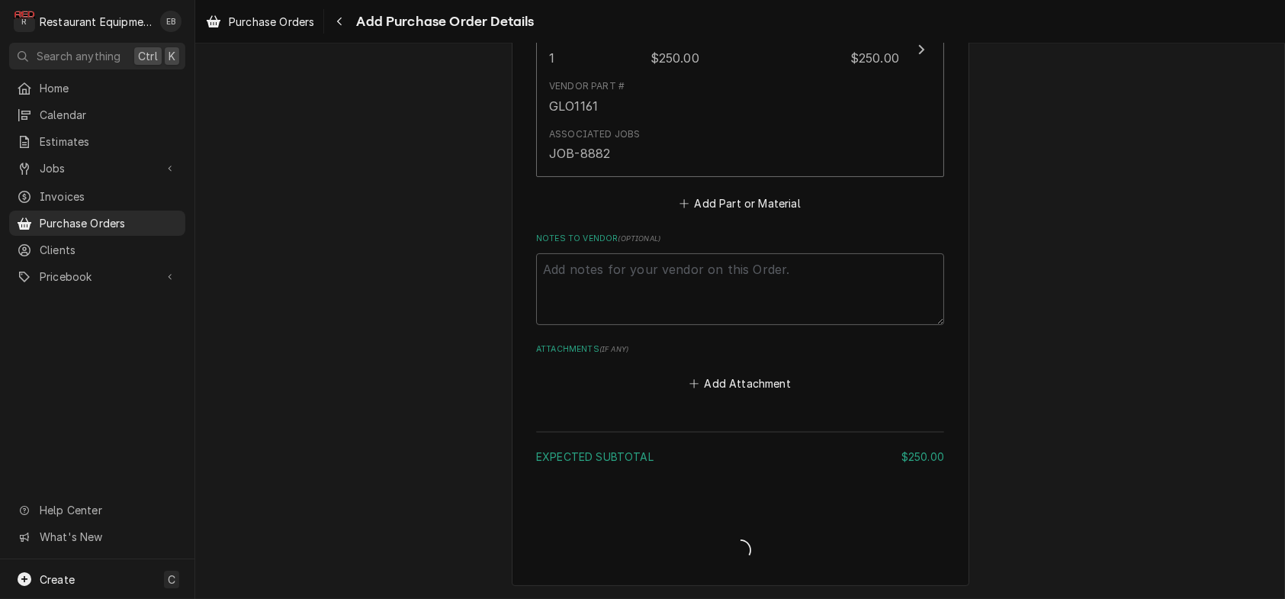
type textarea "x"
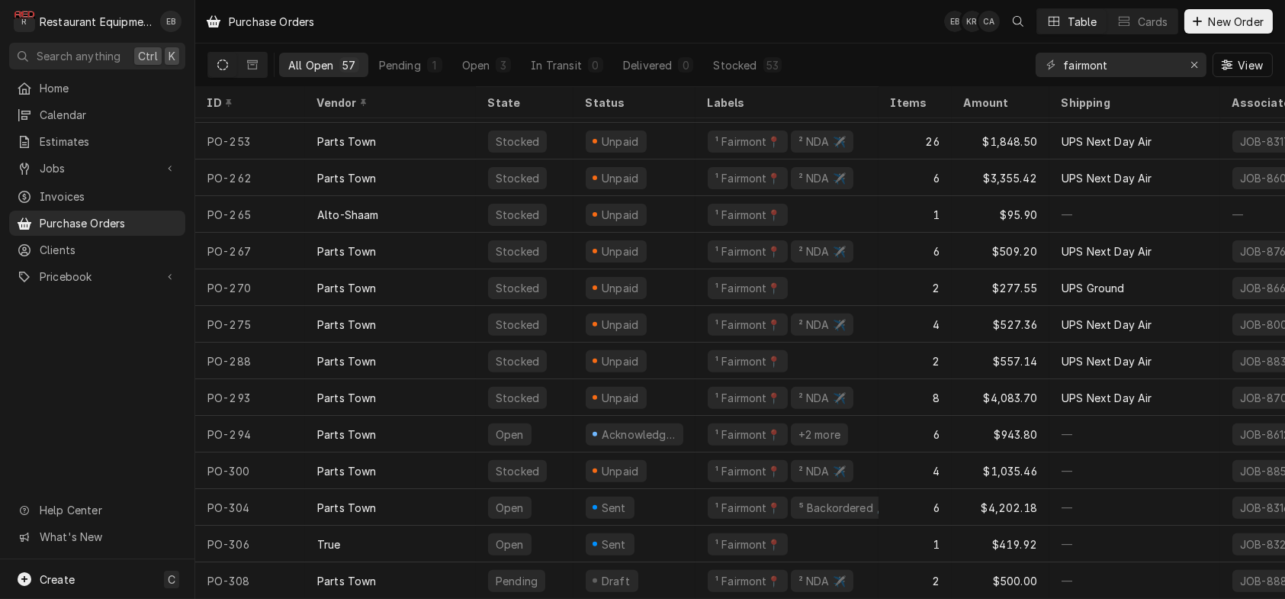
scroll to position [1620, 0]
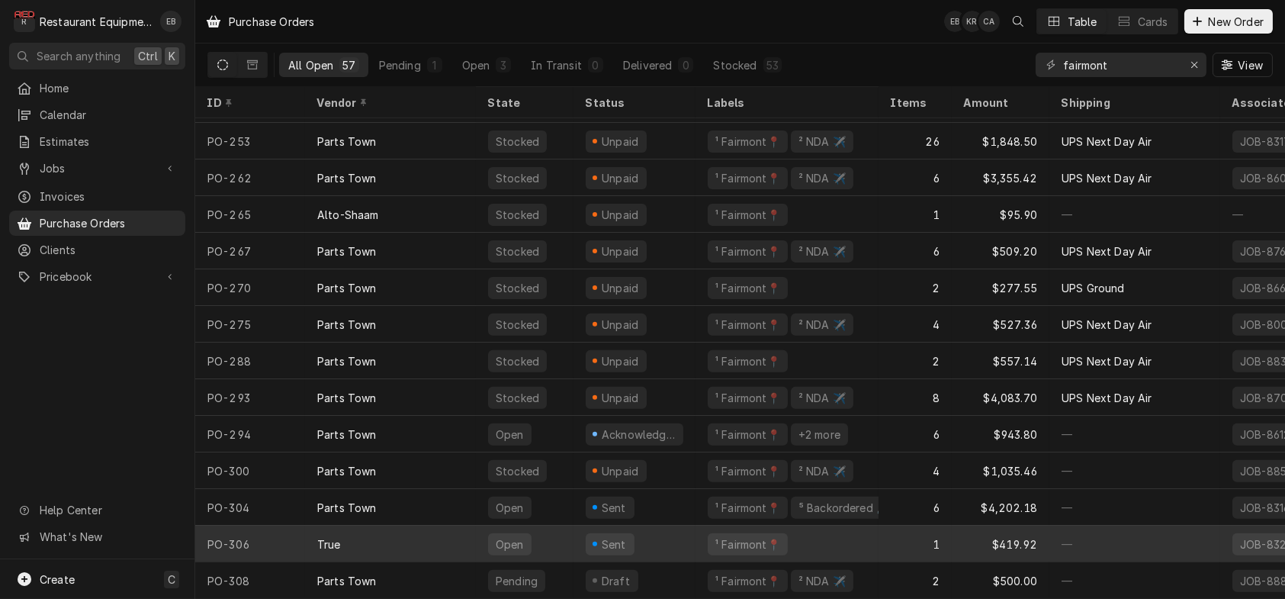
click at [667, 535] on div "Sent" at bounding box center [634, 543] width 122 height 37
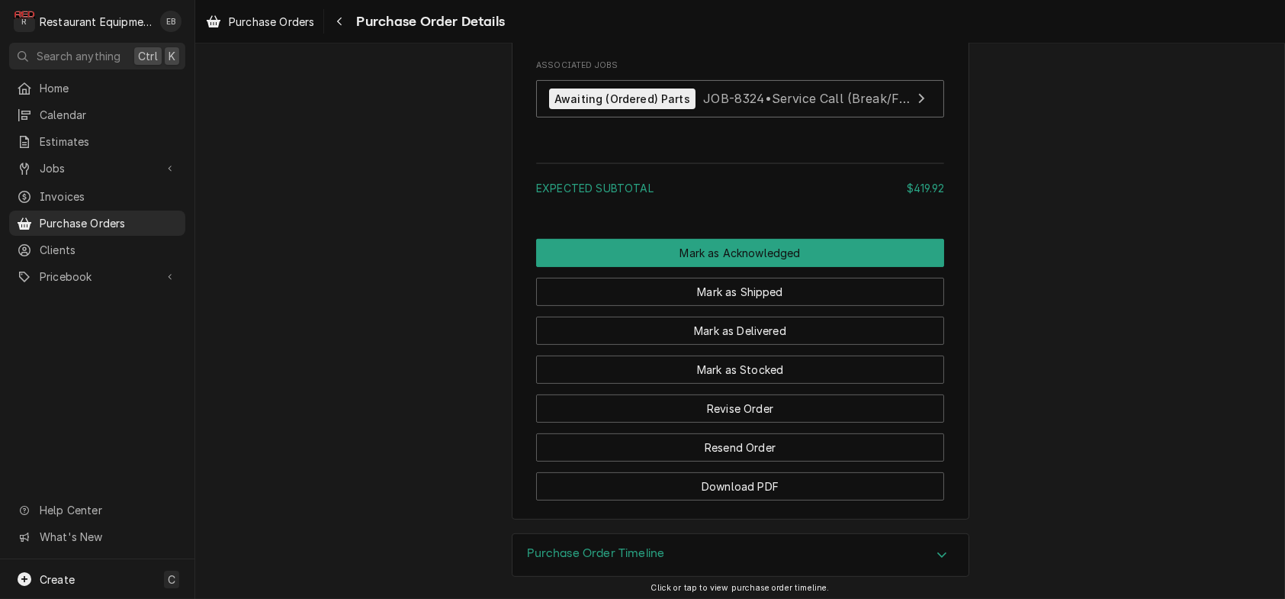
scroll to position [1270, 0]
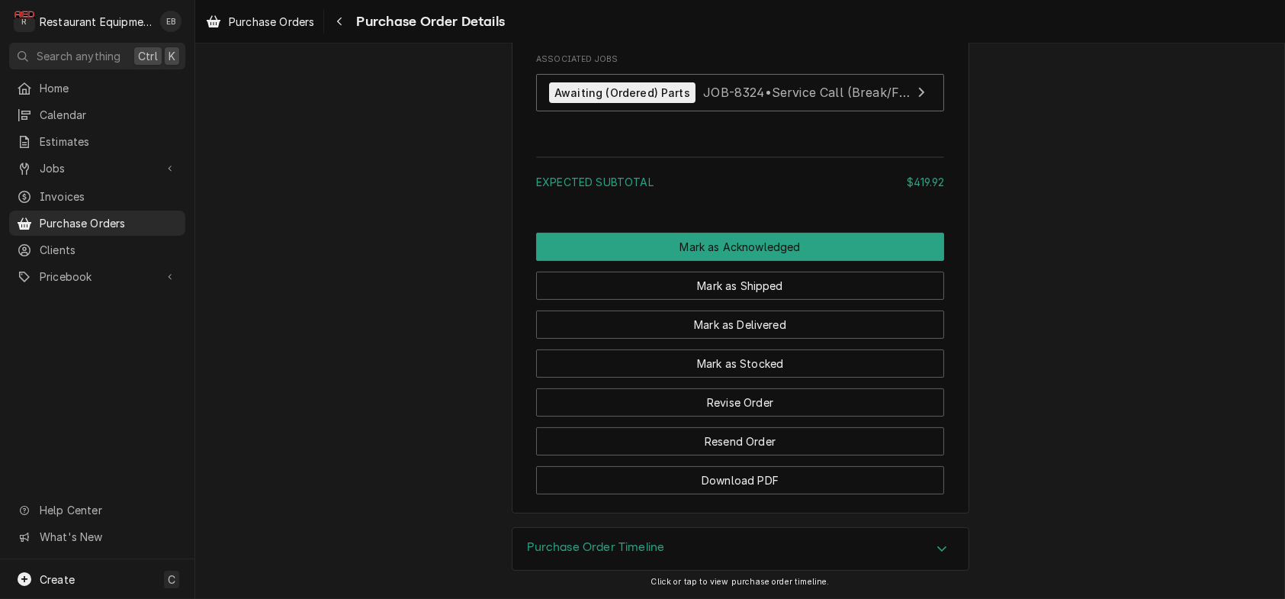
drag, startPoint x: 570, startPoint y: 188, endPoint x: 631, endPoint y: 189, distance: 61.0
click at [631, 34] on span "Ordered 9/15 Order# 7245526" at bounding box center [740, 7] width 408 height 54
copy span "7245526"
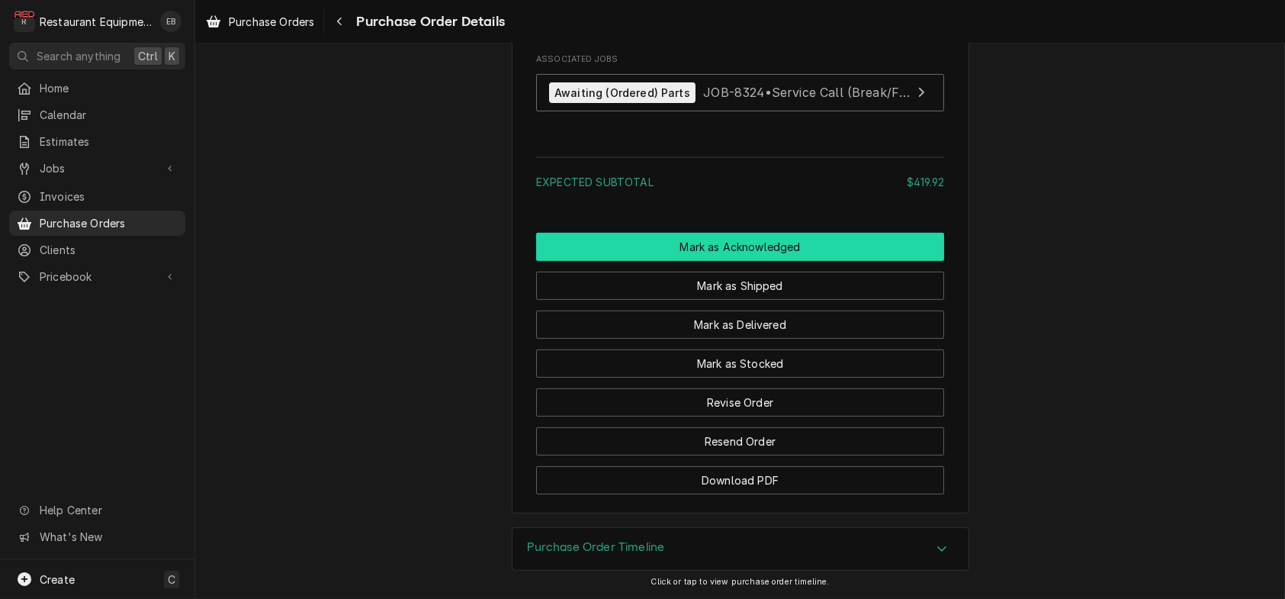
click at [668, 261] on button "Mark as Acknowledged" at bounding box center [740, 247] width 408 height 28
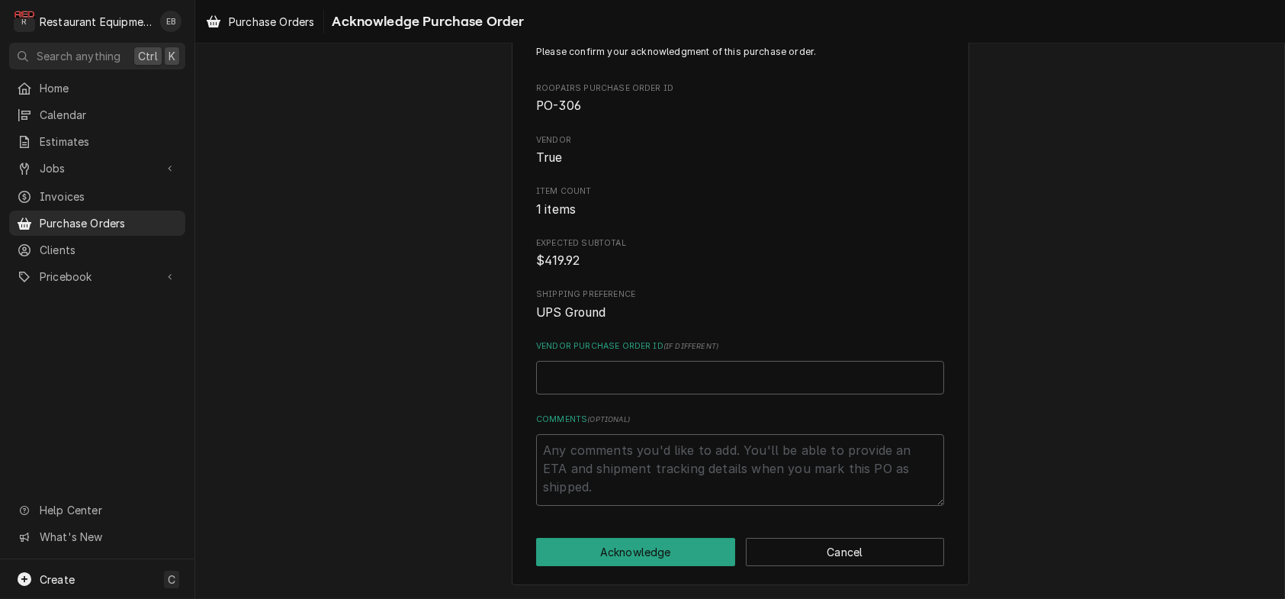
scroll to position [114, 0]
paste input "7245526"
type textarea "x"
type input "7245526"
click at [628, 550] on button "Acknowledge" at bounding box center [635, 552] width 199 height 28
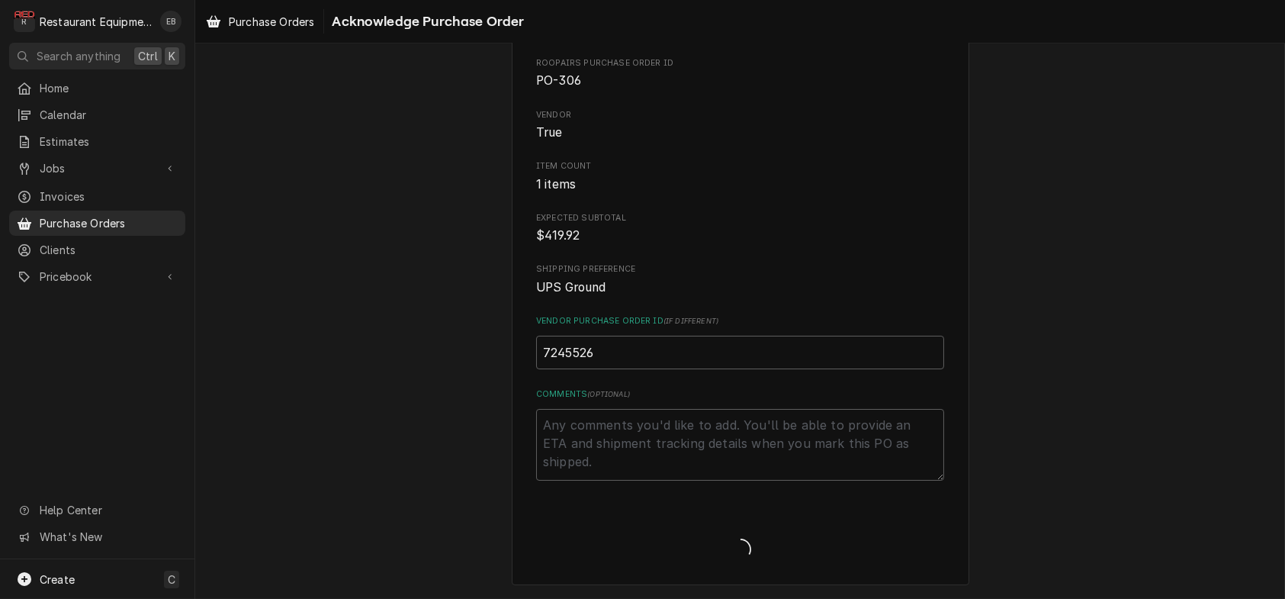
type textarea "x"
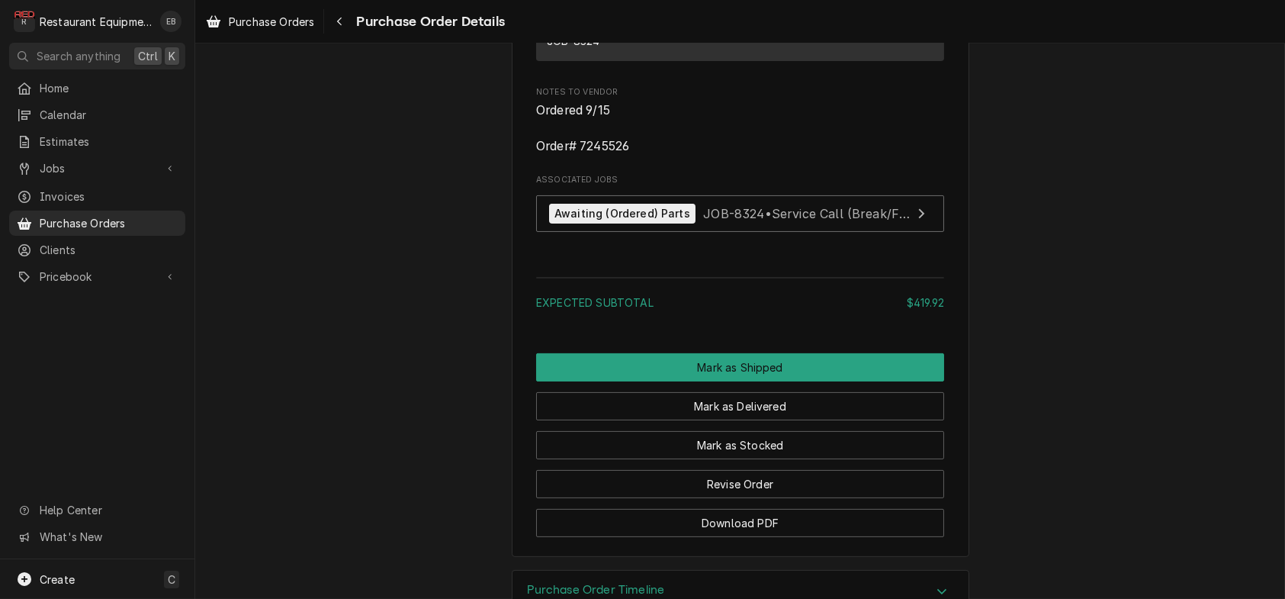
scroll to position [1373, 0]
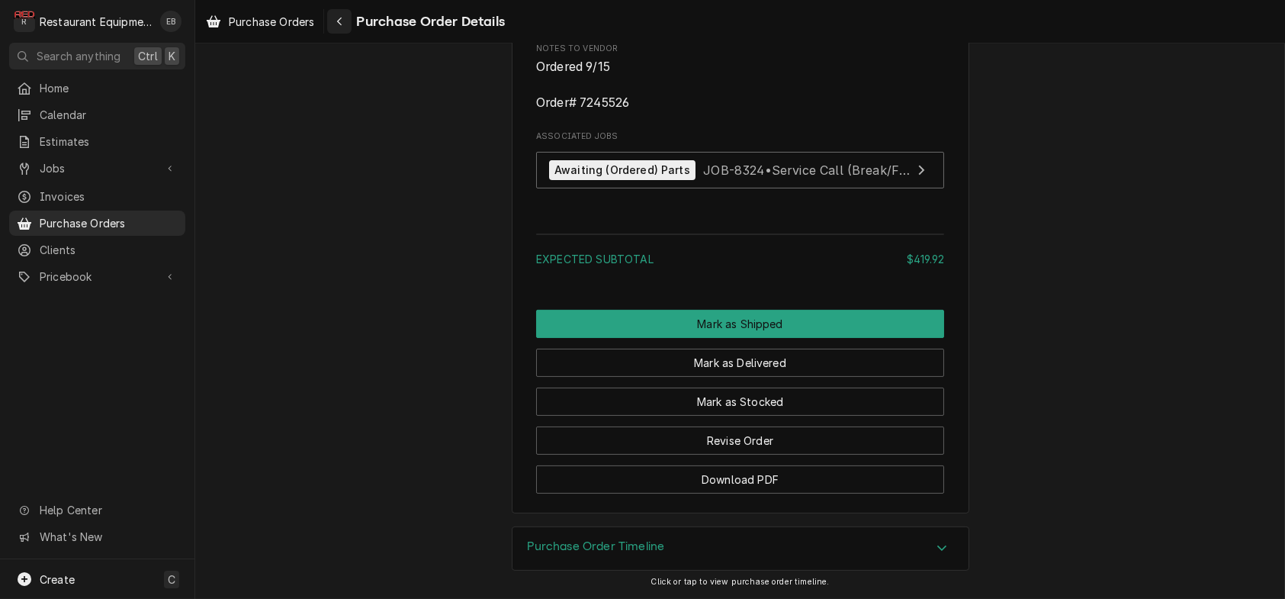
click at [347, 24] on div "Navigate back" at bounding box center [339, 21] width 15 height 15
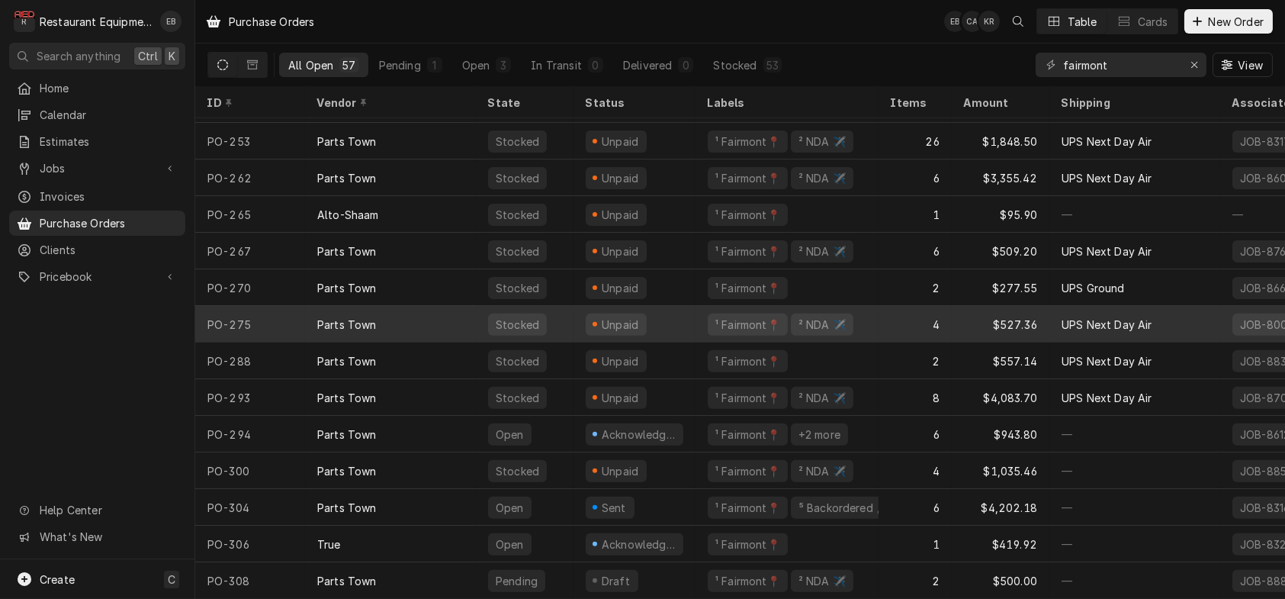
scroll to position [1620, 0]
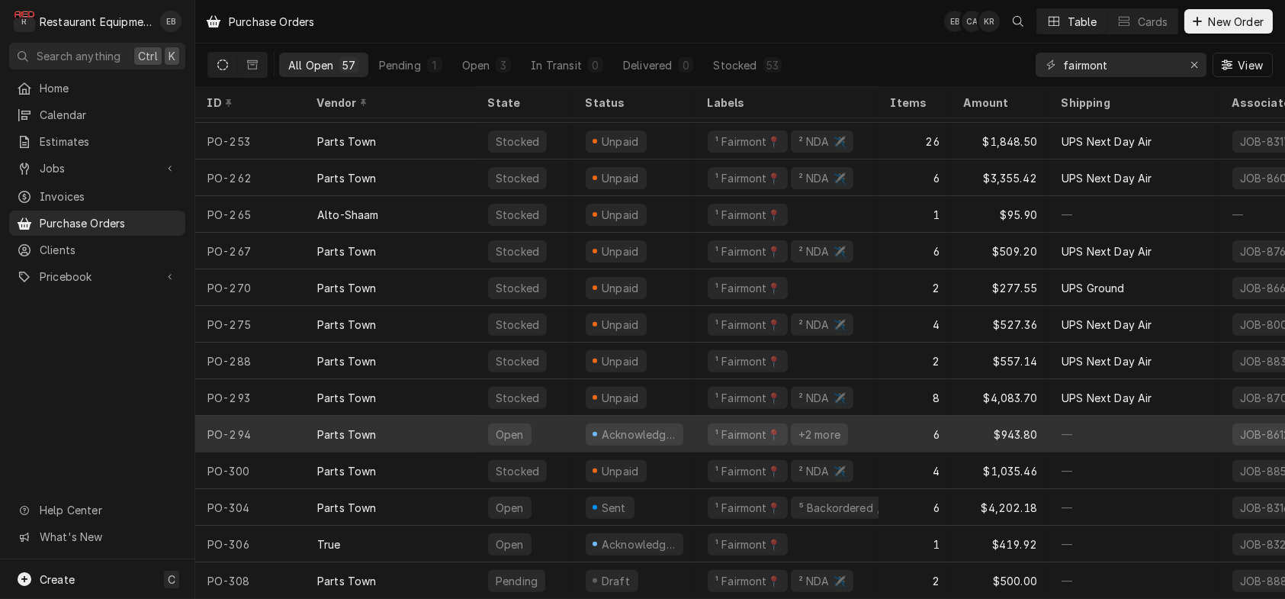
click at [573, 420] on div "Open" at bounding box center [525, 434] width 98 height 37
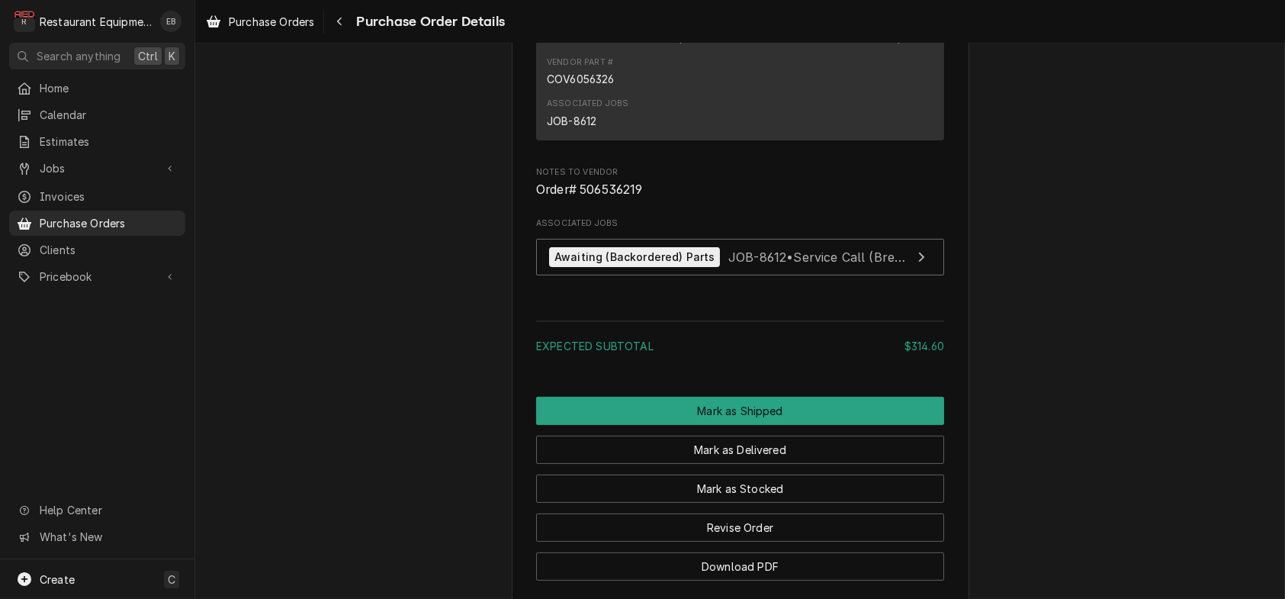
scroll to position [1525, 0]
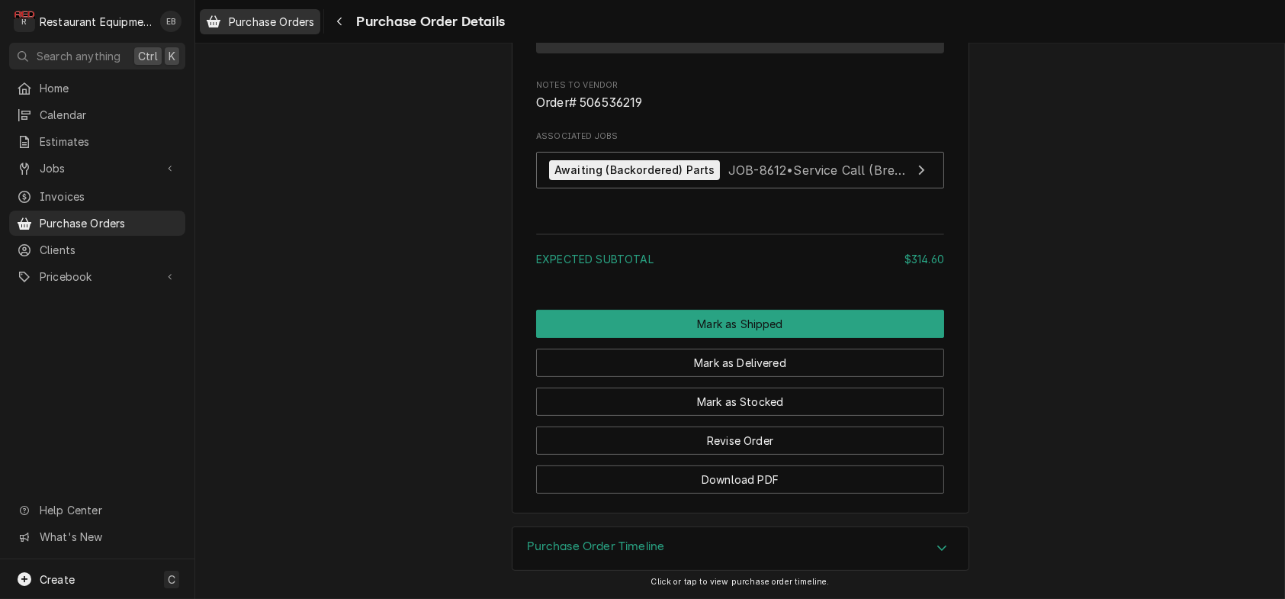
click at [317, 31] on div "Purchase Orders" at bounding box center [260, 21] width 114 height 19
